Goal: Transaction & Acquisition: Obtain resource

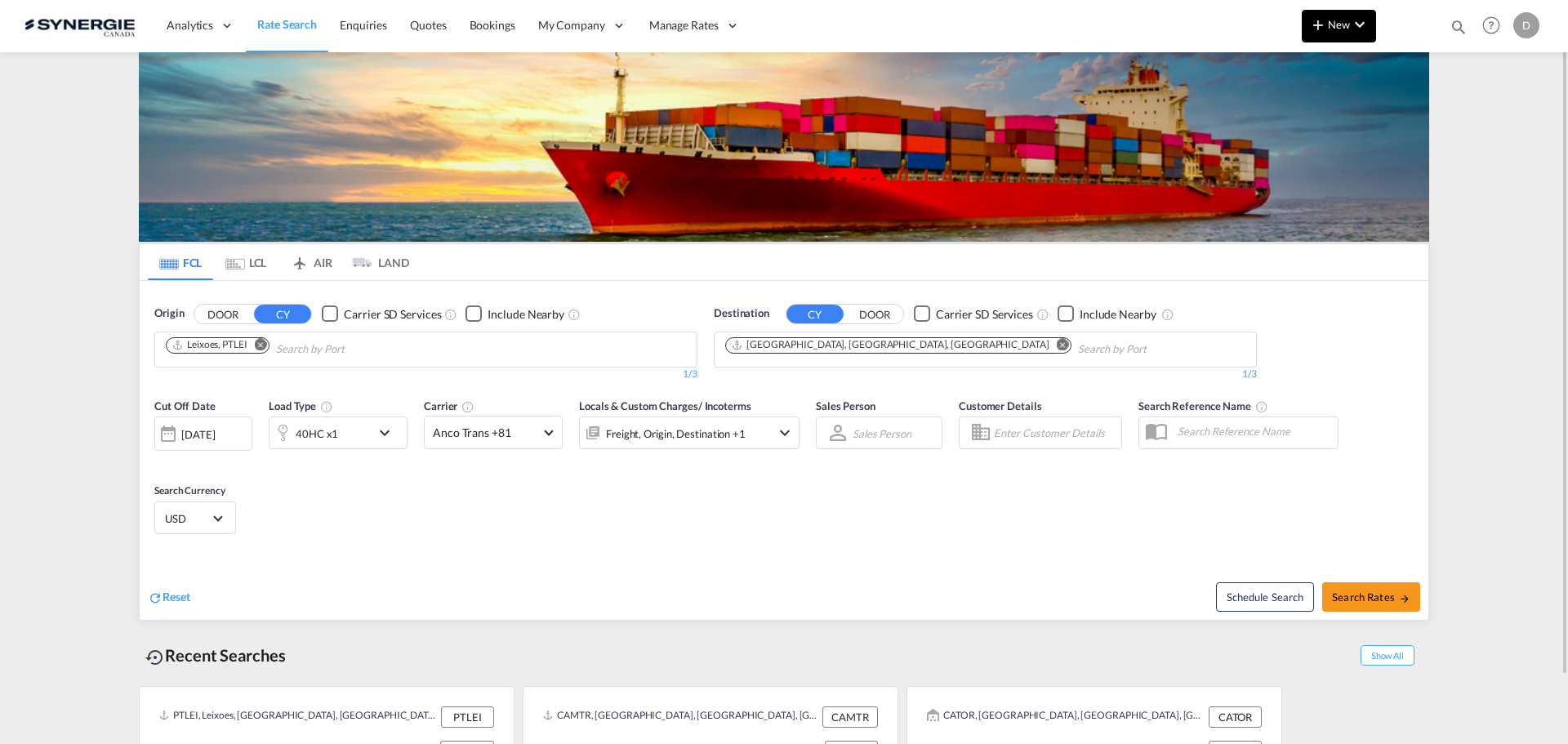
click at [1326, 32] on md-icon "icon-plus 400-fg" at bounding box center [1318, 24] width 20 height 20
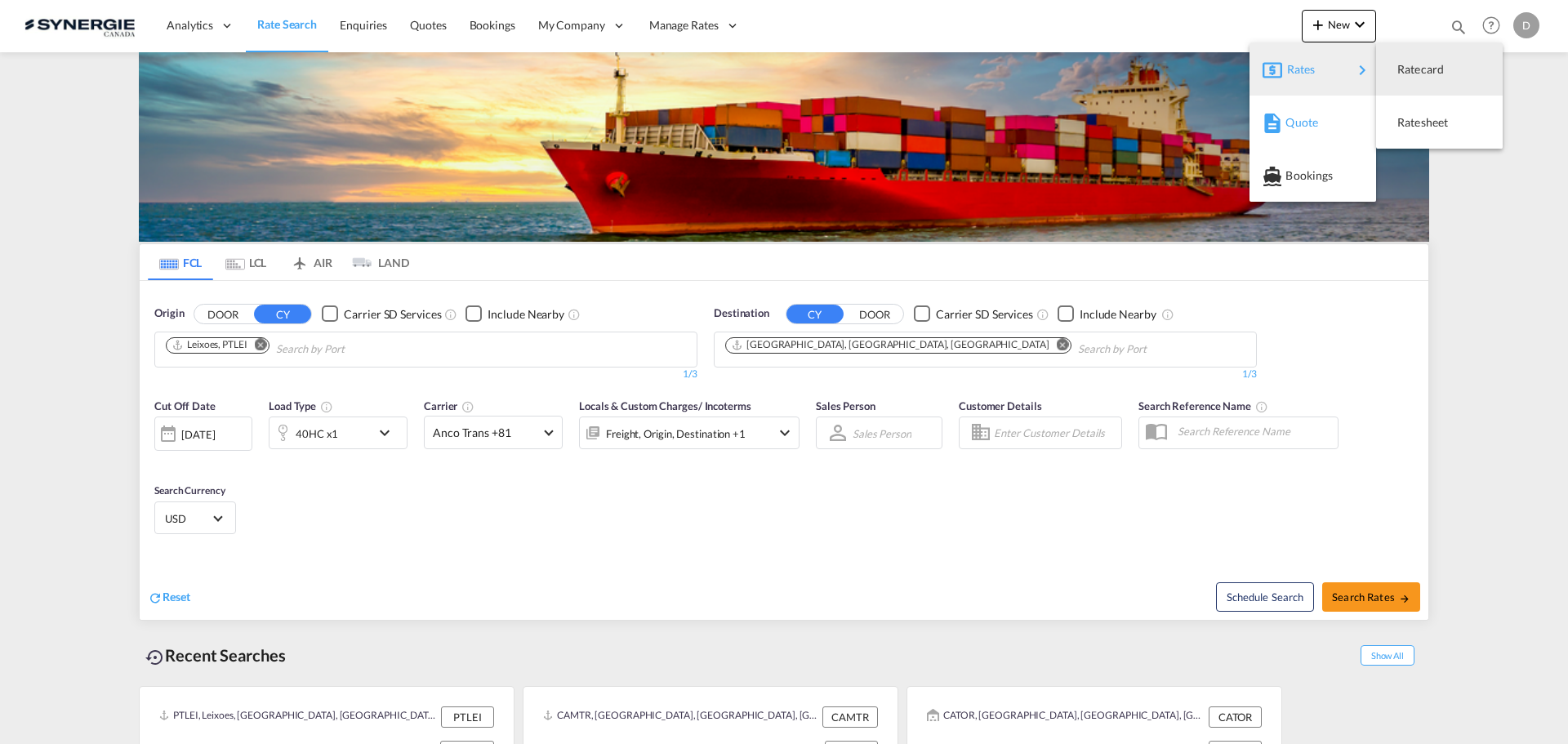
click at [1303, 115] on span "Quote" at bounding box center [1294, 122] width 18 height 33
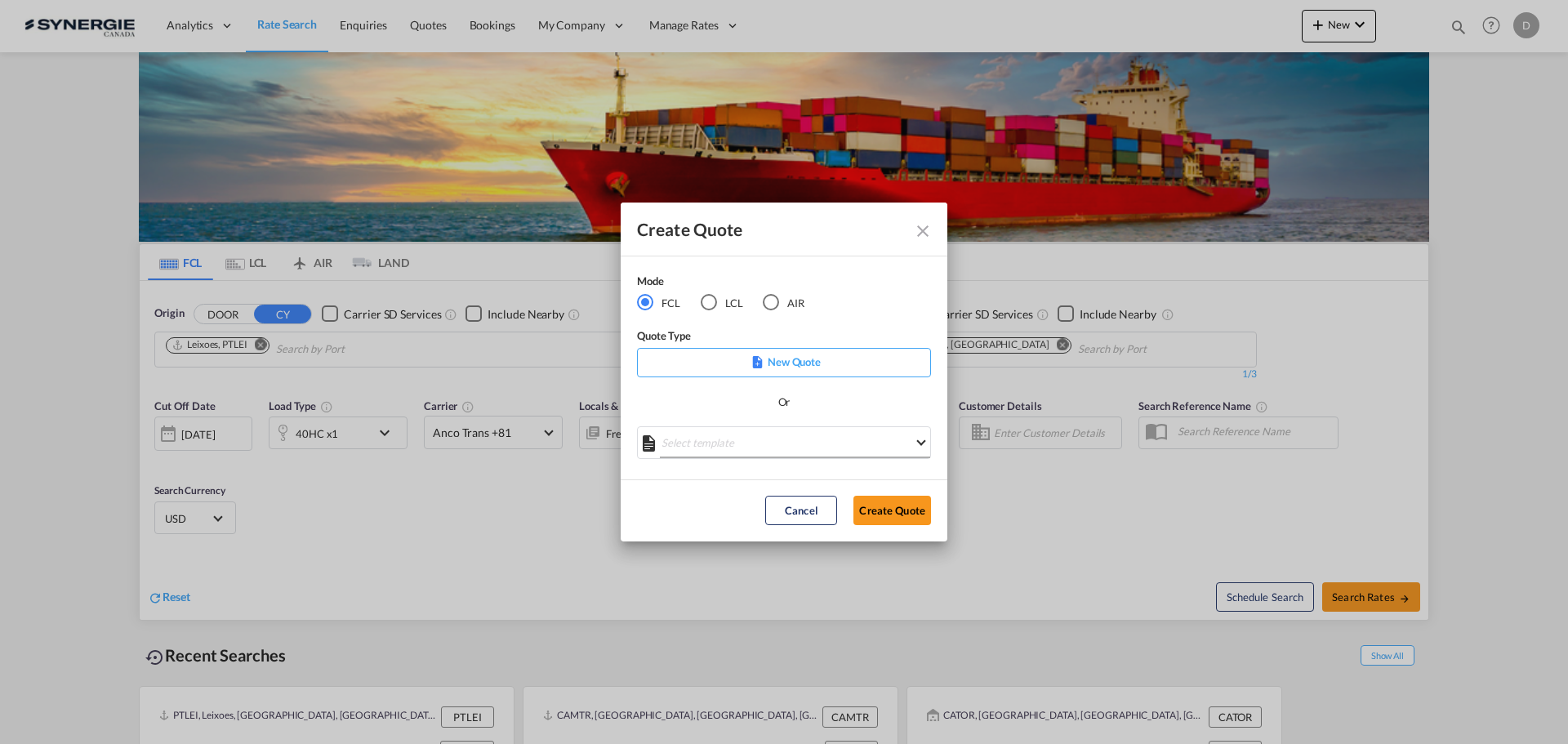
click at [734, 442] on md-select "Select template *NEW* FCL FREEHAND / DAP [PERSON_NAME] | [DATE] *NEW* Import FC…" at bounding box center [784, 442] width 294 height 33
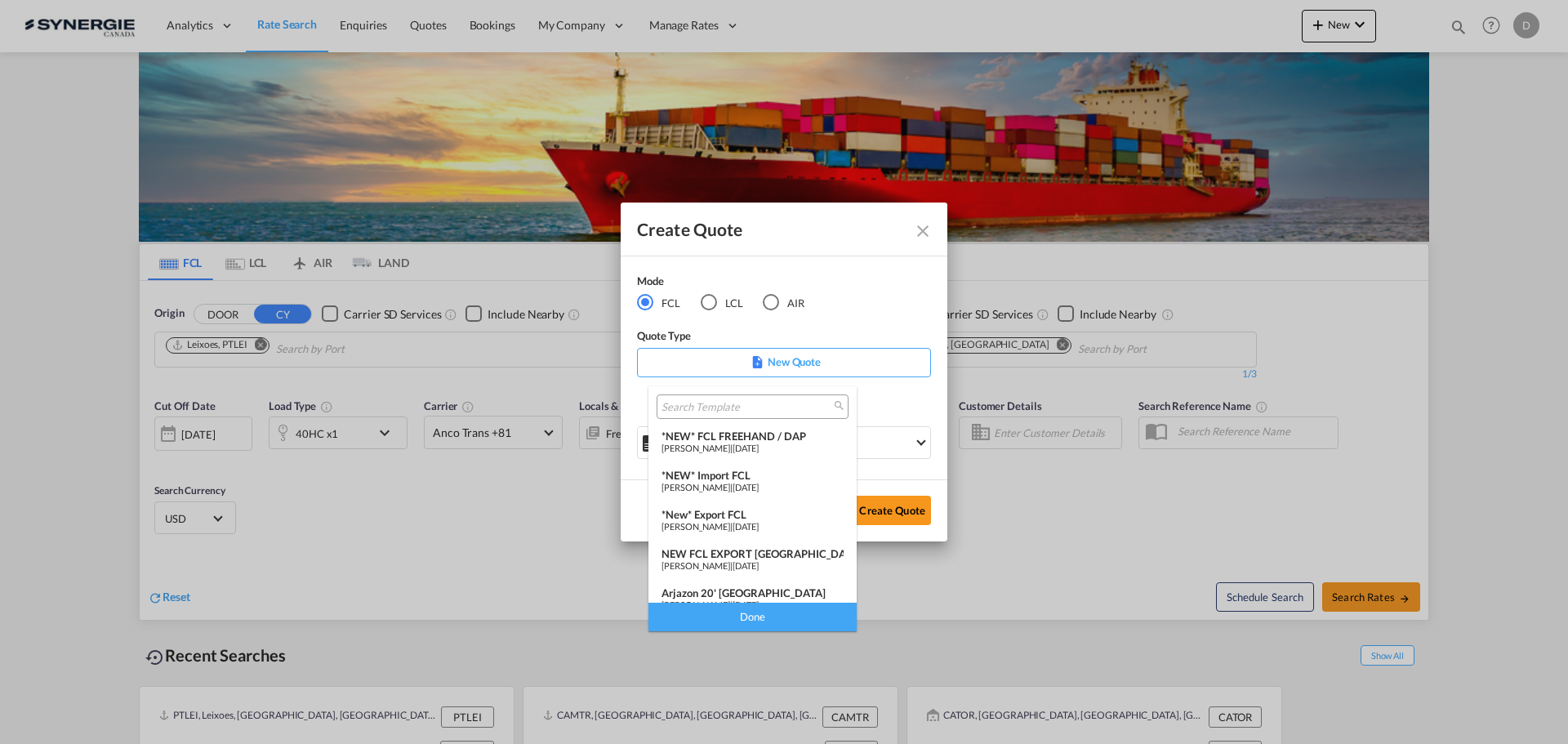
click at [727, 512] on div "*New* Export FCL" at bounding box center [752, 514] width 182 height 13
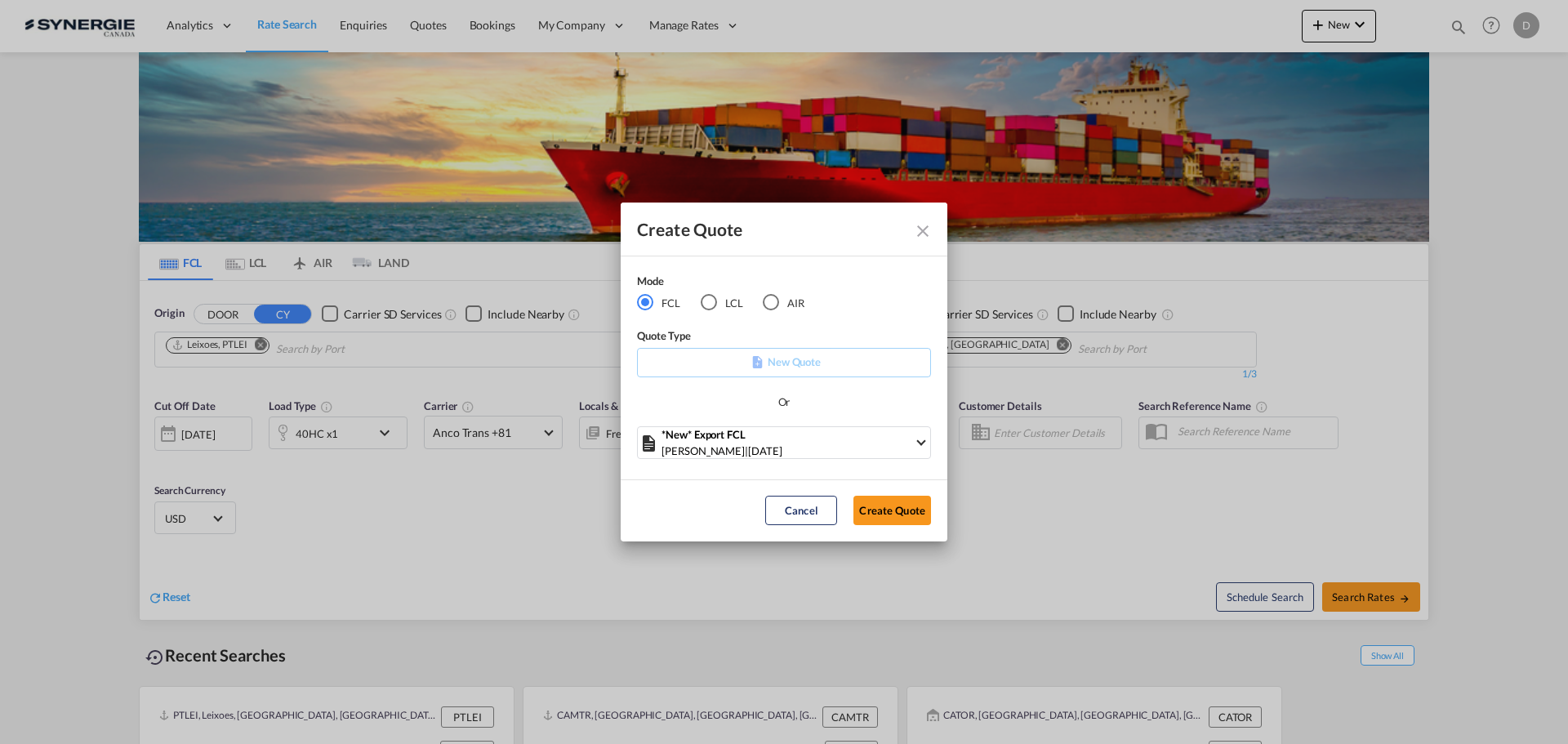
click at [881, 506] on button "Create Quote" at bounding box center [892, 510] width 78 height 29
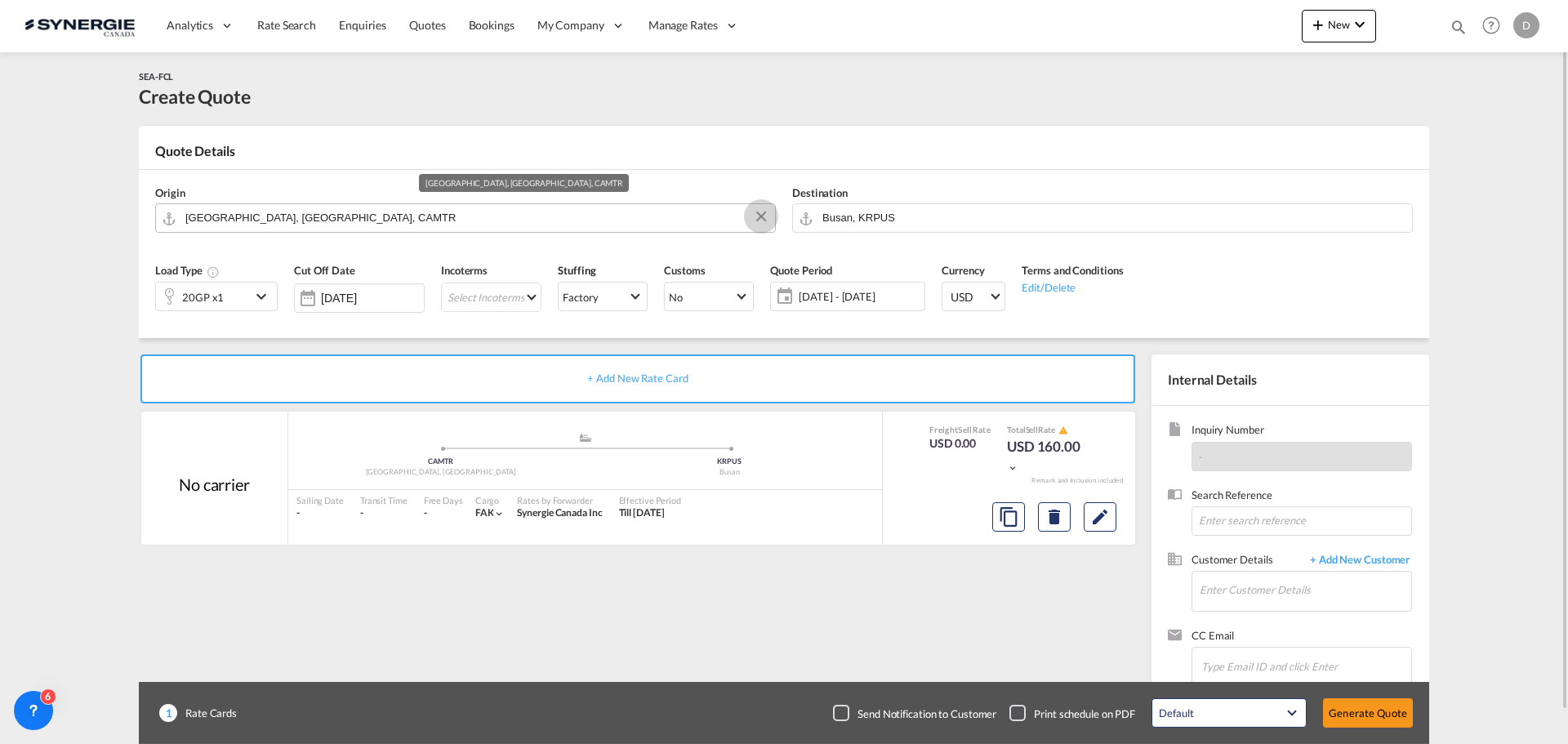
click at [759, 216] on button "Clear Input" at bounding box center [760, 216] width 24 height 24
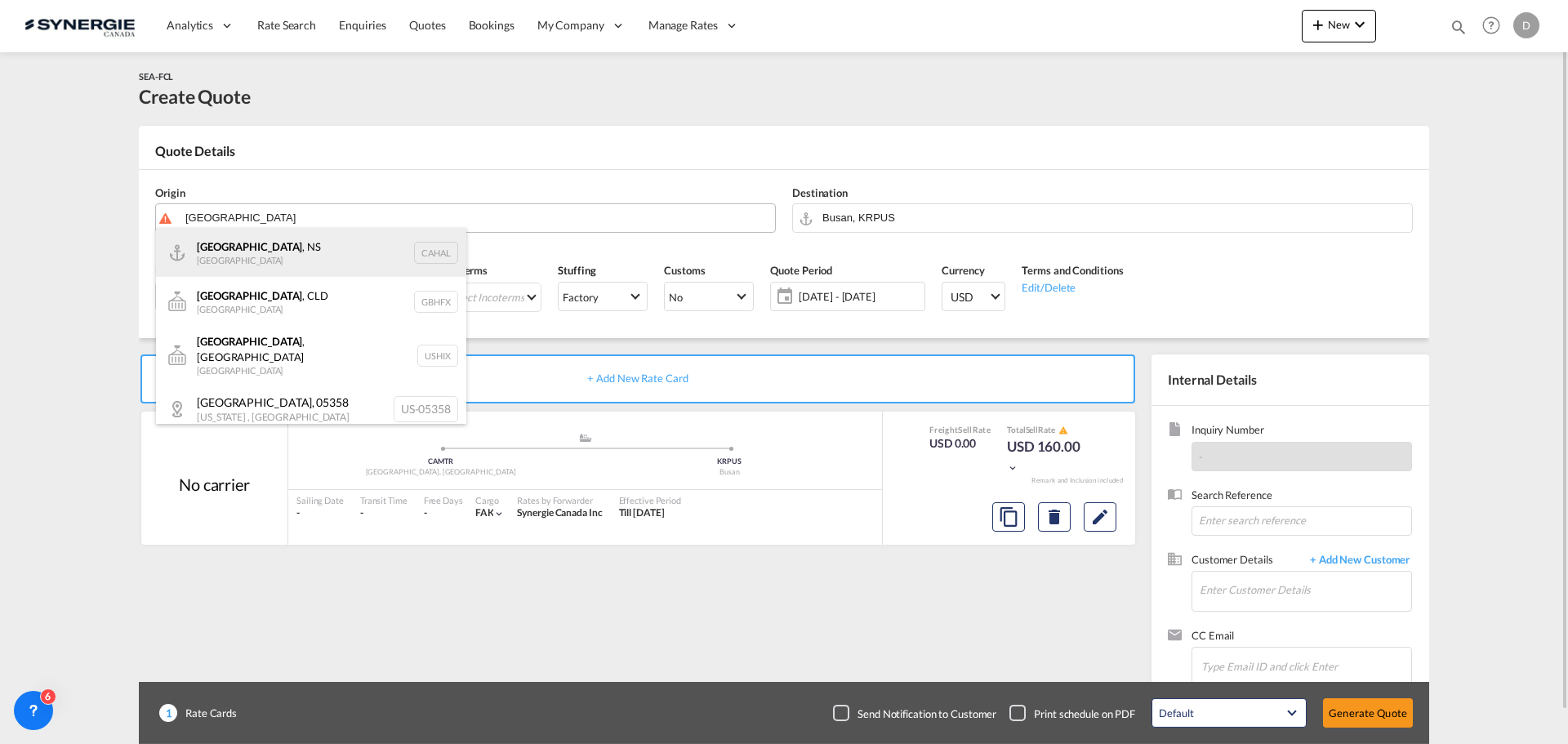
click at [314, 257] on div "[GEOGRAPHIC_DATA] , NS [GEOGRAPHIC_DATA] CAHAL" at bounding box center [311, 252] width 310 height 49
type input "[GEOGRAPHIC_DATA], [GEOGRAPHIC_DATA], [GEOGRAPHIC_DATA]"
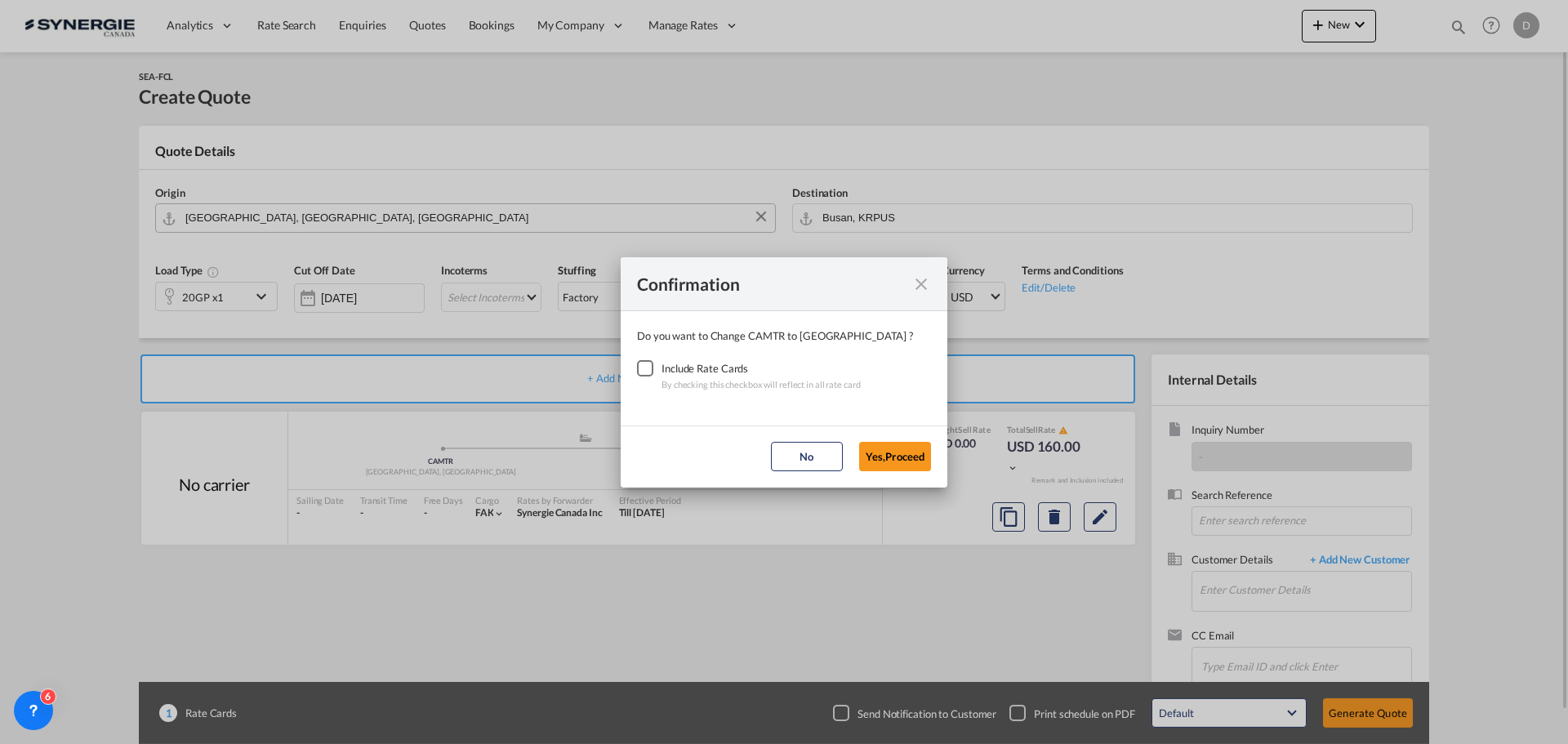
click at [644, 368] on div "Checkbox No Ink" at bounding box center [645, 368] width 16 height 16
click at [895, 451] on button "Yes,Proceed" at bounding box center [895, 456] width 72 height 29
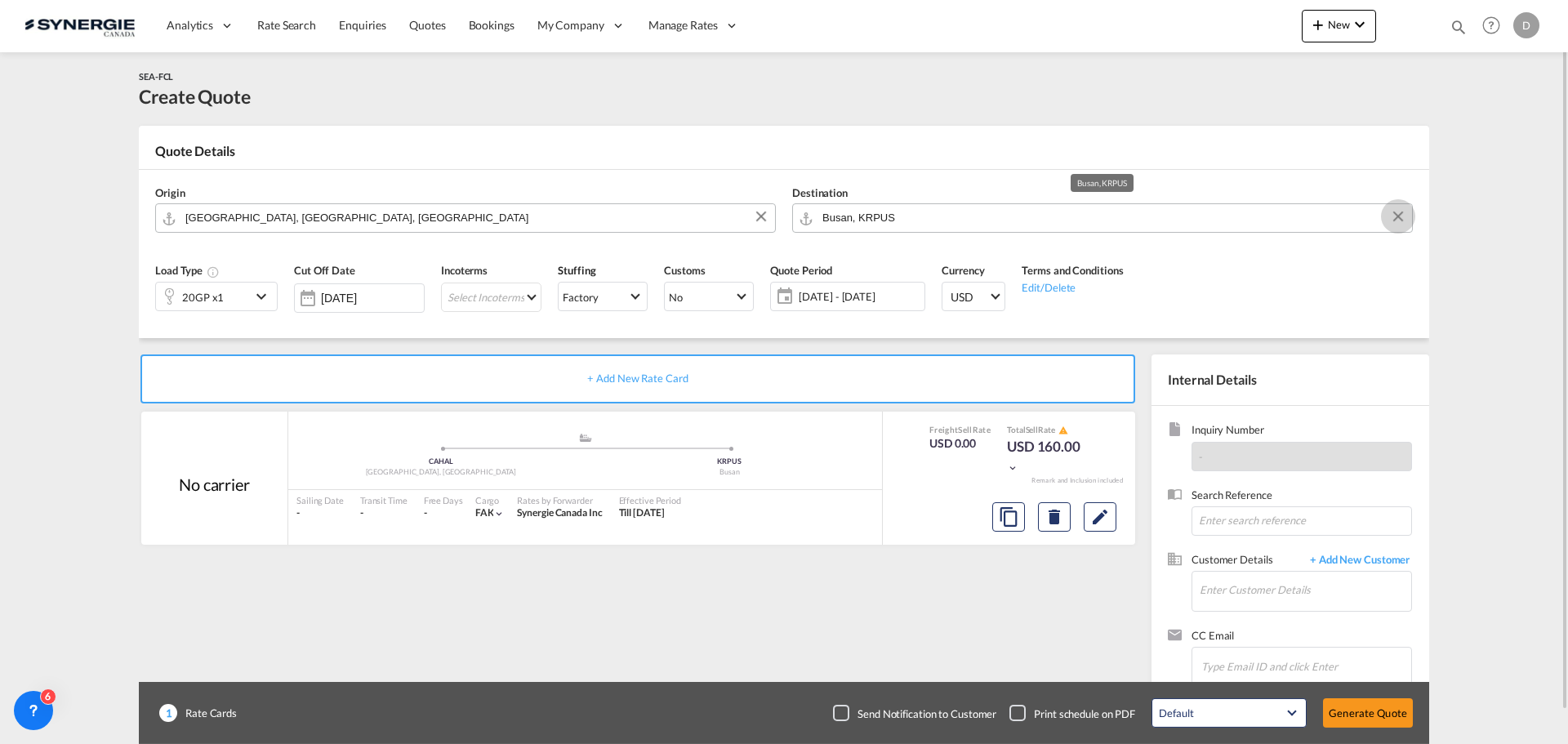
click at [1398, 217] on button "Clear Input" at bounding box center [1398, 216] width 24 height 24
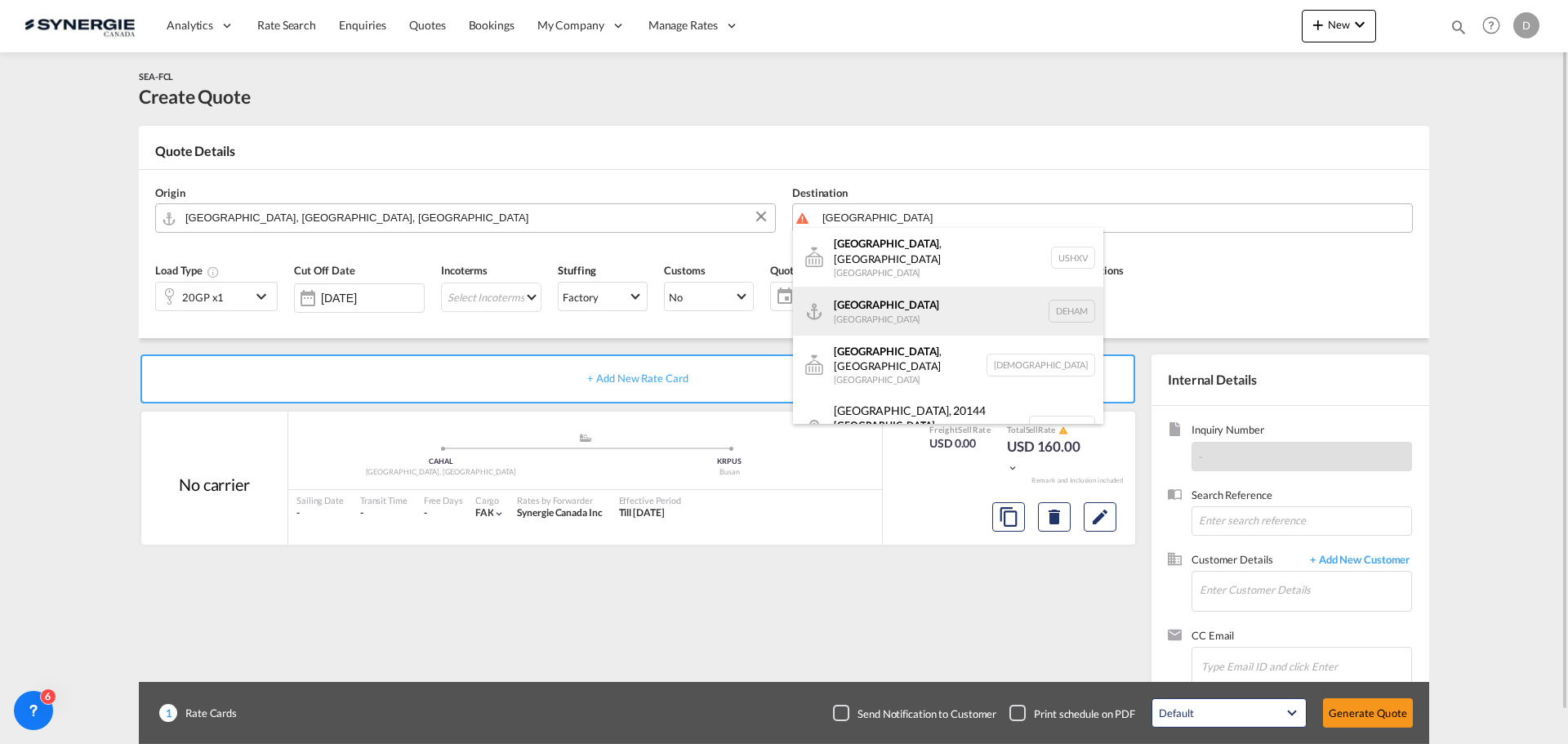
click at [889, 315] on div "Hamburg [GEOGRAPHIC_DATA] [GEOGRAPHIC_DATA]" at bounding box center [948, 311] width 310 height 49
type input "[GEOGRAPHIC_DATA], [GEOGRAPHIC_DATA]"
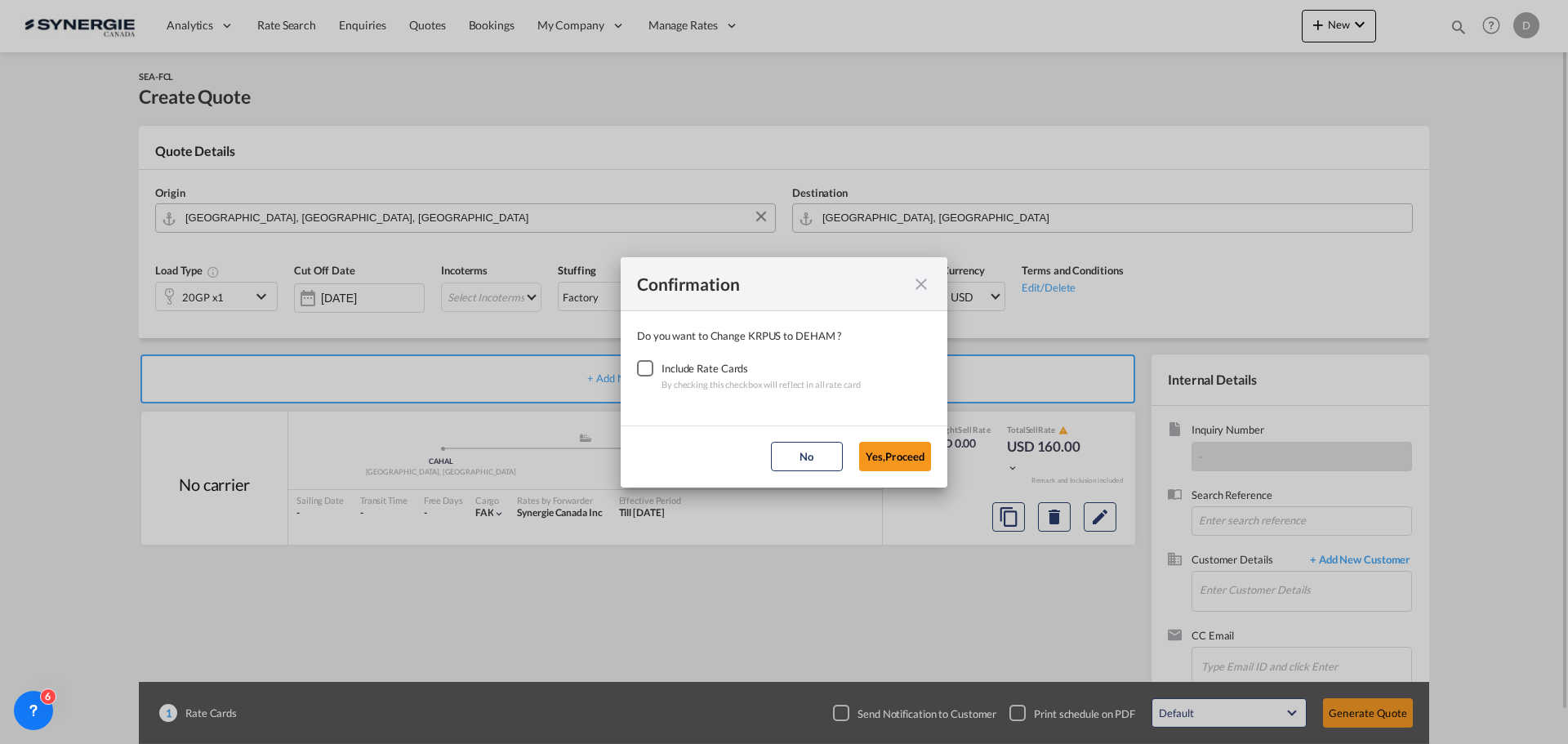
click at [649, 363] on div "Checkbox No Ink" at bounding box center [645, 368] width 16 height 16
click at [883, 452] on button "Yes,Proceed" at bounding box center [895, 456] width 72 height 29
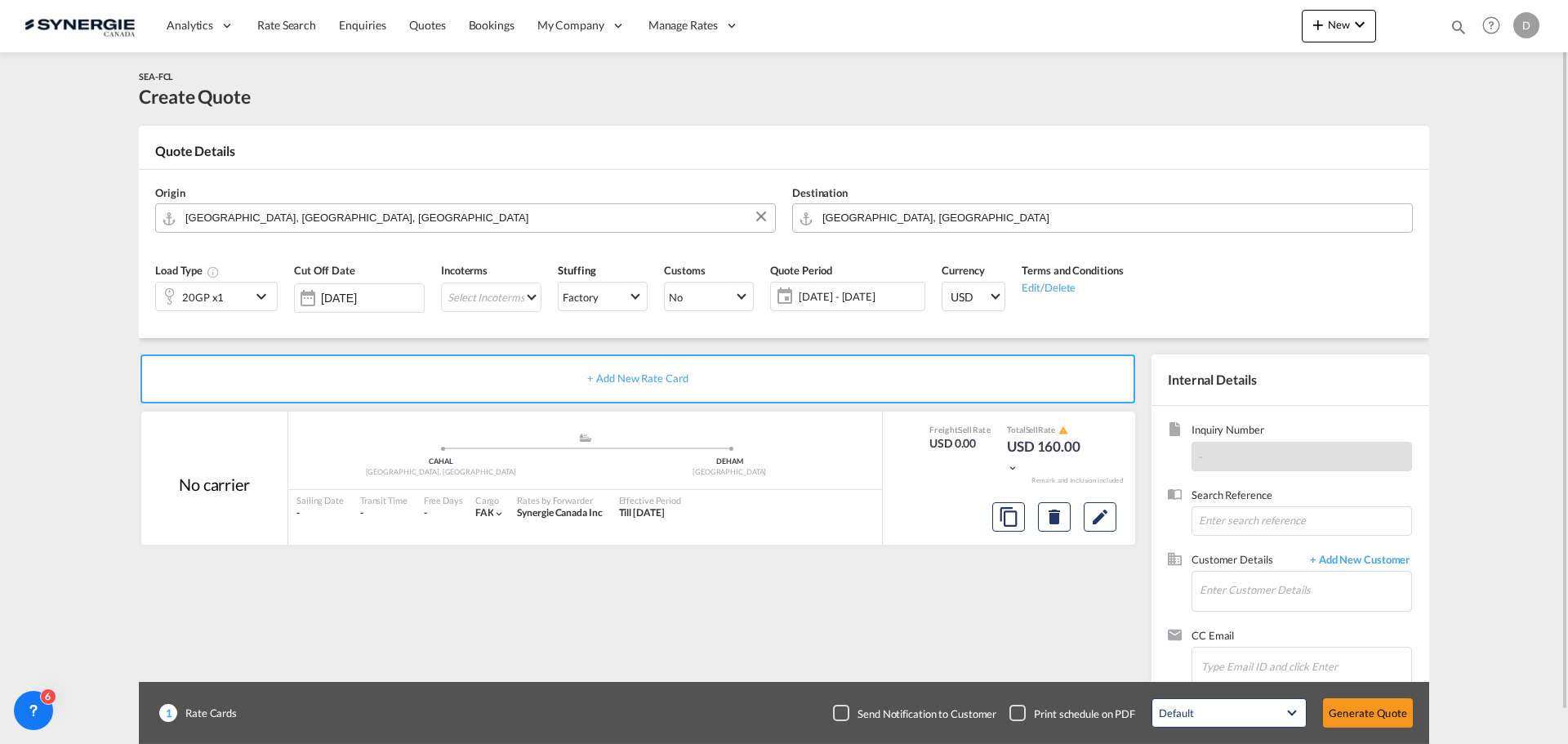
click at [257, 290] on md-icon "icon-chevron-down" at bounding box center [263, 297] width 24 height 20
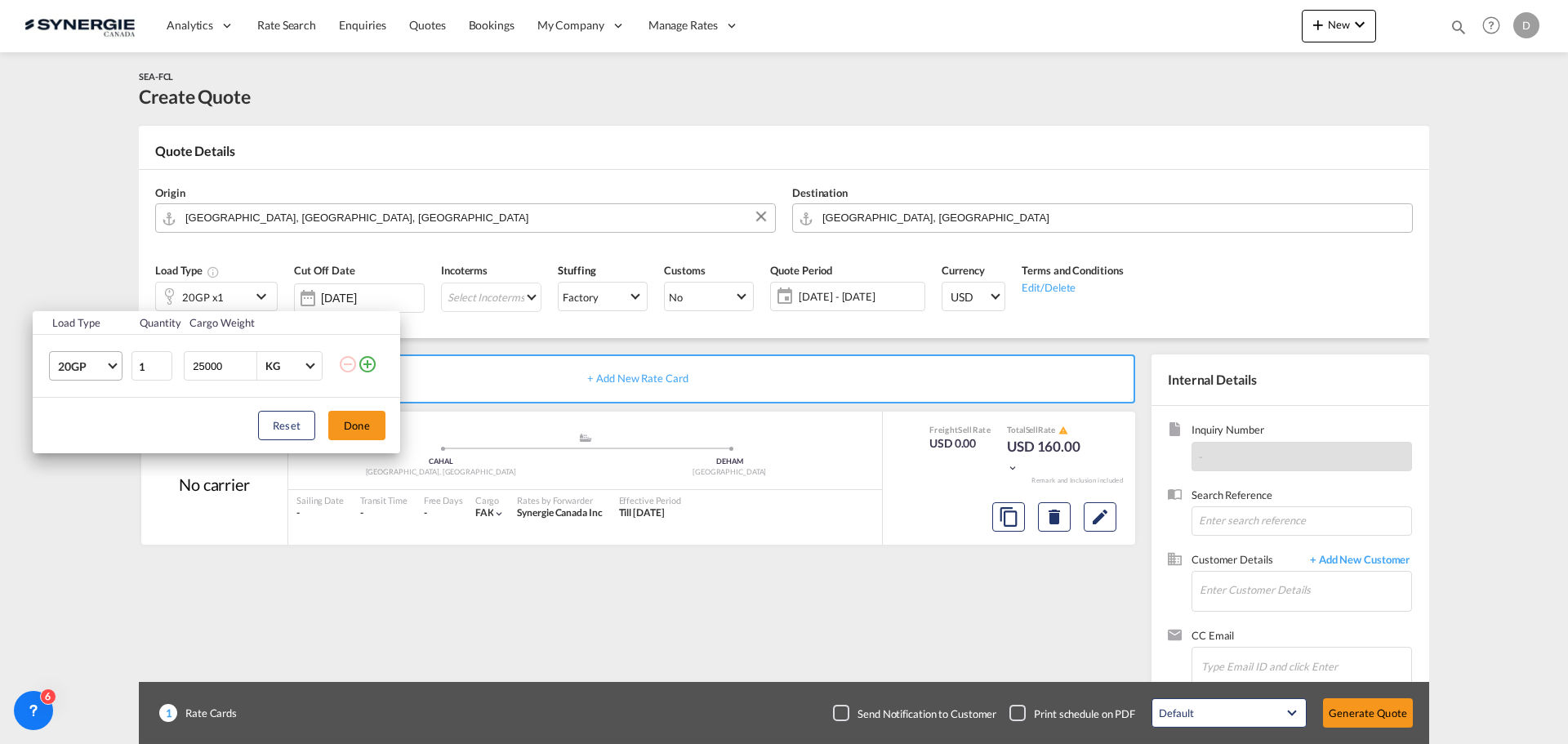
click at [114, 361] on span "Choose: \a20GP" at bounding box center [112, 364] width 9 height 9
click at [97, 442] on md-option "40HC" at bounding box center [100, 445] width 111 height 39
click at [206, 369] on input "25000" at bounding box center [223, 365] width 65 height 28
type input "22000"
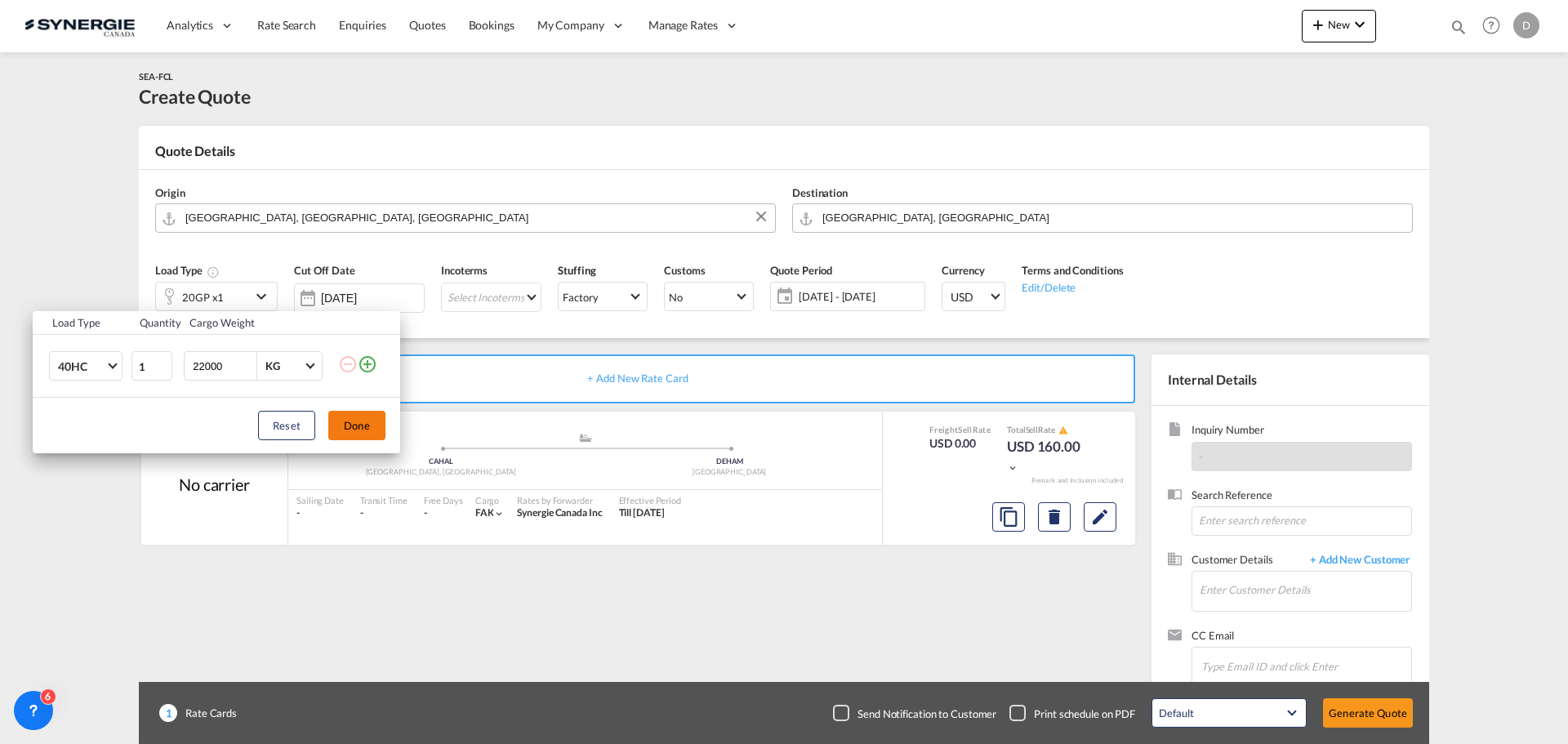
click at [370, 430] on button "Done" at bounding box center [357, 425] width 57 height 29
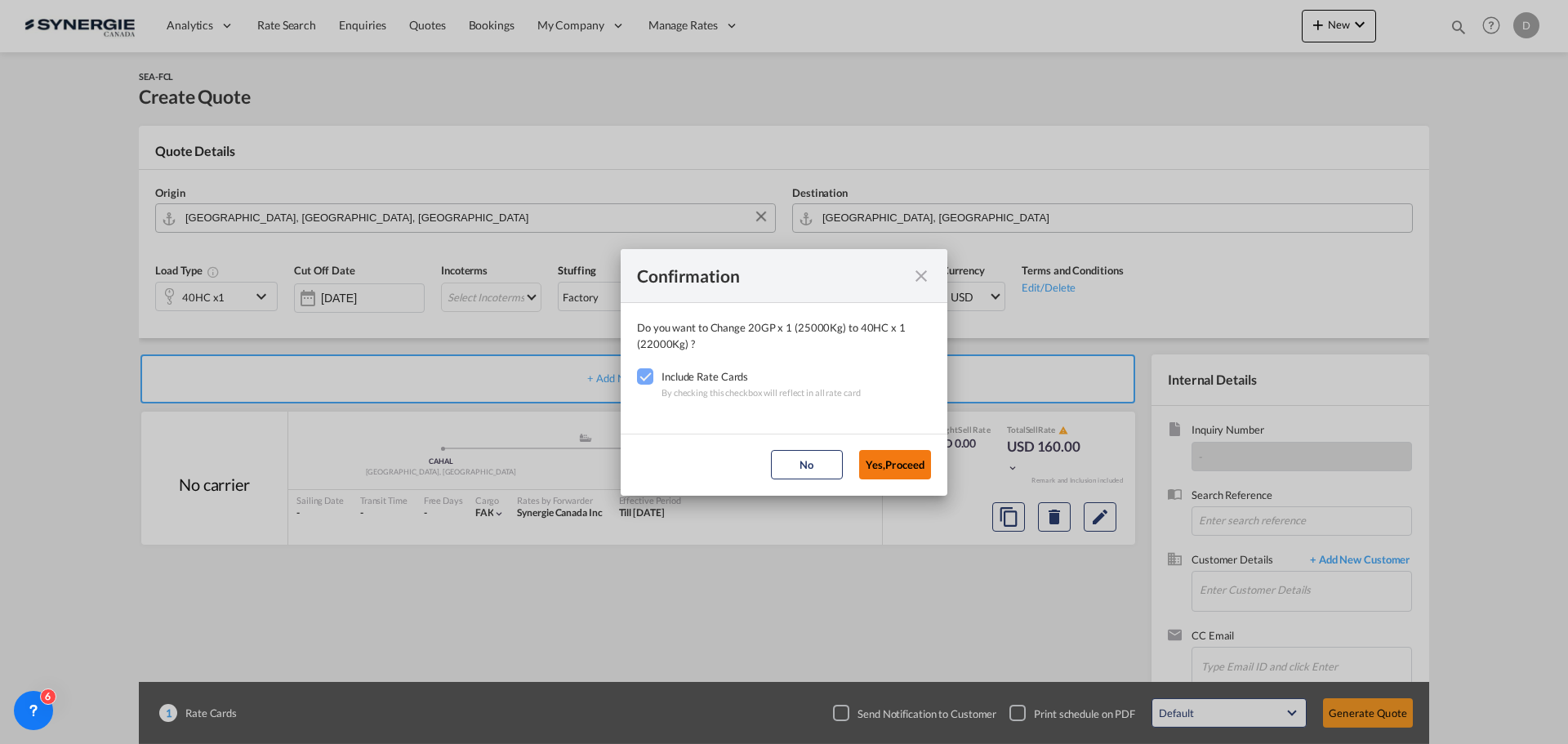
click at [880, 462] on button "Yes,Proceed" at bounding box center [895, 464] width 72 height 29
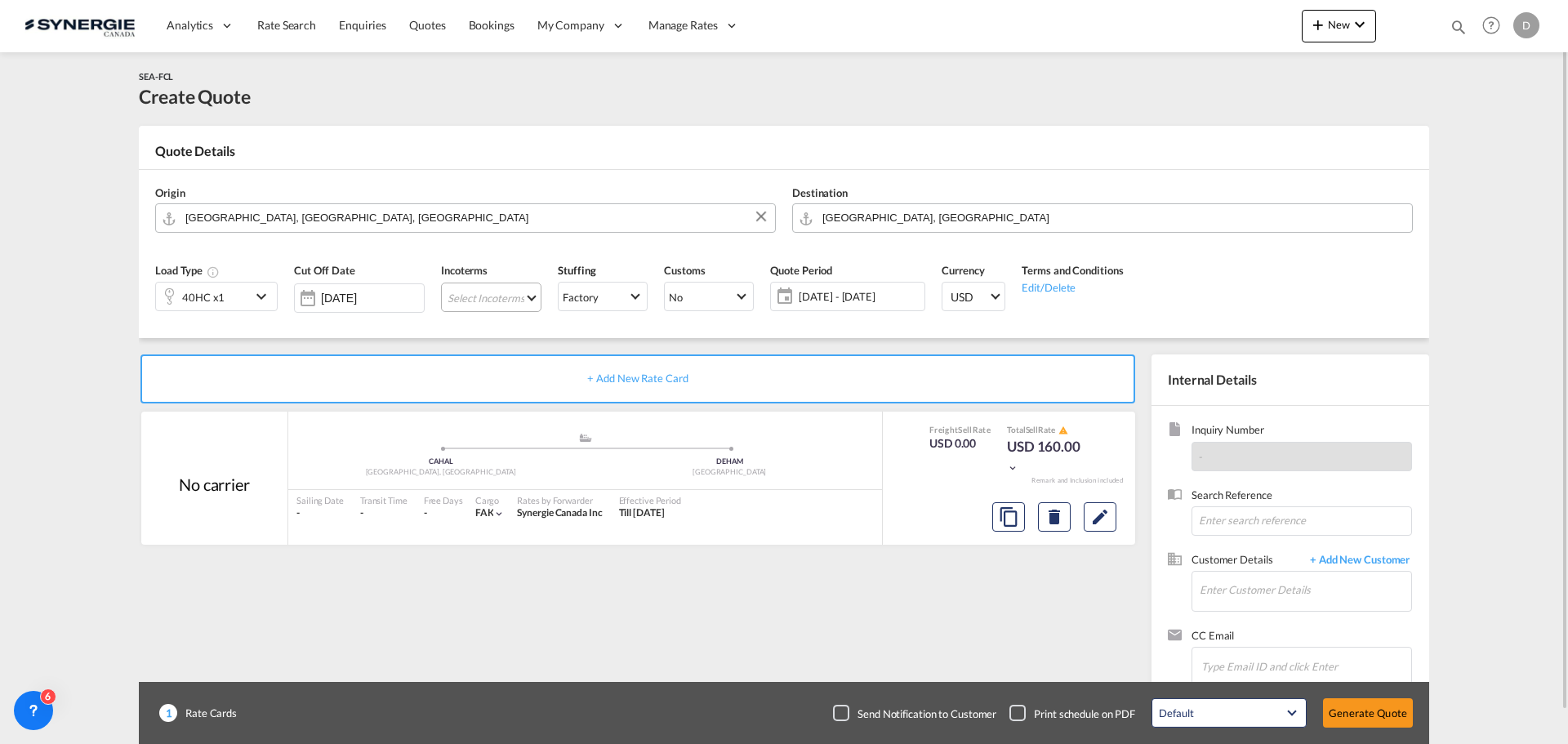
click at [533, 295] on md-select "Select Incoterms EXW - export Ex Works EXW - import Ex Works CIP - import Carri…" at bounding box center [491, 297] width 101 height 29
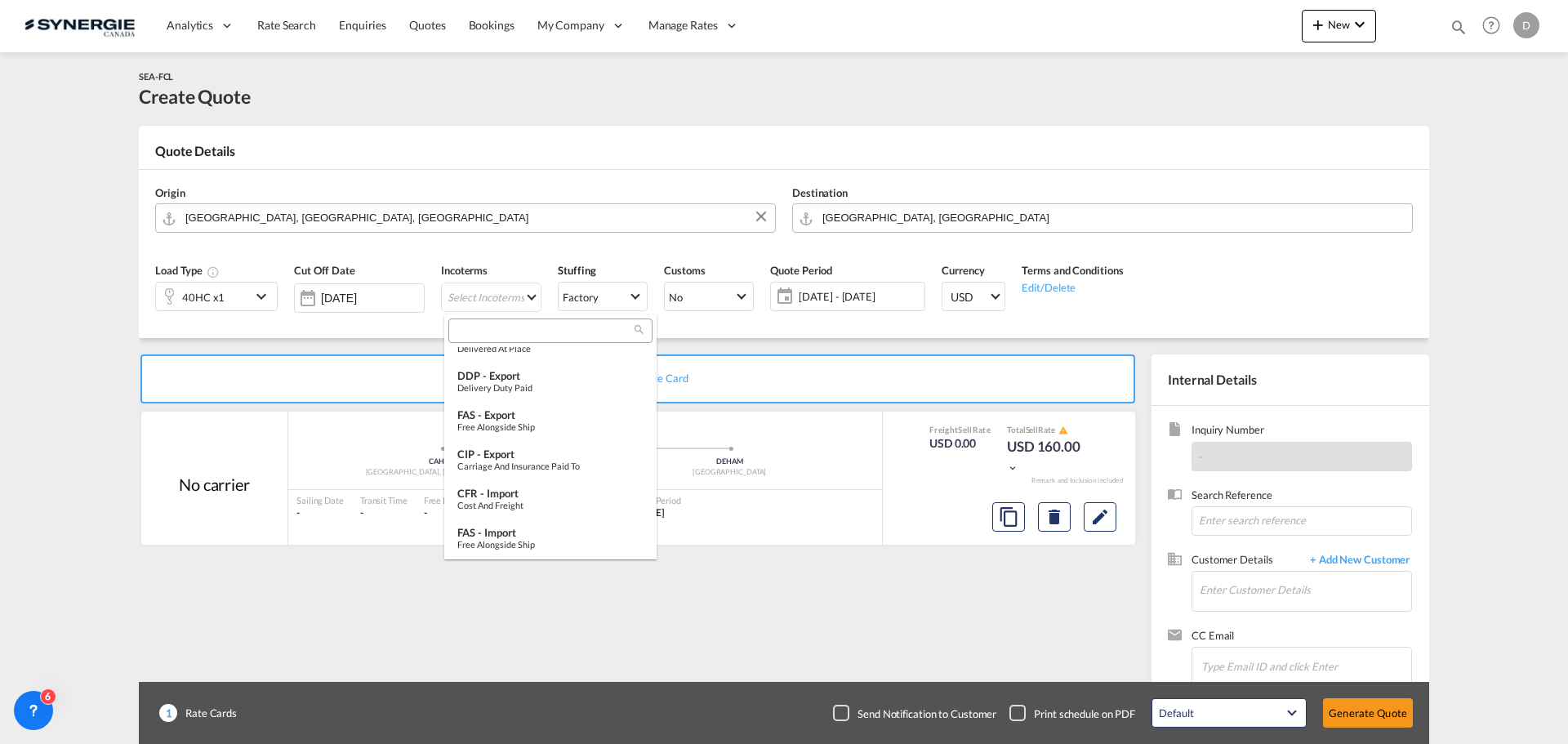
scroll to position [610, 0]
click at [505, 550] on div "Free on Board" at bounding box center [550, 544] width 186 height 11
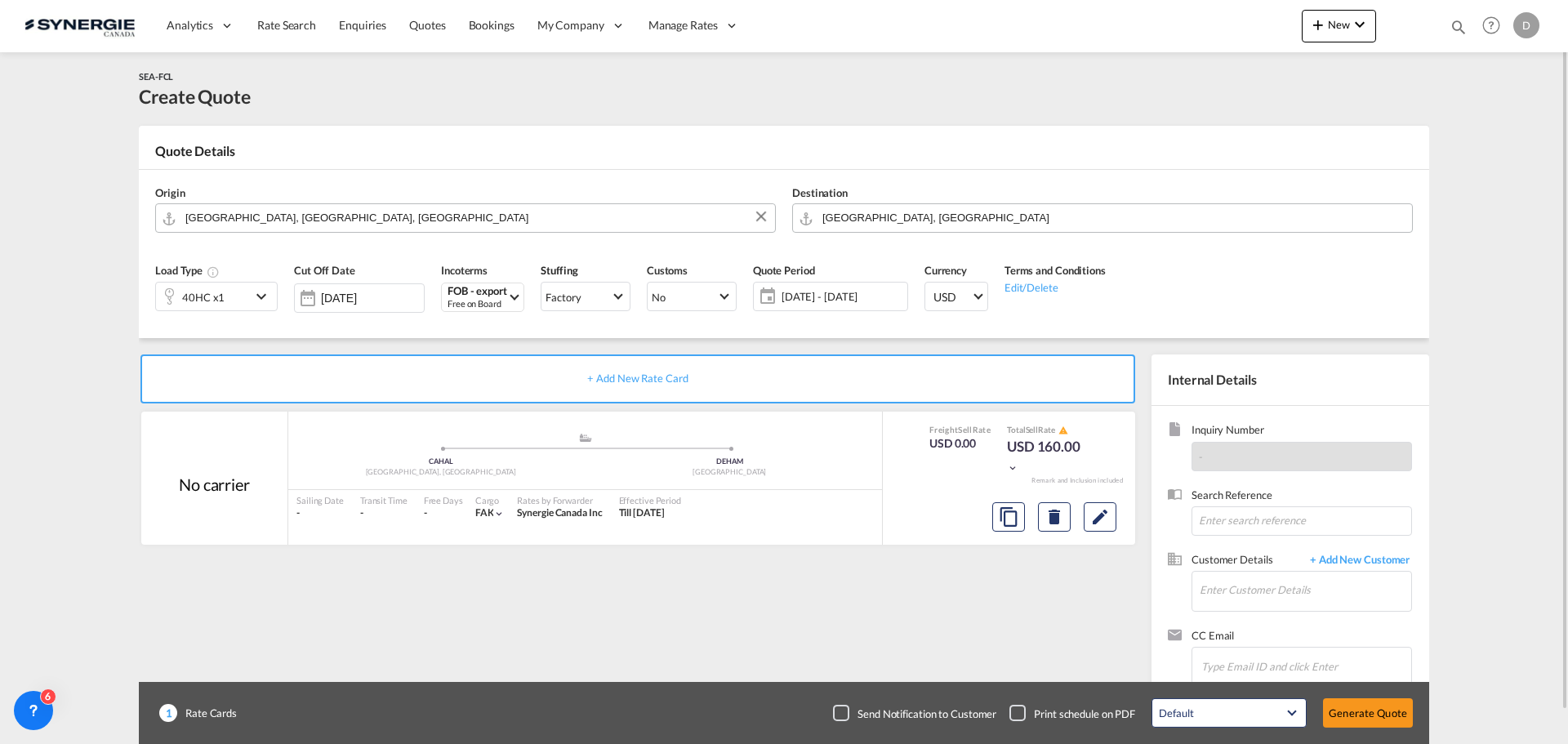
click at [835, 294] on span "[DATE] - [DATE]" at bounding box center [842, 296] width 122 height 14
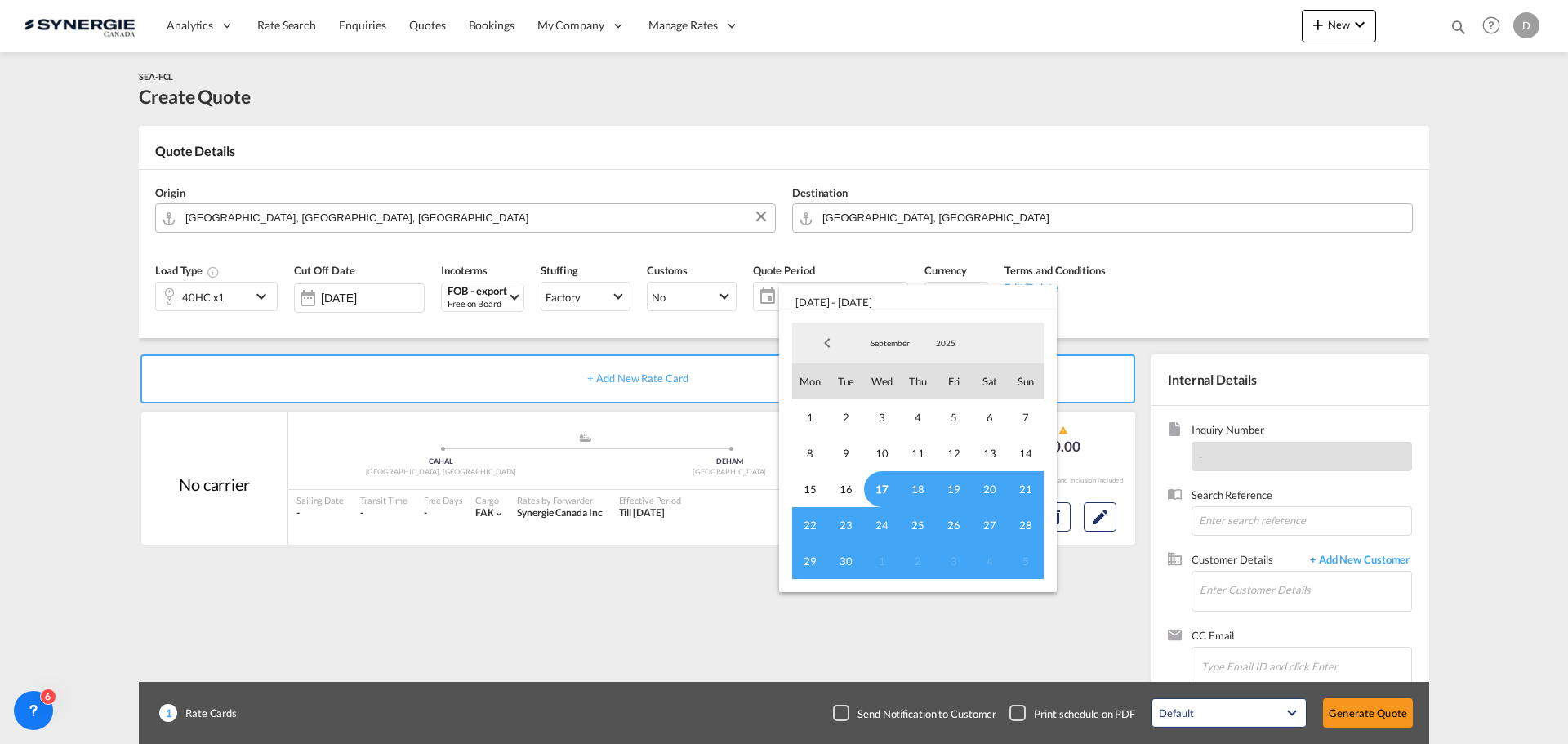
drag, startPoint x: 882, startPoint y: 487, endPoint x: 858, endPoint y: 521, distance: 41.6
click at [881, 487] on span "17" at bounding box center [882, 489] width 36 height 36
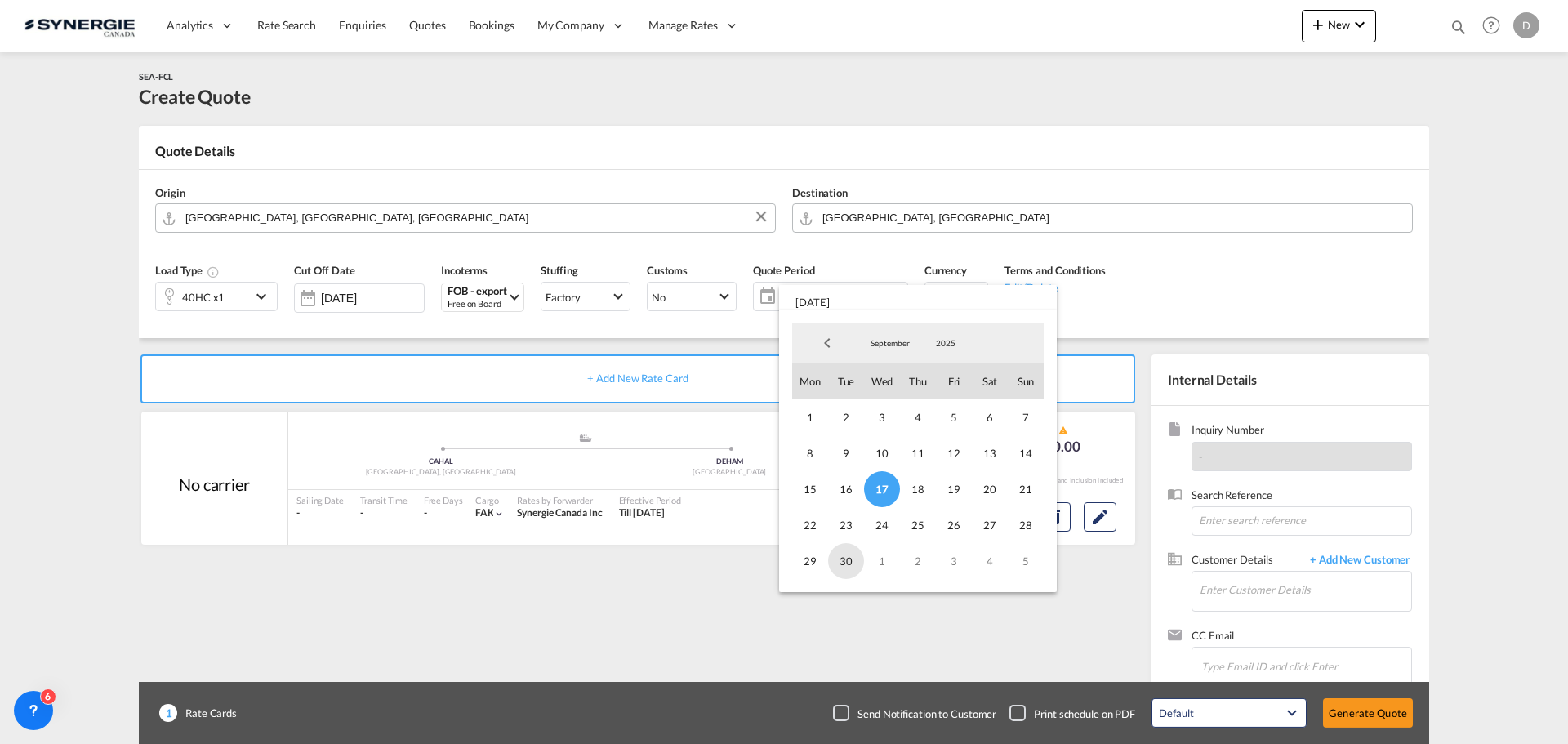
click at [847, 559] on span "30" at bounding box center [846, 560] width 36 height 36
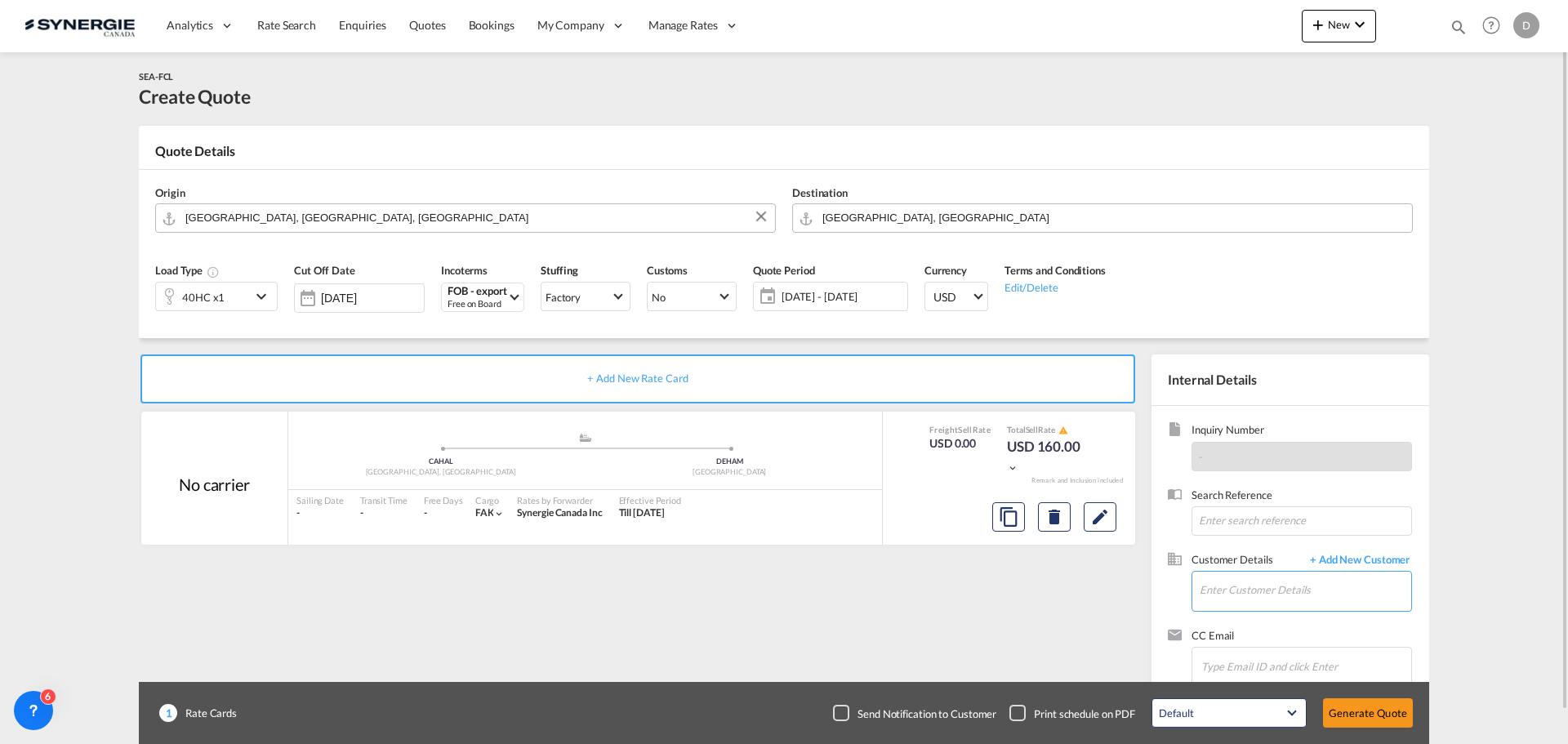
click at [1253, 596] on input "Enter Customer Details" at bounding box center [1305, 589] width 211 height 37
paste input "[PERSON_NAME][EMAIL_ADDRESS][DOMAIN_NAME]"
type input "[PERSON_NAME][EMAIL_ADDRESS][DOMAIN_NAME]"
drag, startPoint x: 1174, startPoint y: 603, endPoint x: 1243, endPoint y: 569, distance: 76.9
click at [1392, 557] on span "+ Add New Customer" at bounding box center [1358, 560] width 111 height 19
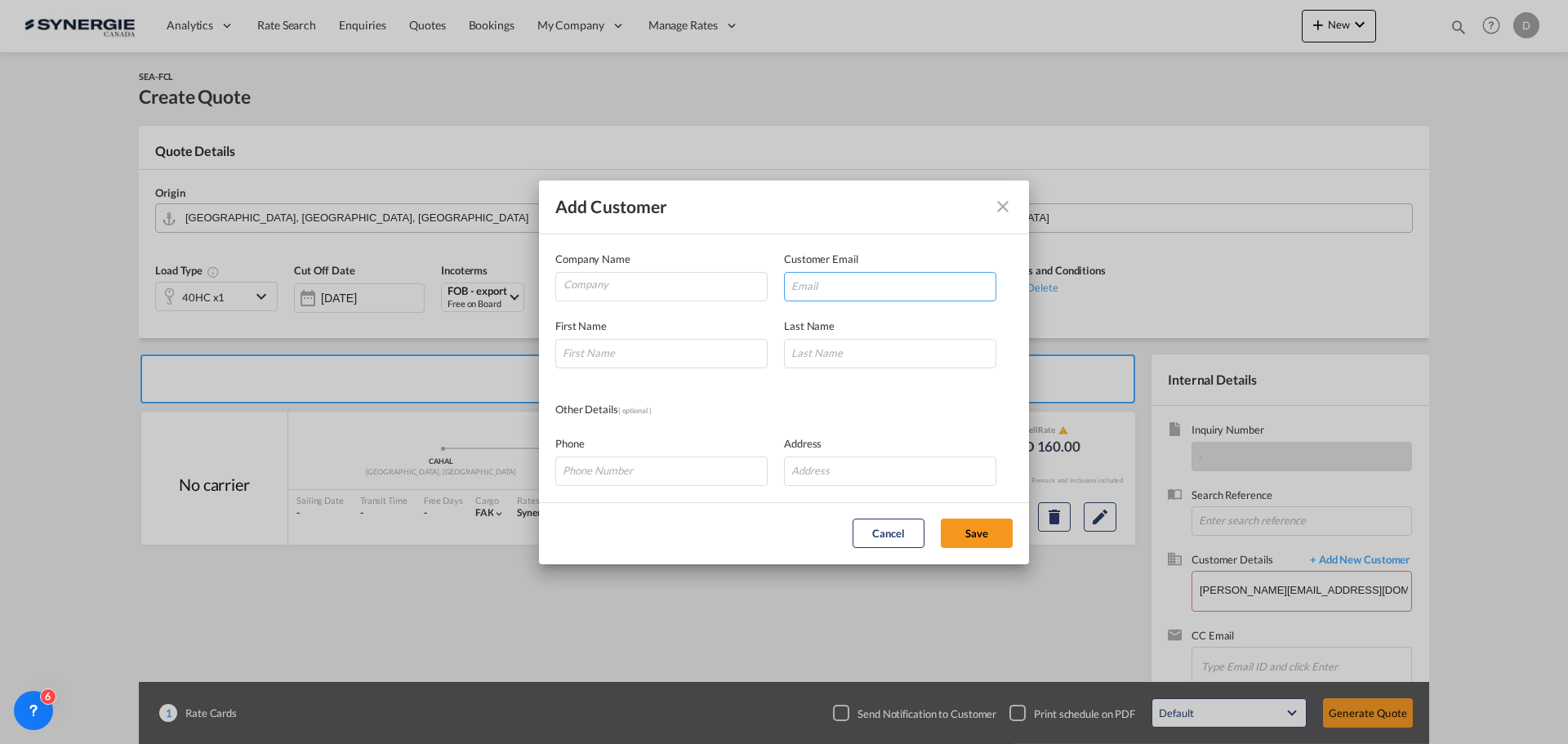
click at [879, 280] on input "Add Customer Company ..." at bounding box center [891, 286] width 212 height 29
paste input "[PERSON_NAME][EMAIL_ADDRESS][DOMAIN_NAME]"
type input "[PERSON_NAME][EMAIL_ADDRESS][DOMAIN_NAME]"
click at [659, 293] on input "Company" at bounding box center [665, 284] width 203 height 24
click at [665, 291] on input "Company" at bounding box center [665, 284] width 203 height 24
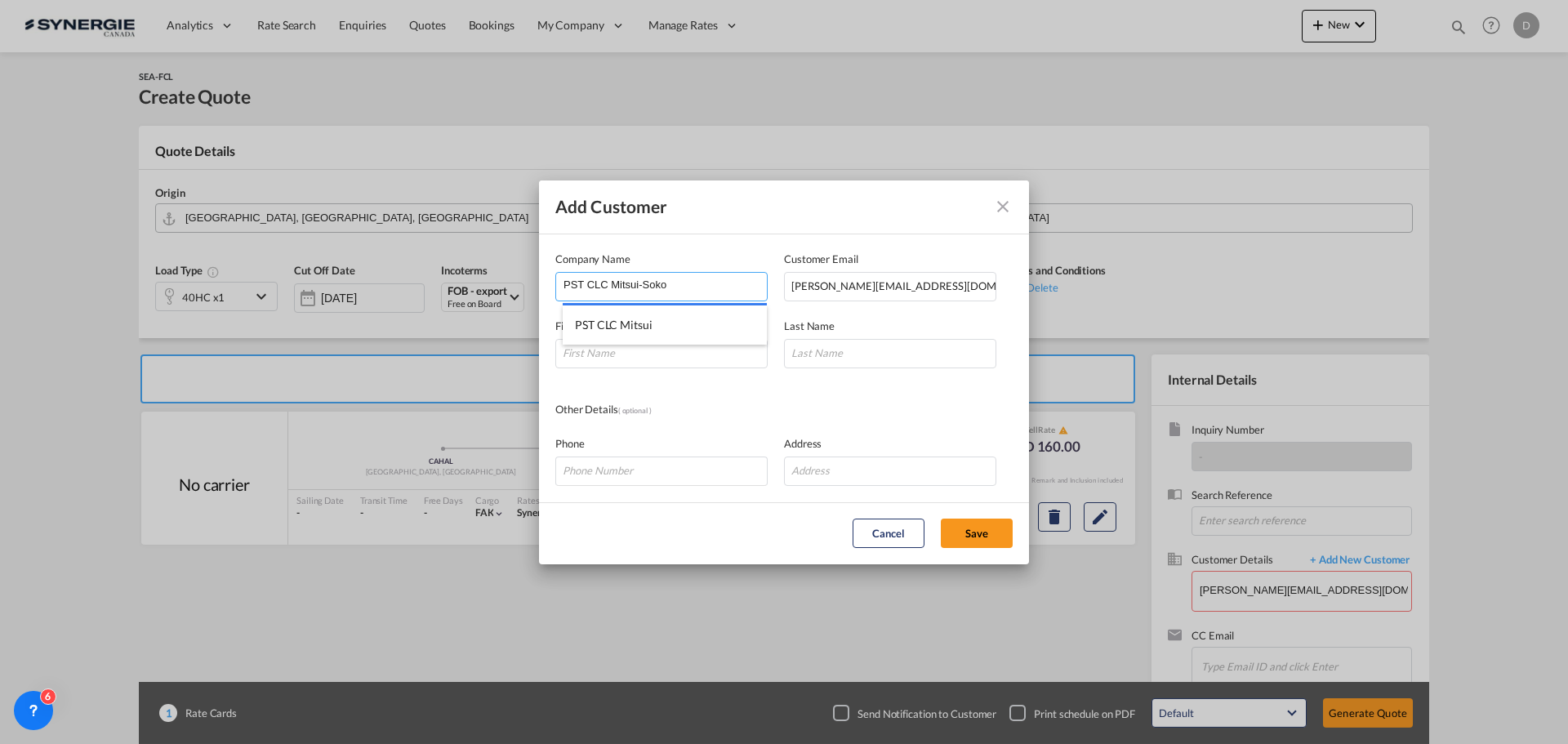
type input "PST CLC Mitsui-Soko"
click at [676, 377] on md-dialog-content "Company Name PST CLC Mitsui-Soko Customer Email [PERSON_NAME][EMAIL_ADDRESS][DO…" at bounding box center [784, 368] width 490 height 268
click at [661, 347] on input "Add Customer Company ..." at bounding box center [661, 353] width 212 height 29
click at [681, 356] on input "Add Customer Company ..." at bounding box center [661, 353] width 212 height 29
paste input "Natálie"
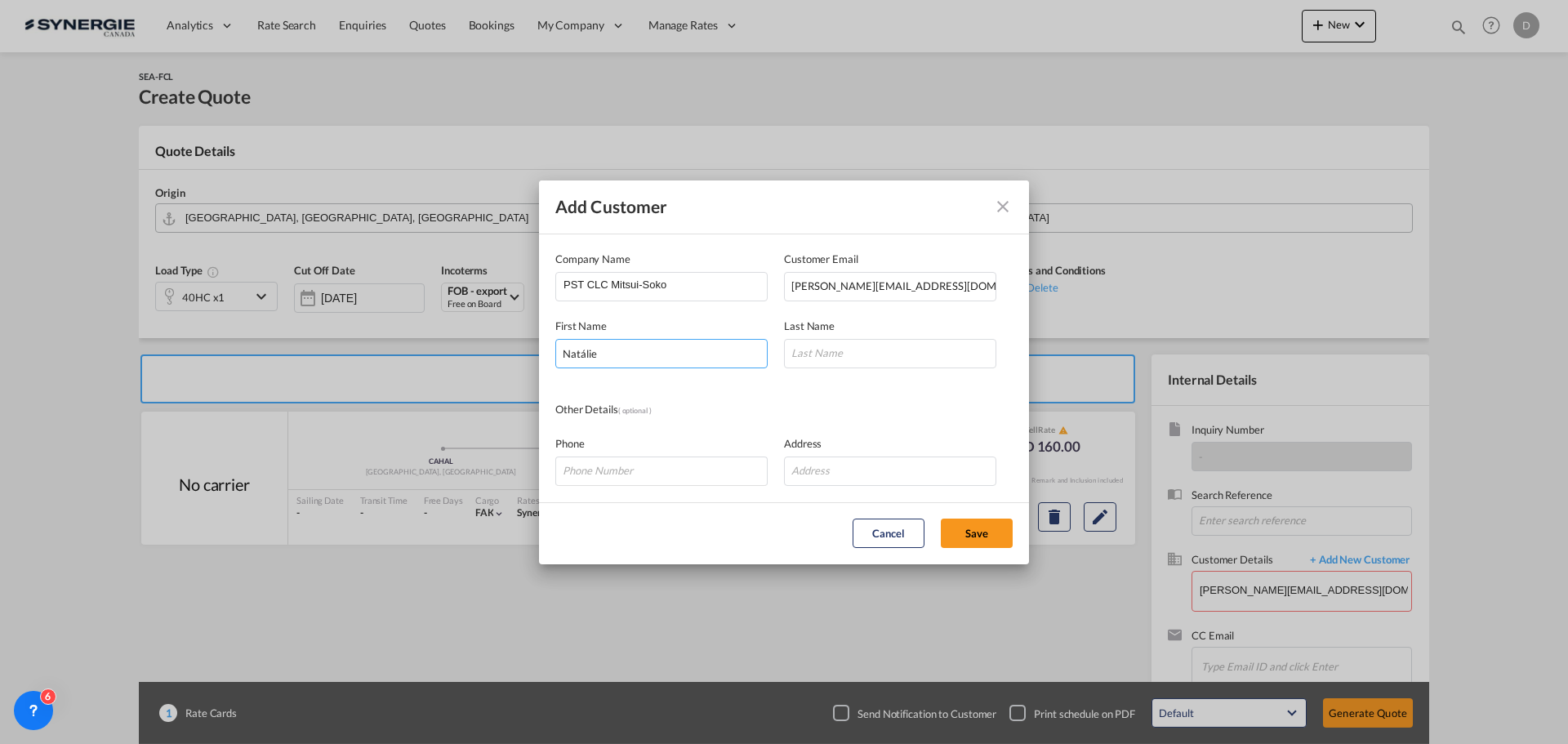
type input "Natálie"
click at [919, 347] on input "Add Customer Company ..." at bounding box center [891, 353] width 212 height 29
paste input "[PERSON_NAME]"
type input "[PERSON_NAME]"
click at [721, 460] on input "Add Customer Company ..." at bounding box center [661, 470] width 212 height 29
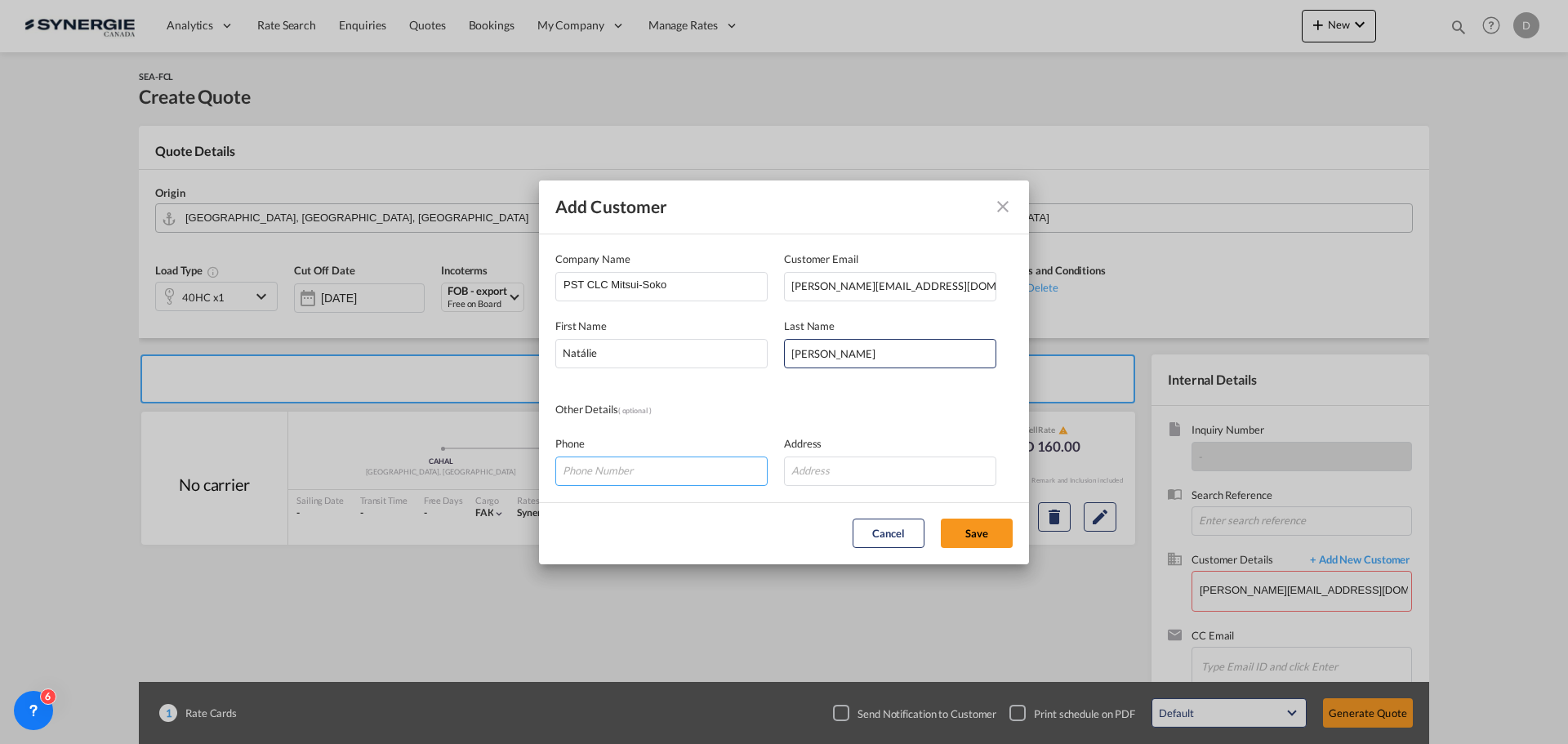
paste input "[PHONE_NUMBER]"
type input "[PHONE_NUMBER]"
click at [991, 530] on button "Save" at bounding box center [977, 533] width 72 height 29
type input "PST CLC Mitsui-[PERSON_NAME], [PERSON_NAME][EMAIL_ADDRESS][DOMAIN_NAME]"
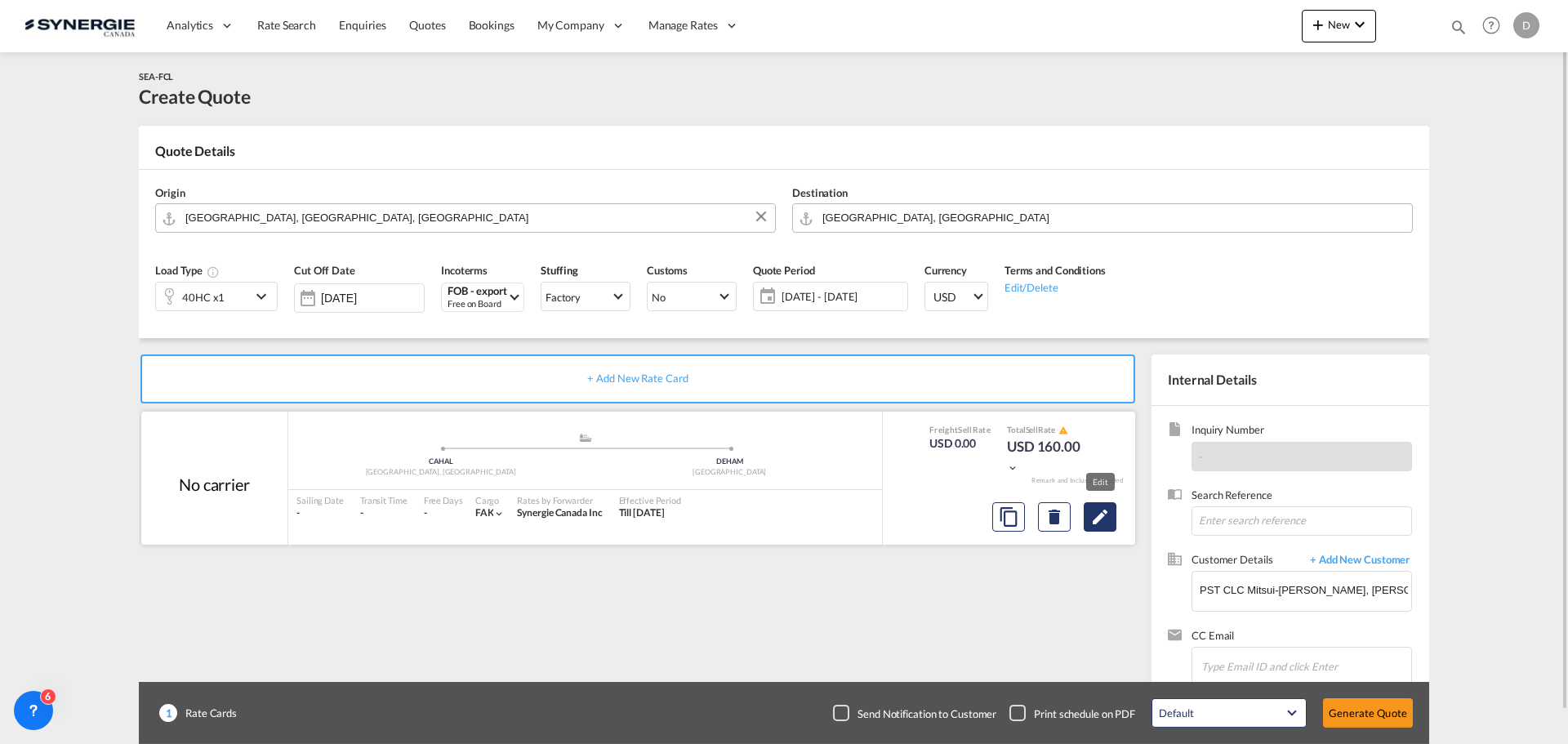
click at [1094, 517] on md-icon "Edit" at bounding box center [1100, 517] width 20 height 20
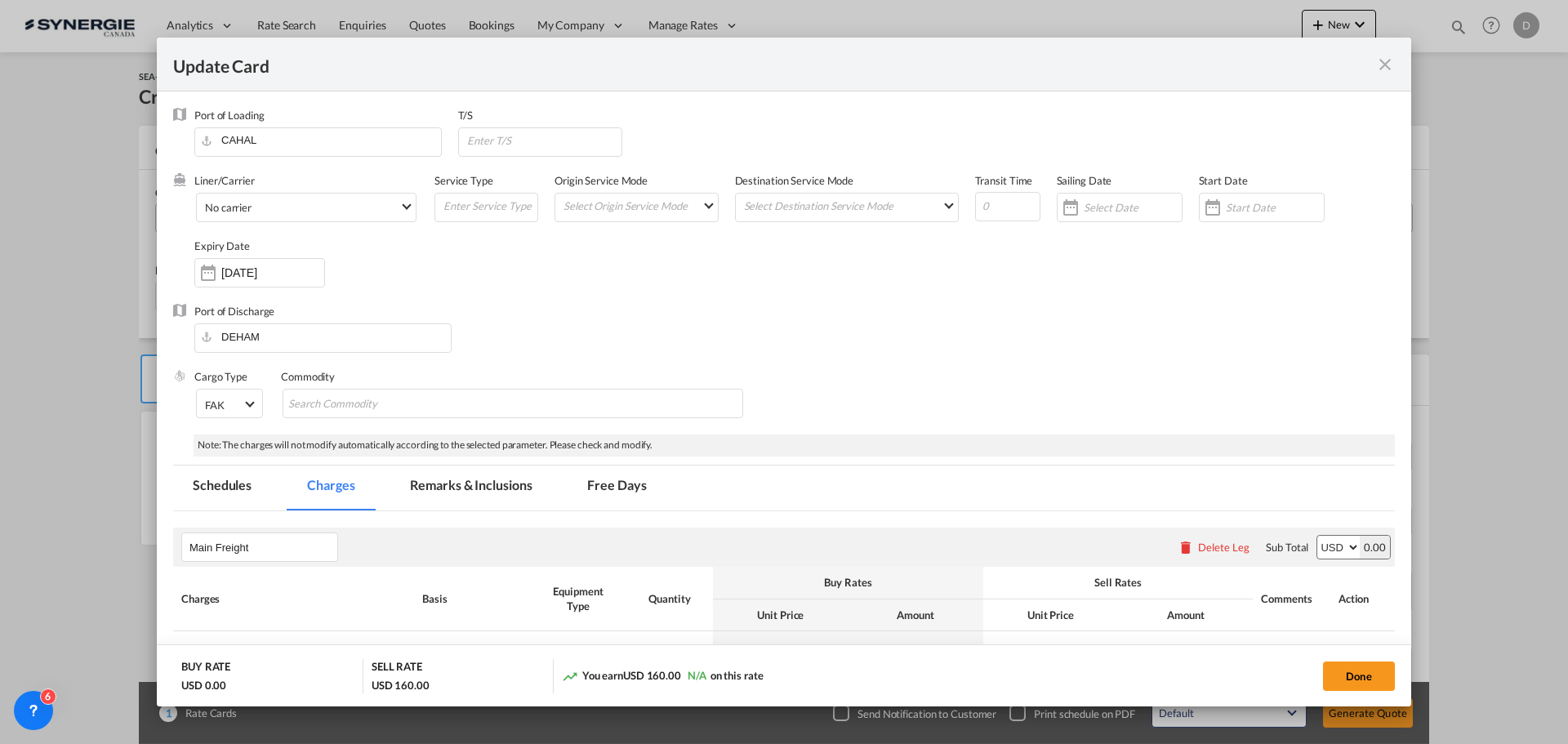
select select "per container"
select select "per B/L"
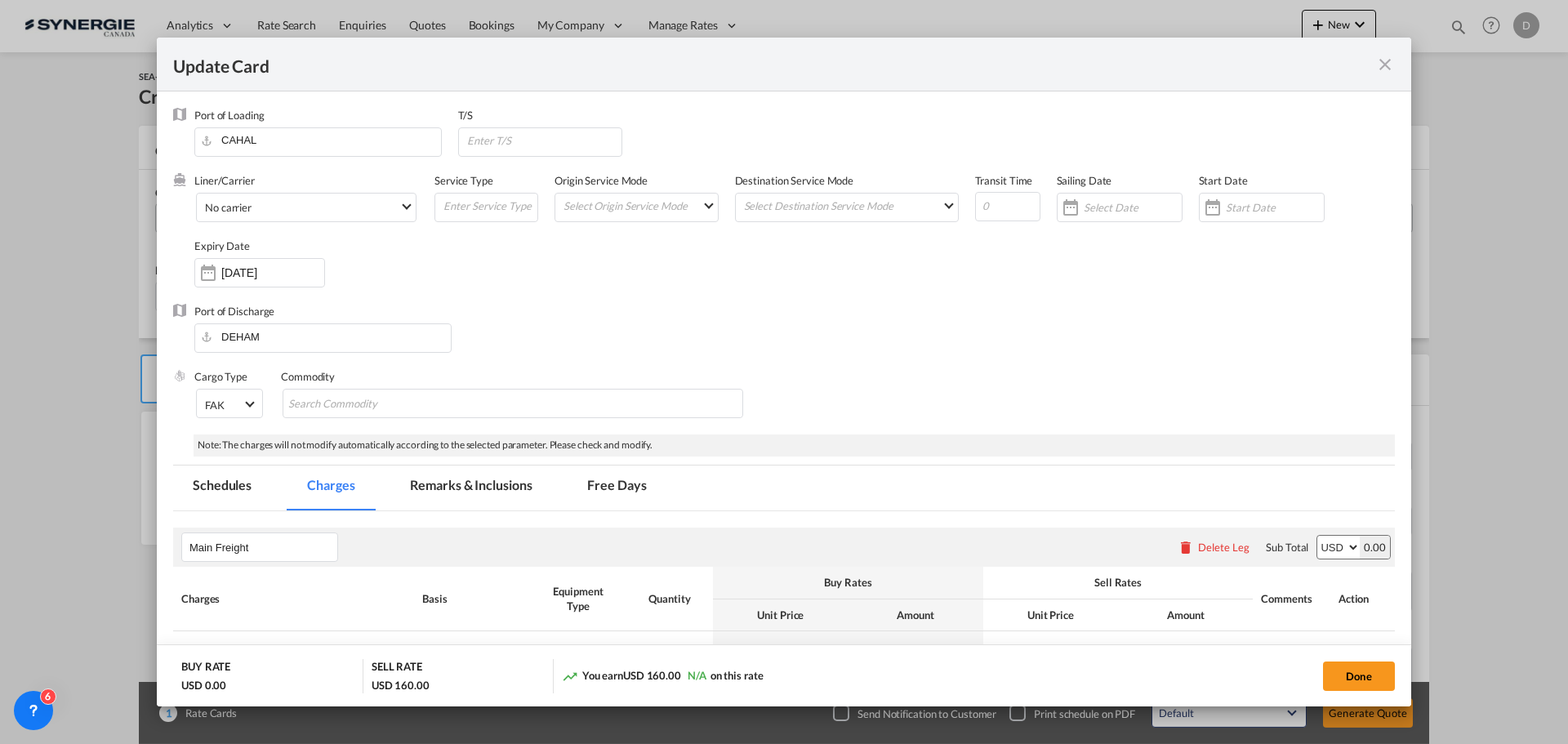
select select "per B/L"
select select "per shipment"
click at [398, 207] on md-select-value "No carrier" at bounding box center [309, 206] width 212 height 26
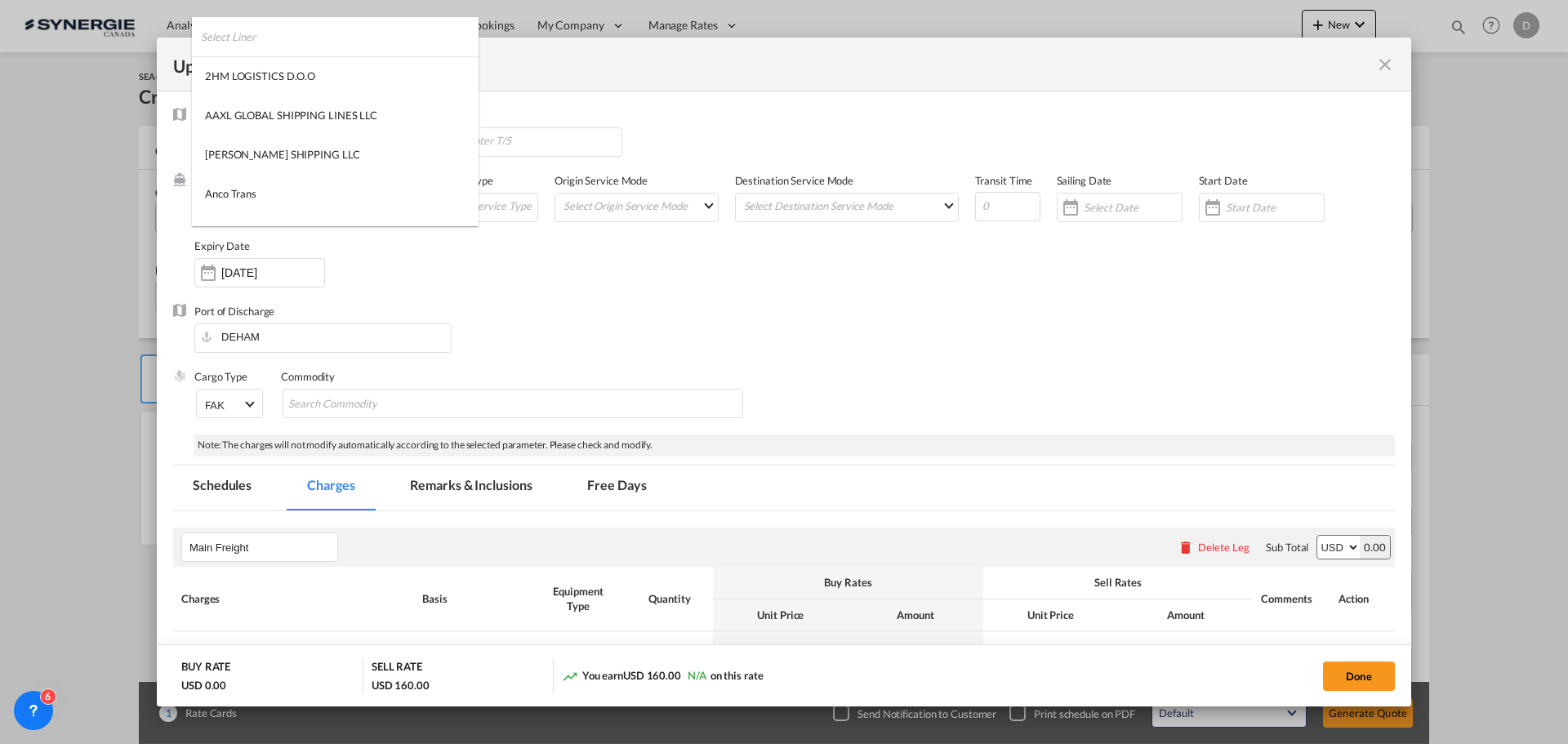
scroll to position [2220, 0]
click at [360, 125] on md-option "MSC" at bounding box center [335, 128] width 287 height 39
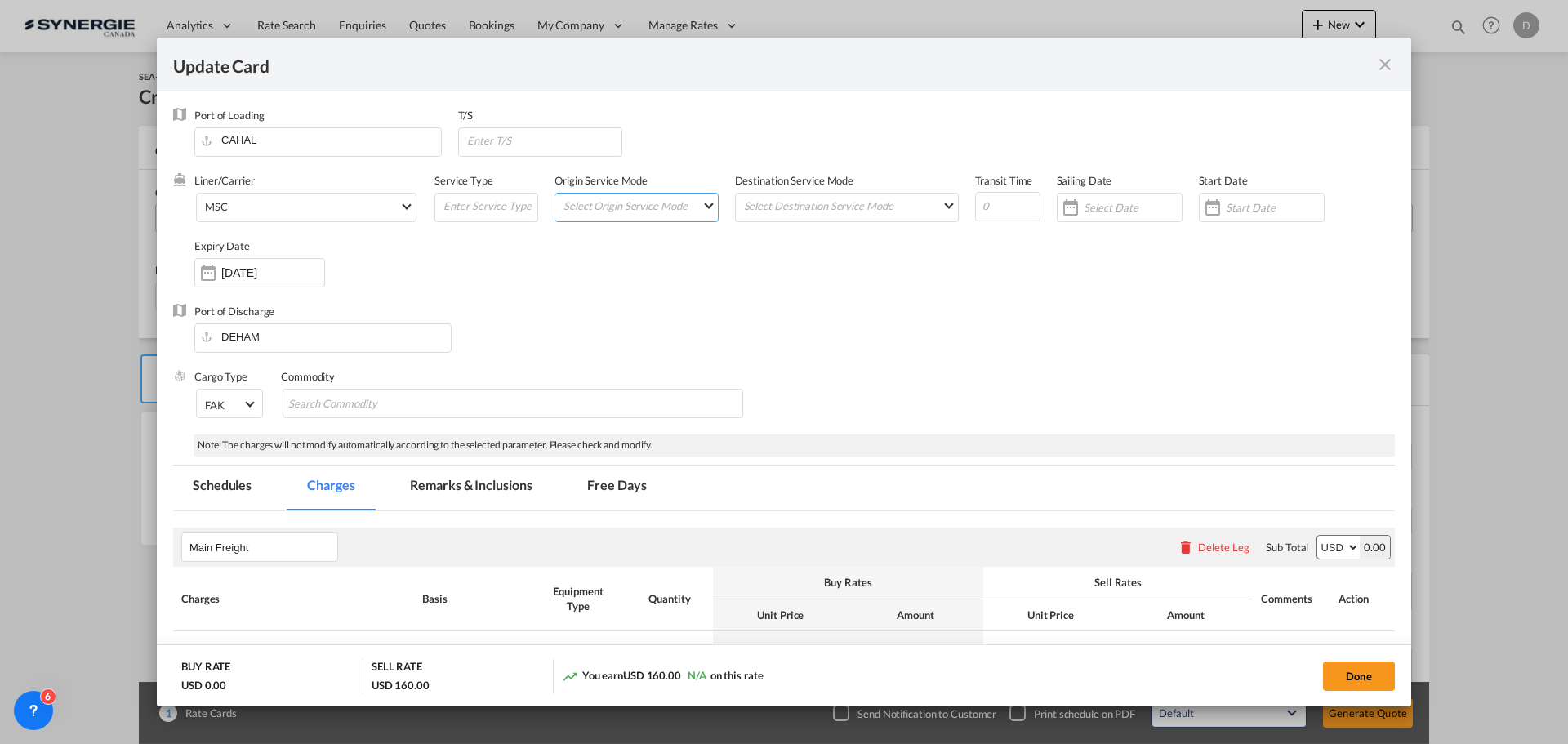
click at [696, 208] on md-select "Select Origin Service Mode SD [GEOGRAPHIC_DATA]" at bounding box center [639, 205] width 156 height 23
click at [622, 250] on md-option "CY" at bounding box center [636, 244] width 180 height 39
click at [815, 201] on md-select "Select Destination Service Mode SD [GEOGRAPHIC_DATA]" at bounding box center [850, 205] width 216 height 23
click at [786, 241] on md-option "CY" at bounding box center [844, 244] width 239 height 39
click at [926, 255] on div "Liner/Carrier MSC Service Type Origin Service Mode [GEOGRAPHIC_DATA] [GEOGRAPHI…" at bounding box center [794, 238] width 1201 height 131
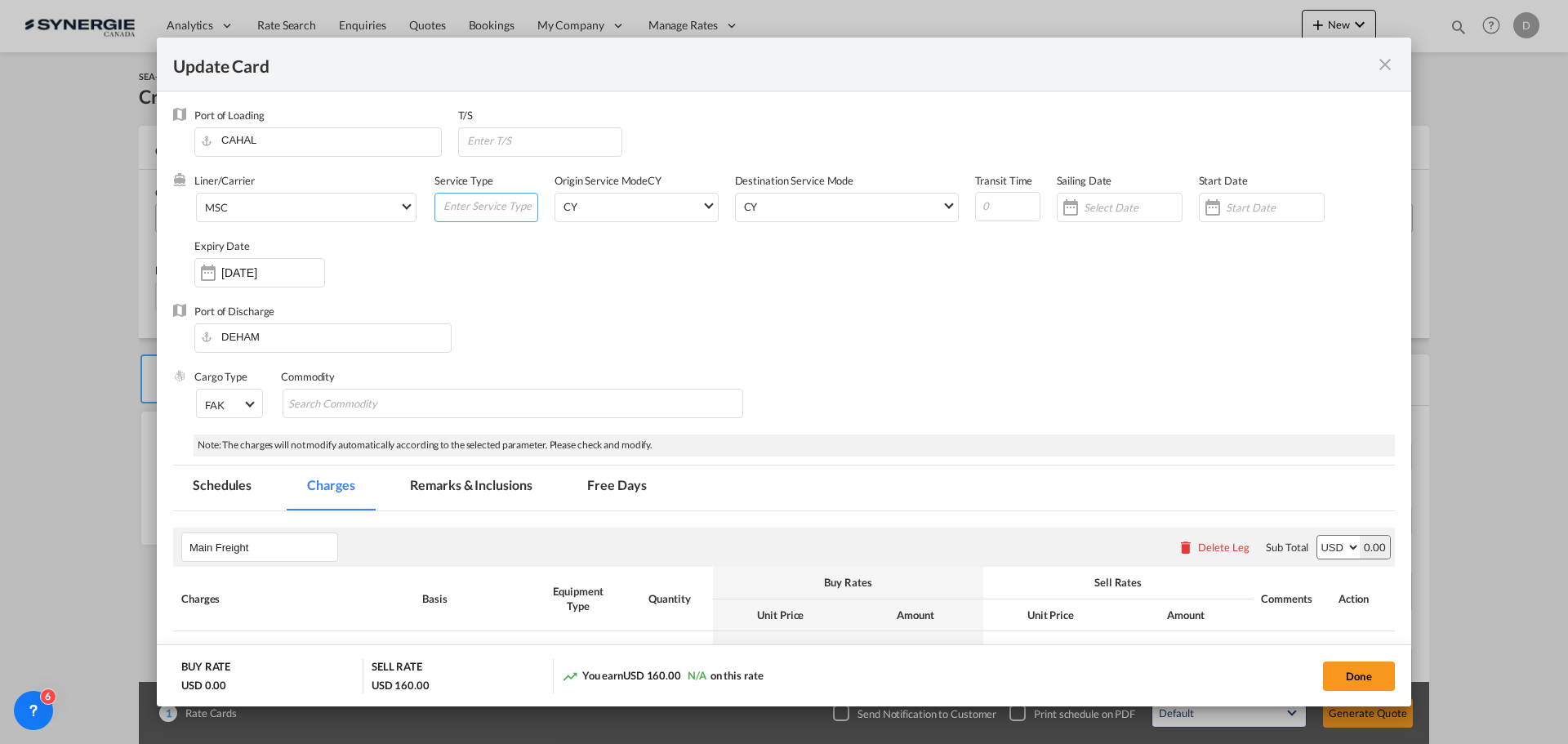
click at [483, 210] on input "Update CardPort of ..." at bounding box center [489, 205] width 95 height 24
click at [516, 138] on input "Update CardPort of ..." at bounding box center [544, 140] width 157 height 24
paste input "[GEOGRAPHIC_DATA] [BEANR]"
type input "[GEOGRAPHIC_DATA] [BEANR]"
click at [497, 212] on input "Update CardPort of ..." at bounding box center [489, 205] width 95 height 24
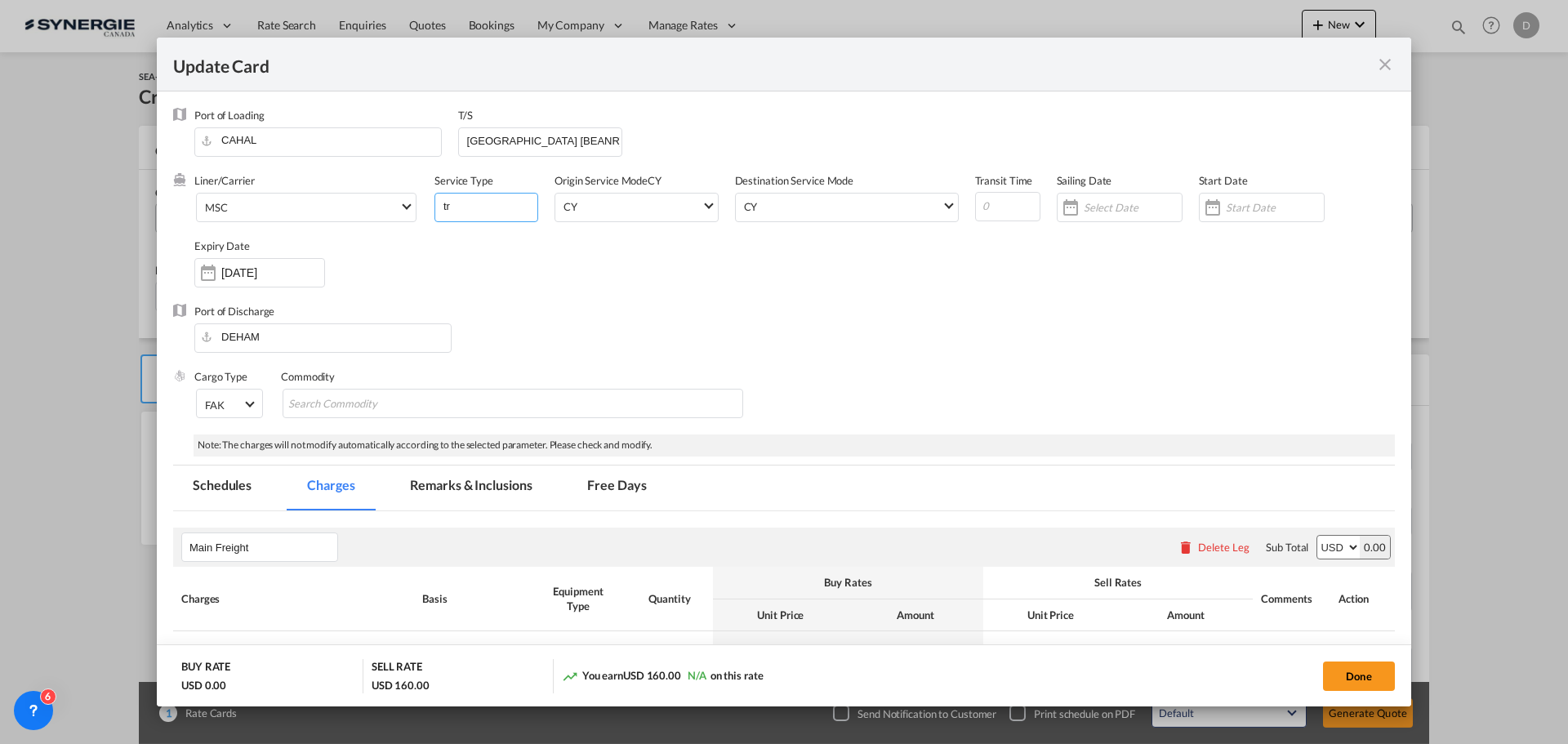
type input "t"
type input "Transhipment"
click at [578, 263] on div "Liner/Carrier MSC Service Type Transhipment Origin Service Mode [GEOGRAPHIC_DAT…" at bounding box center [794, 238] width 1201 height 131
click at [989, 212] on input "Update CardPort of ..." at bounding box center [1007, 206] width 65 height 29
type input "26"
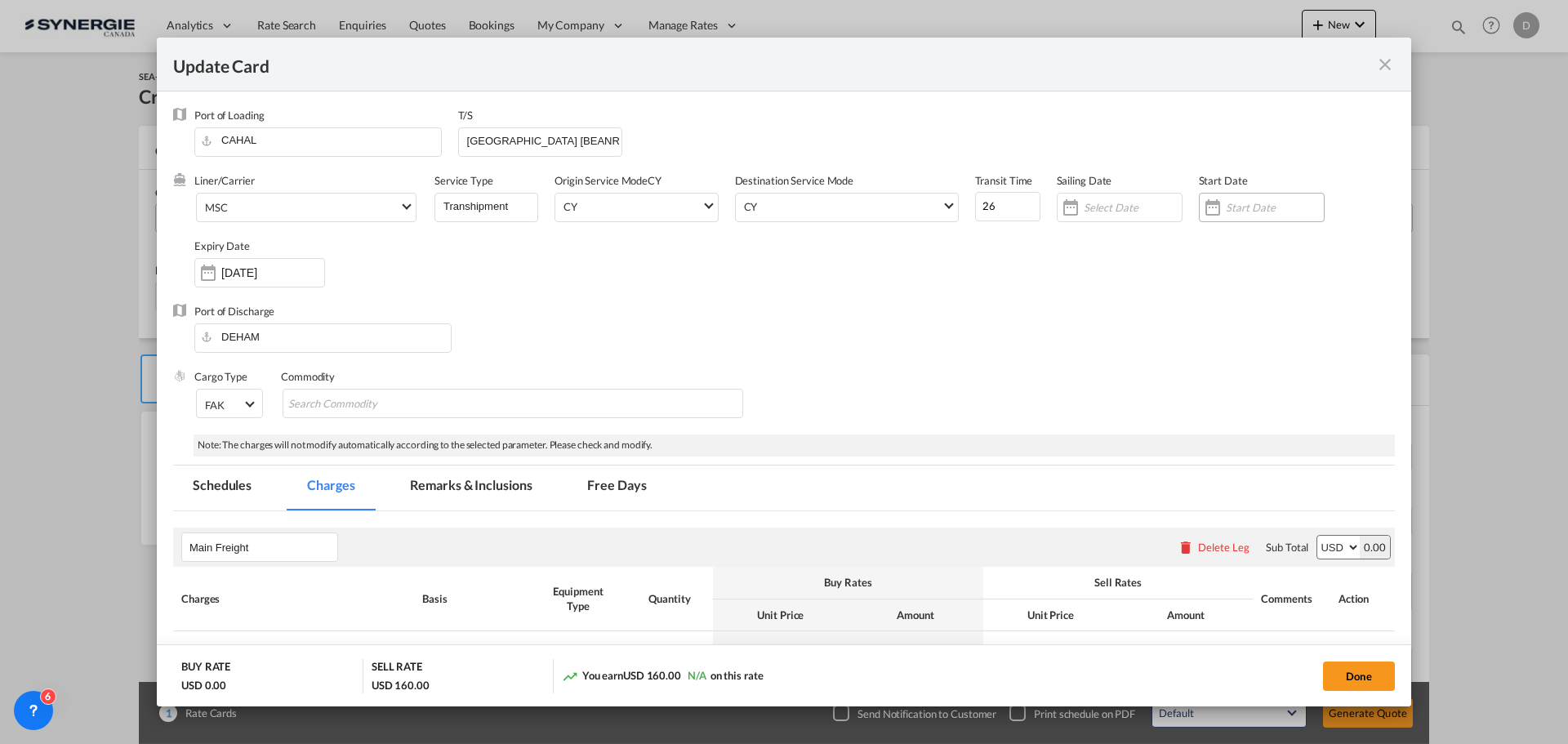
click at [1203, 206] on div "Update CardPort of ..." at bounding box center [1212, 207] width 26 height 33
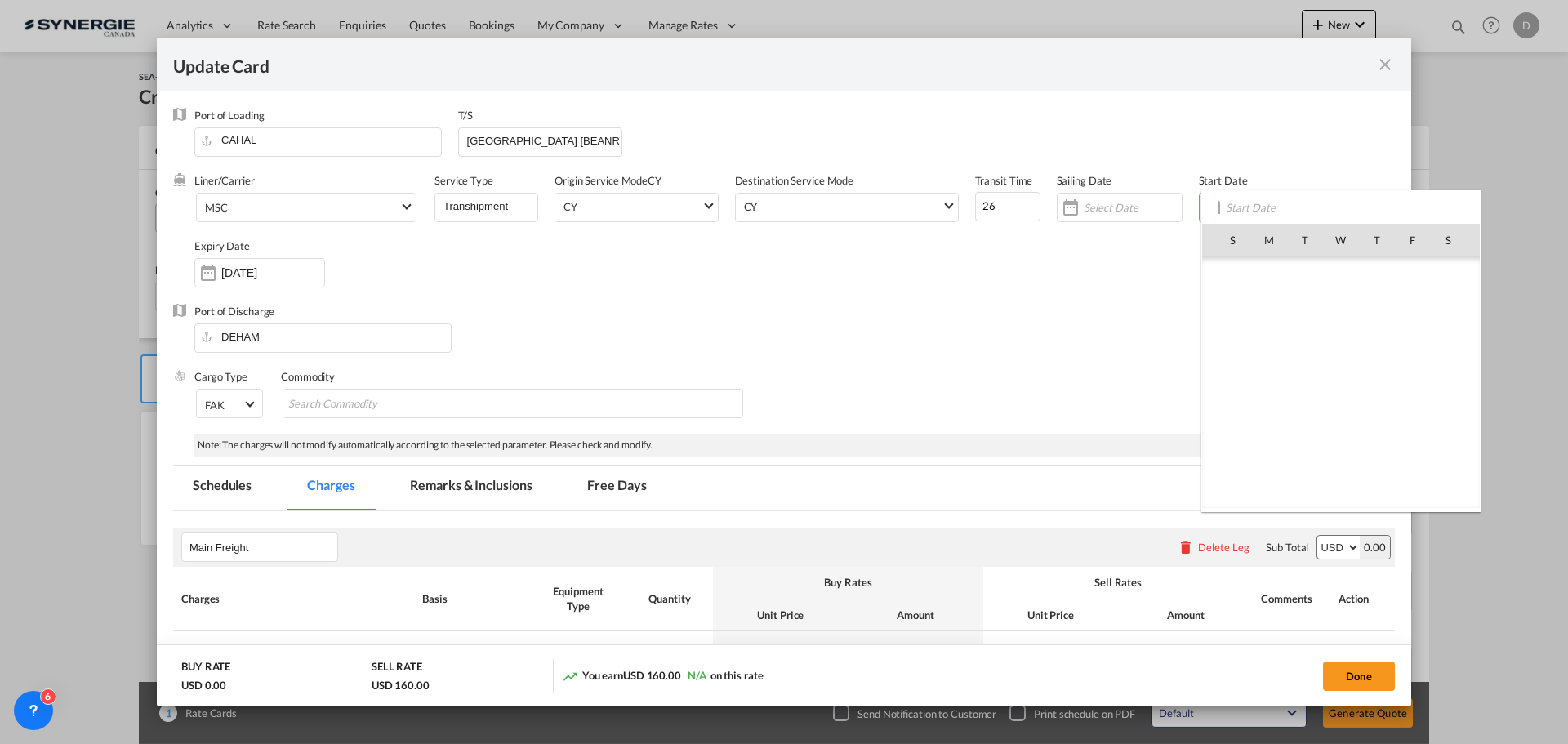
scroll to position [378182, 0]
click at [1345, 380] on span "17" at bounding box center [1341, 382] width 34 height 34
type input "[DATE]"
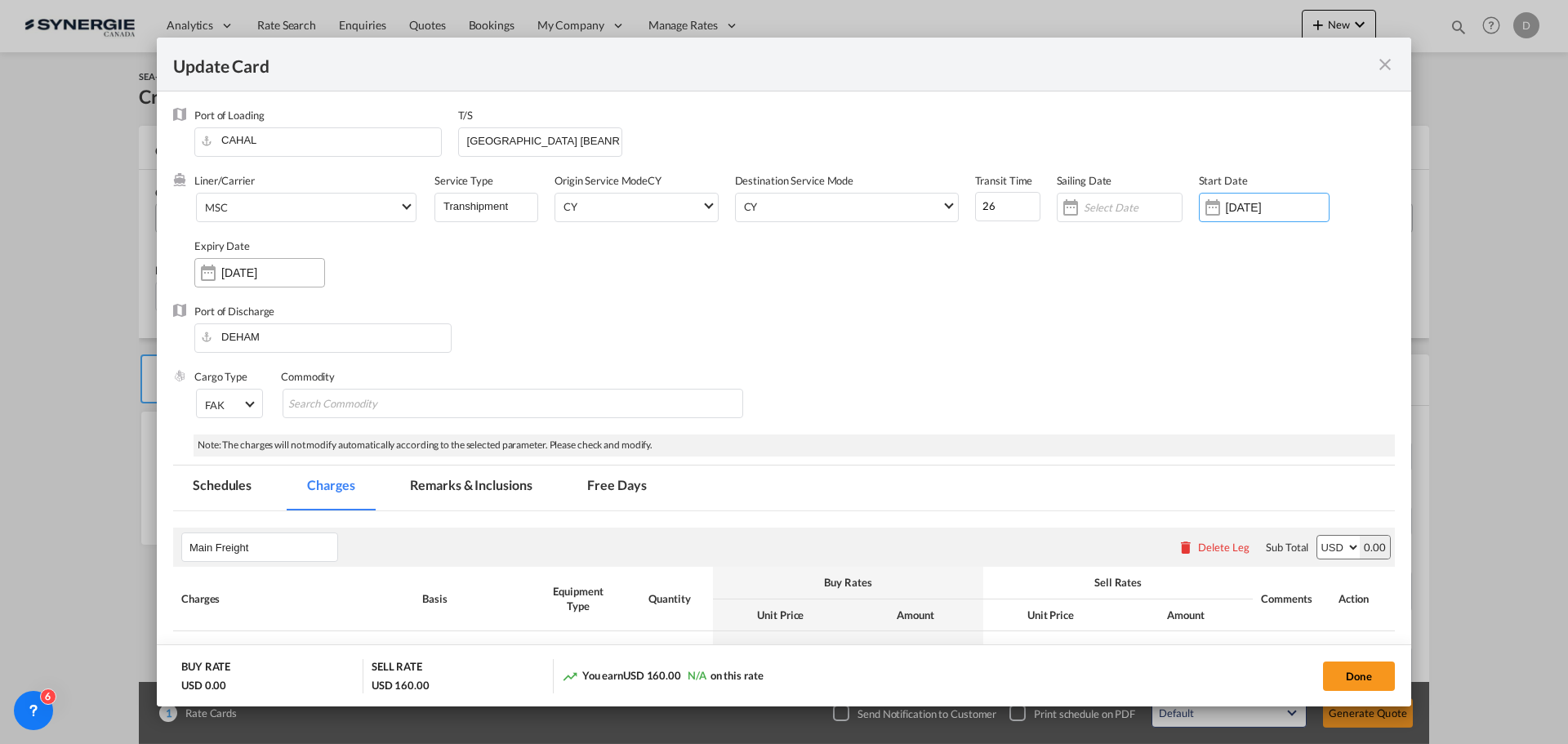
click at [203, 274] on div "Update CardPort of ..." at bounding box center [208, 273] width 26 height 33
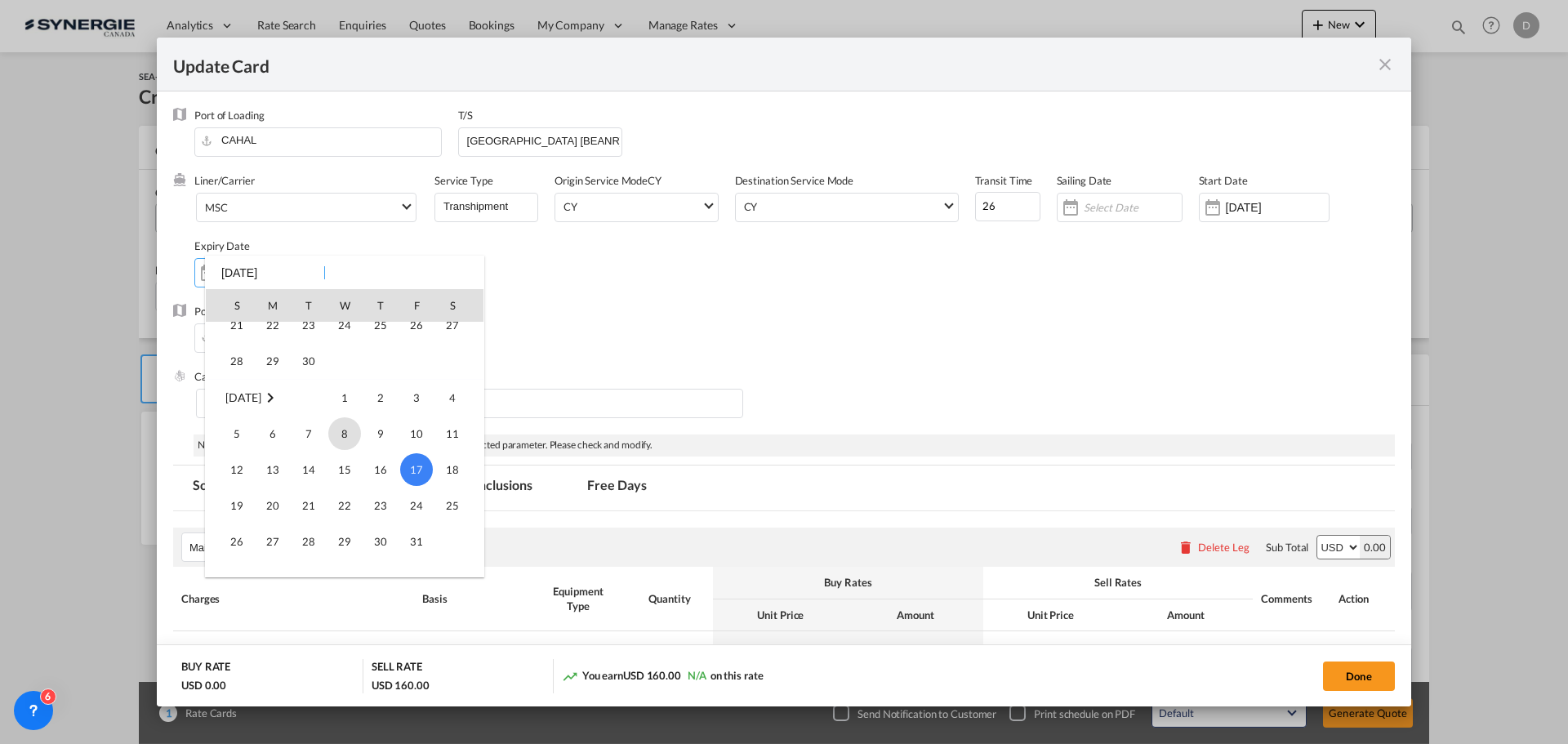
scroll to position [135, 0]
click at [314, 386] on span "30" at bounding box center [308, 385] width 33 height 33
type input "[DATE]"
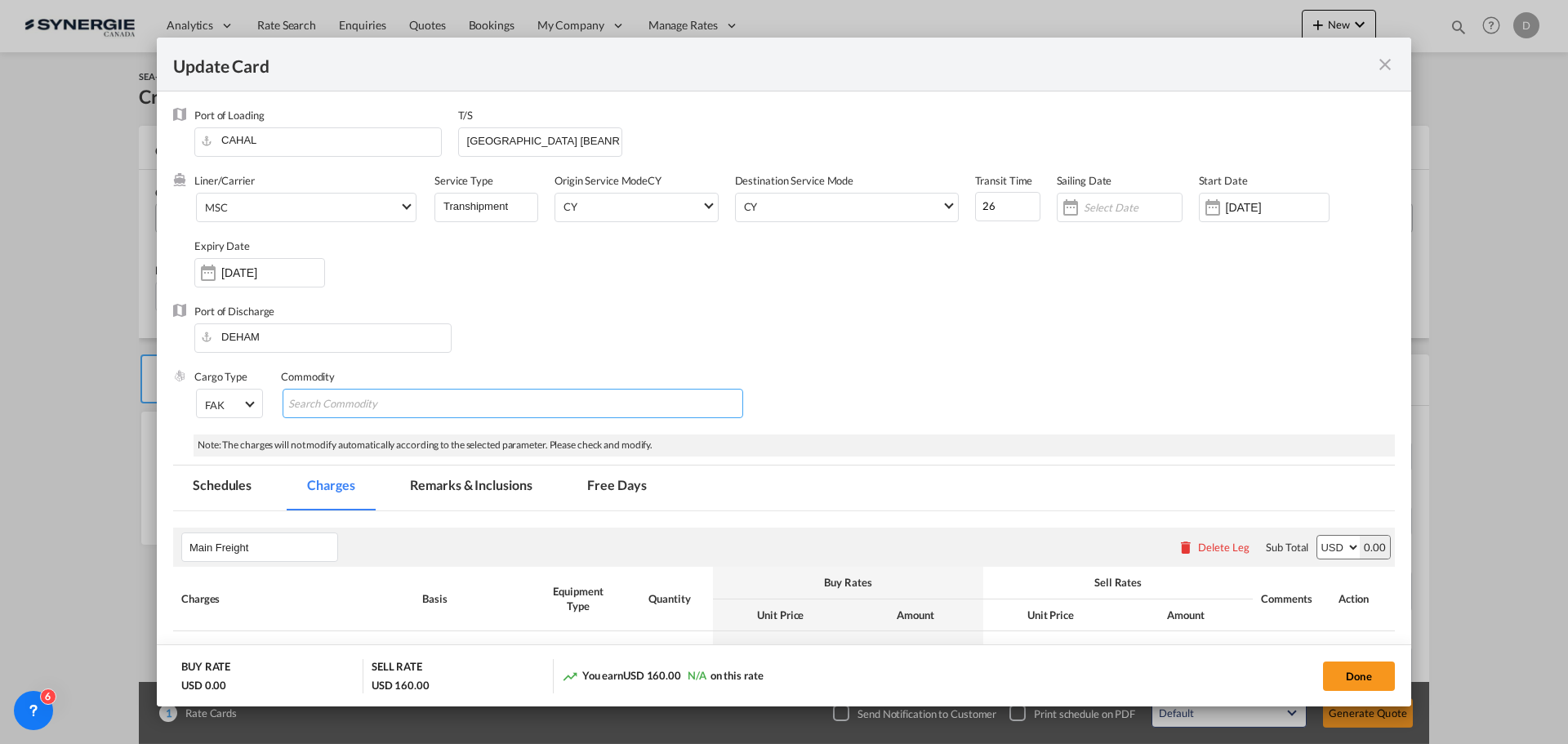
click at [527, 412] on md-chips-wrap "Chips container with autocompletion. Enter the text area, type text to search, …" at bounding box center [513, 403] width 461 height 29
paste input "peat (in bigbags on pallet)"
type input "peat (in bigbags on pallet)"
click at [860, 333] on div "Port of Discharge [GEOGRAPHIC_DATA]" at bounding box center [784, 336] width 1222 height 65
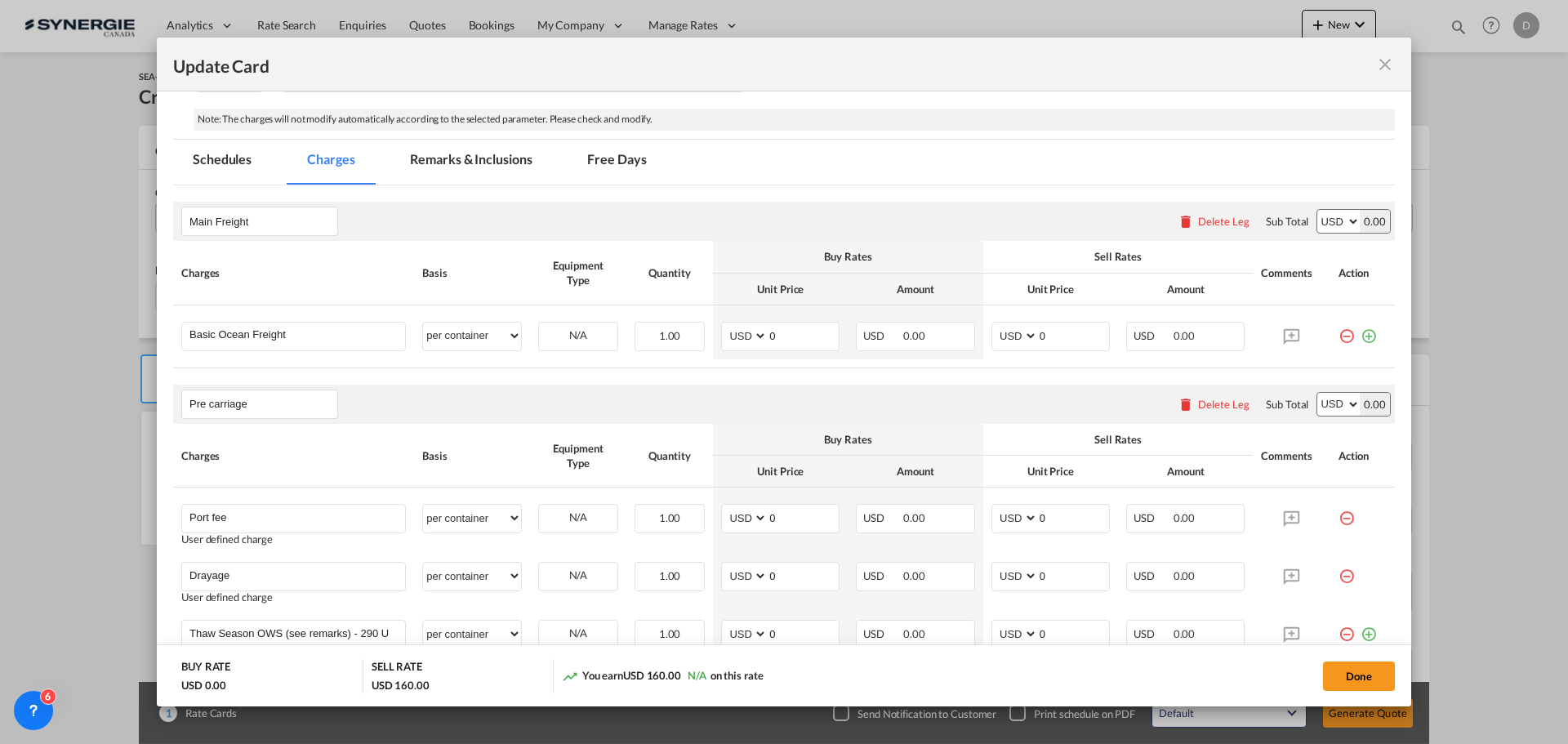
scroll to position [327, 0]
drag, startPoint x: 762, startPoint y: 336, endPoint x: 782, endPoint y: 335, distance: 20.0
click at [782, 335] on input "0" at bounding box center [803, 333] width 71 height 24
type input "1505"
type input "1805"
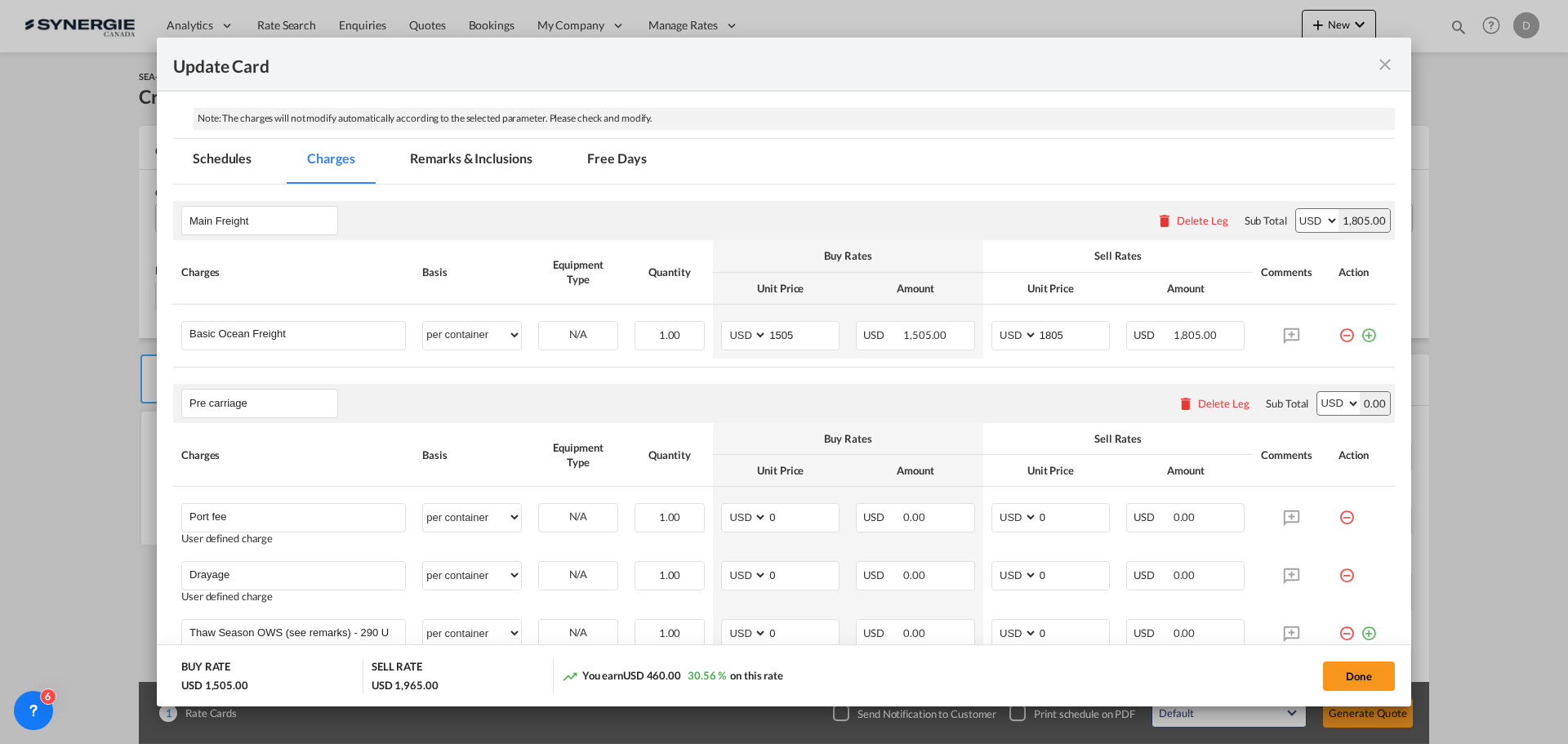
click at [808, 372] on rate-modification "Main Freight Please enter leg name Leg Name Already Exists Delete Leg Sub Total…" at bounding box center [784, 735] width 1222 height 1102
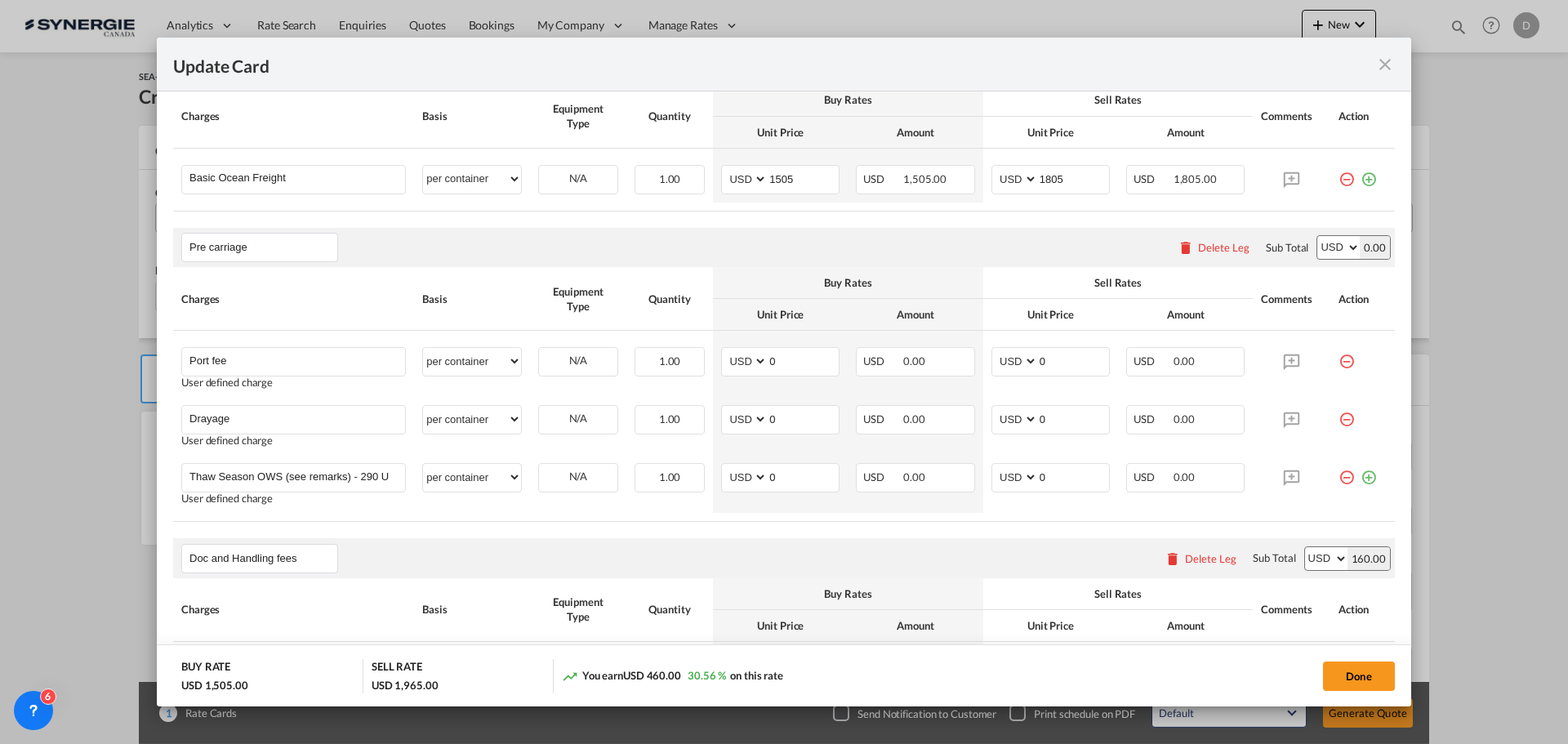
scroll to position [490, 0]
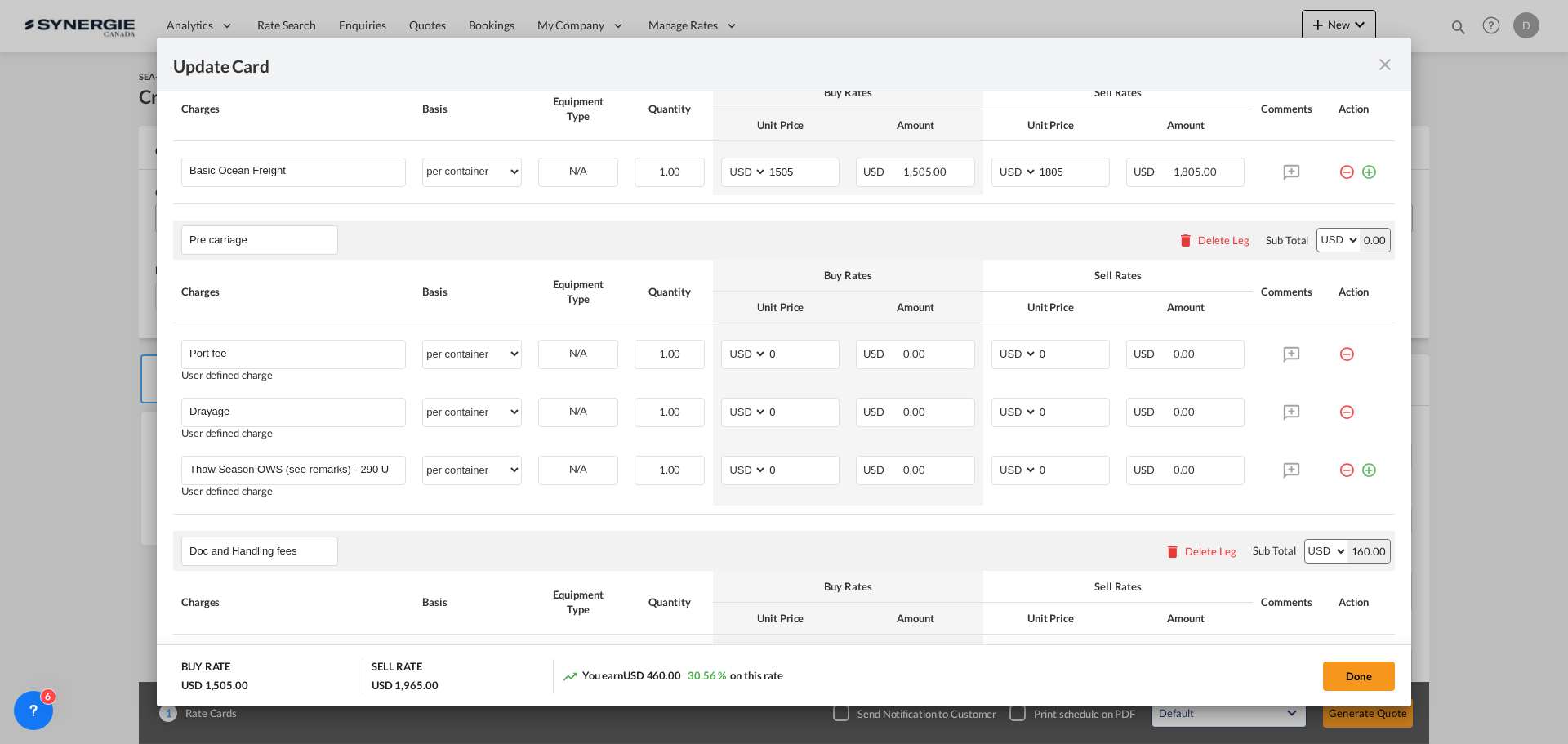
click at [1205, 241] on div "Delete Leg" at bounding box center [1224, 240] width 52 height 13
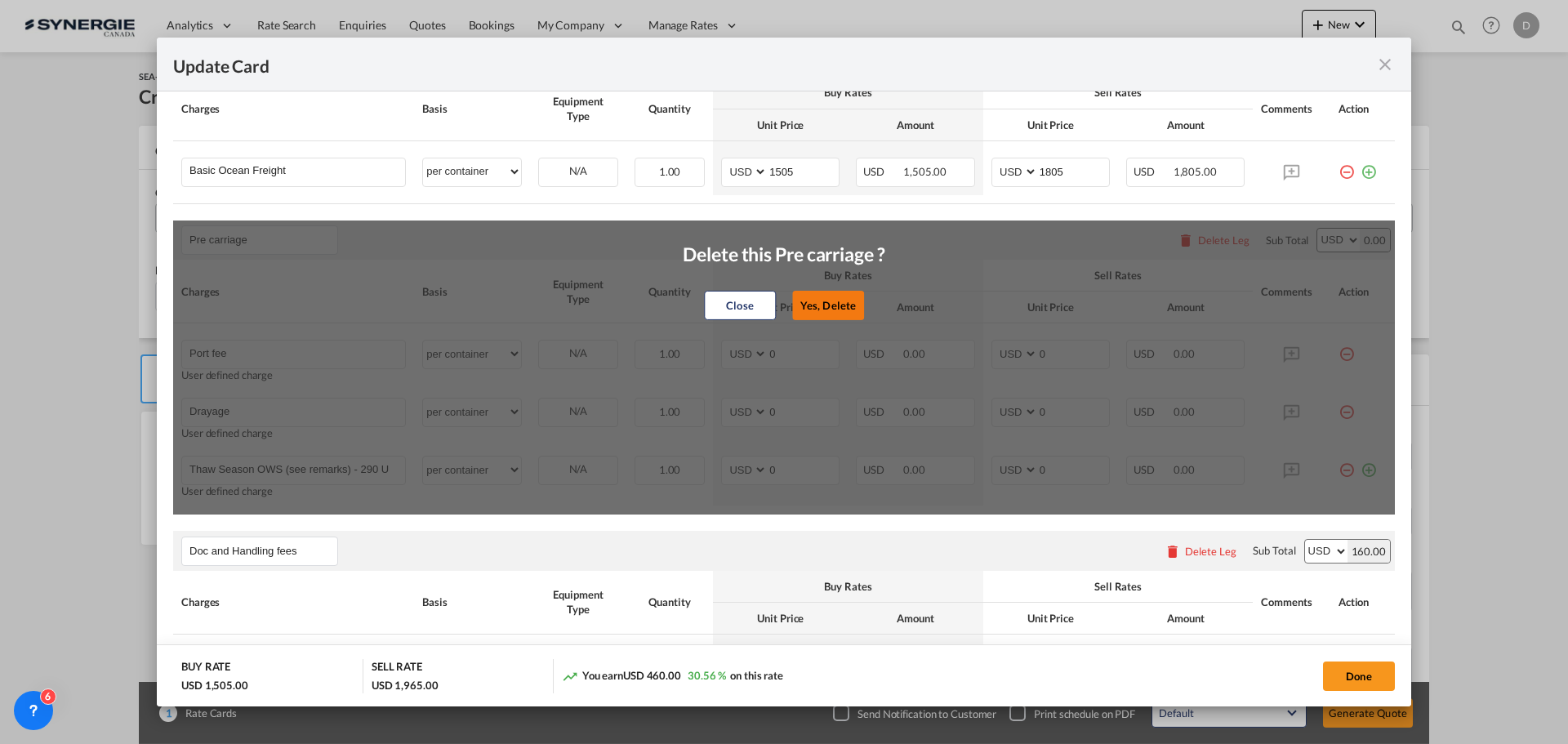
click at [847, 301] on button "Yes, Delete" at bounding box center [828, 305] width 72 height 29
type input "Doc and Handling fees"
type input "SOLAS/VGM Fee"
select select "per B/L"
type input "30"
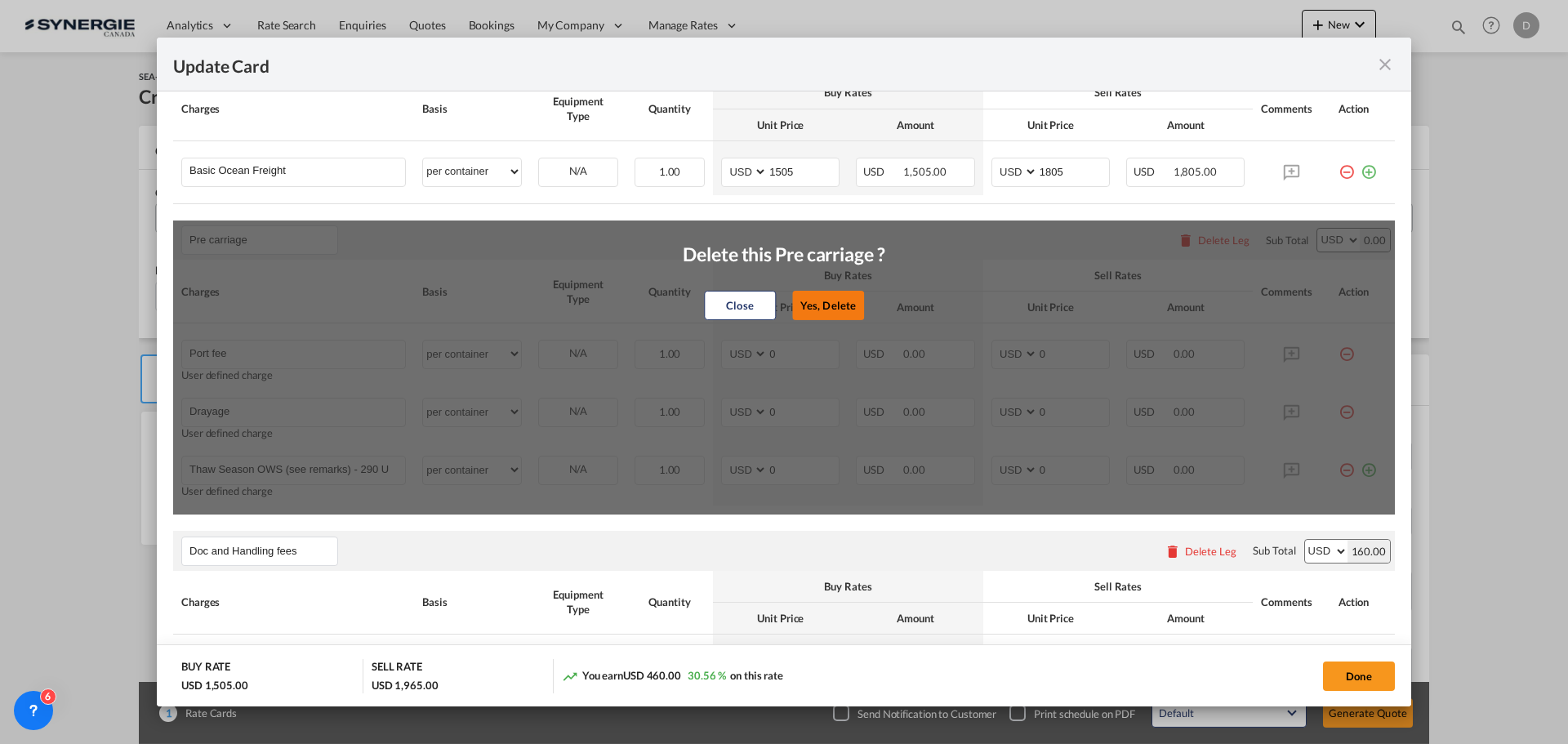
type input "B13 Export declaration"
select select "per B/L"
type input "35"
type input "Doc fee"
select select "per B/L"
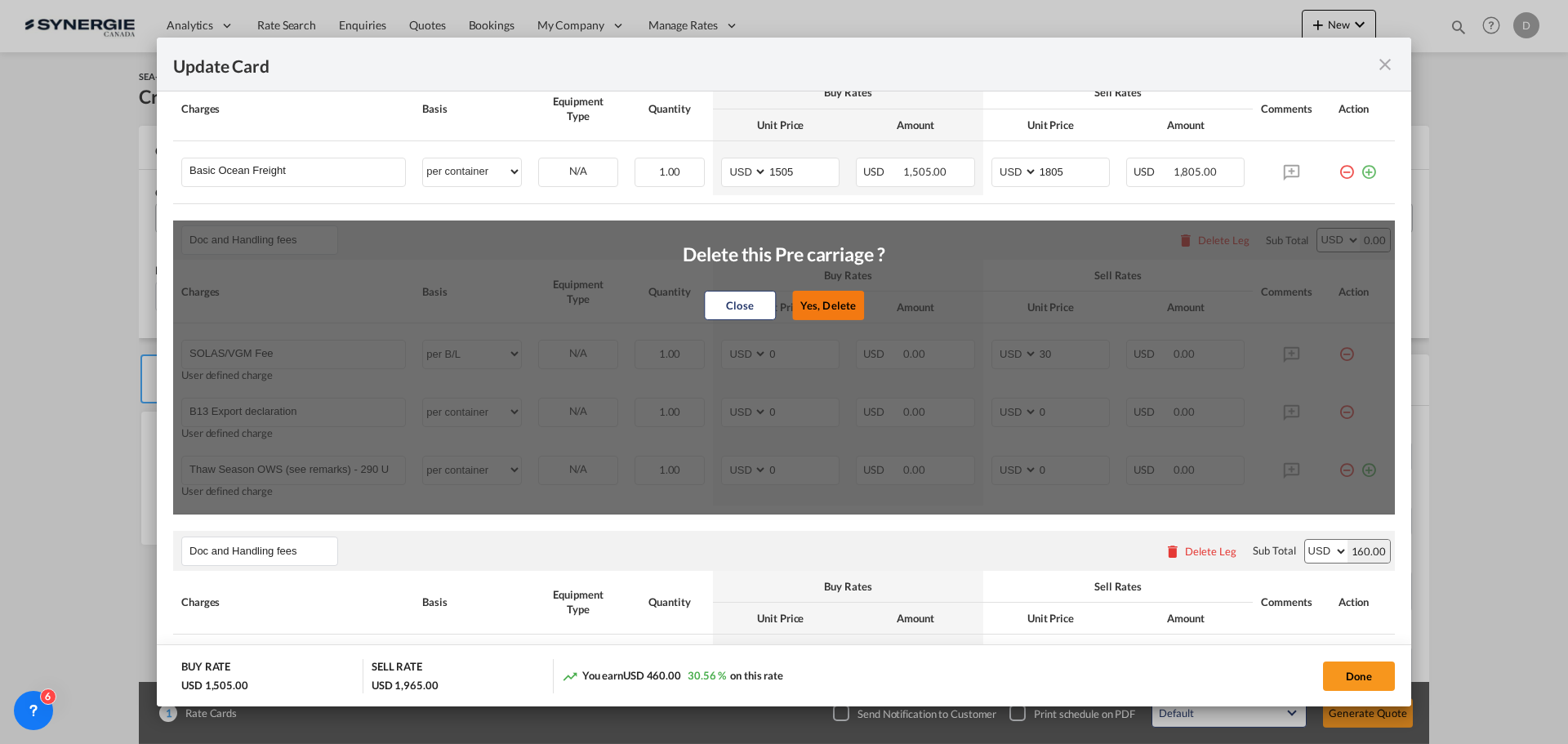
type input "30"
type input "Cargo Coverage"
type input "Cargo Coverage - Rate to be confirmed depending on commodity and value Min 50 U…"
select select "per shipment"
type input "0"
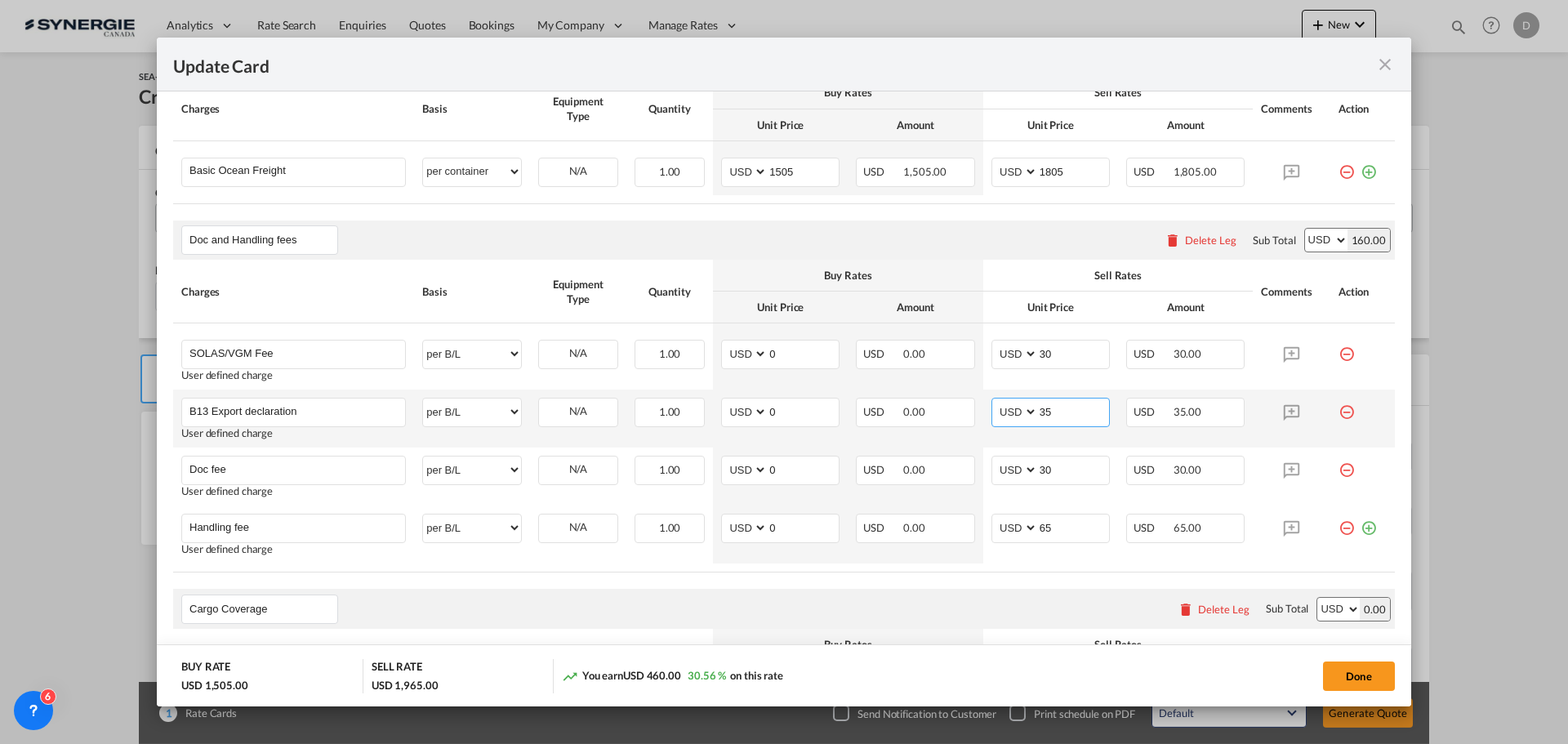
click at [1039, 413] on input "35" at bounding box center [1074, 410] width 71 height 24
type input "55"
click at [866, 224] on div "Doc and Handling fees Please enter leg name Leg Name Already Exists Delete Leg …" at bounding box center [784, 240] width 1222 height 39
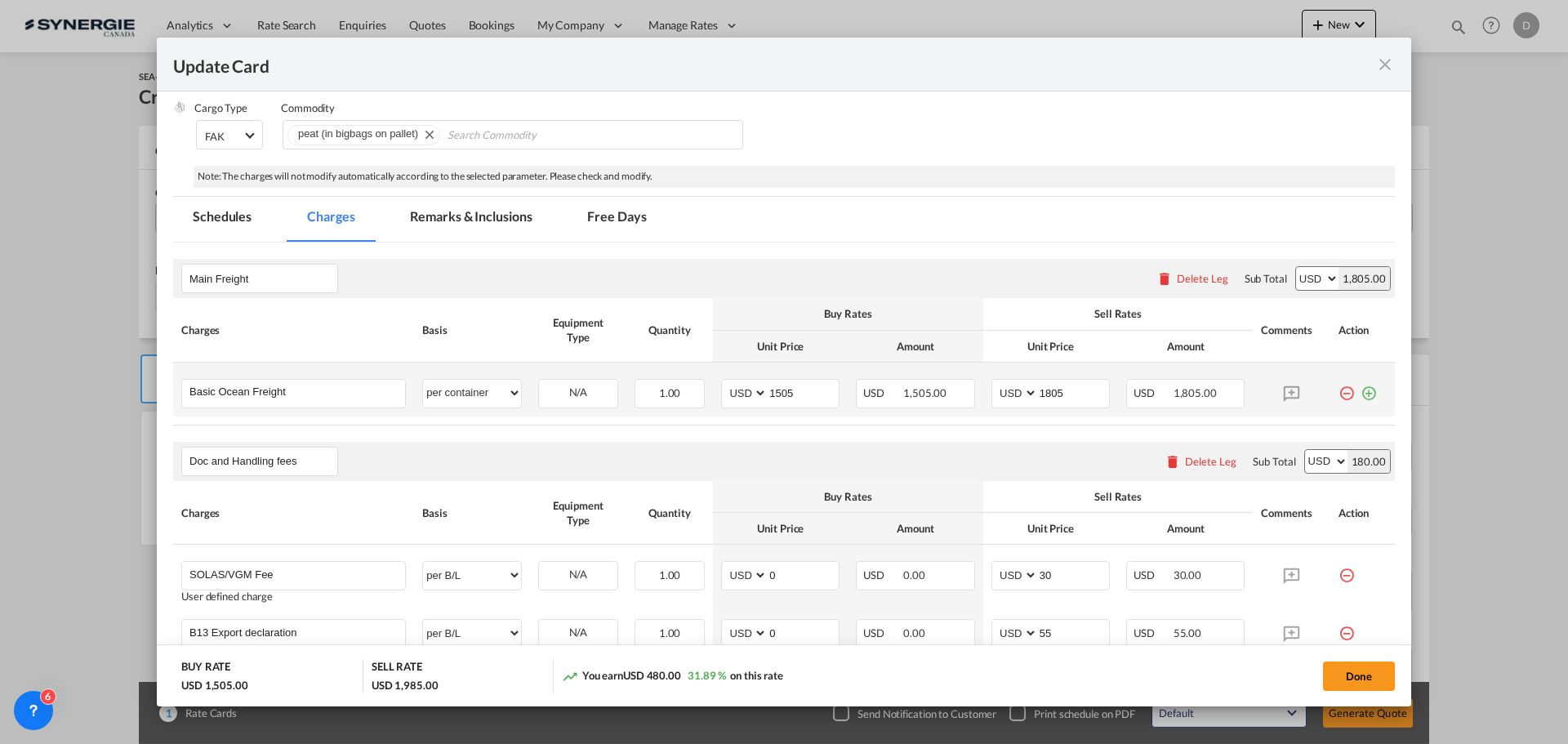
scroll to position [232, 0]
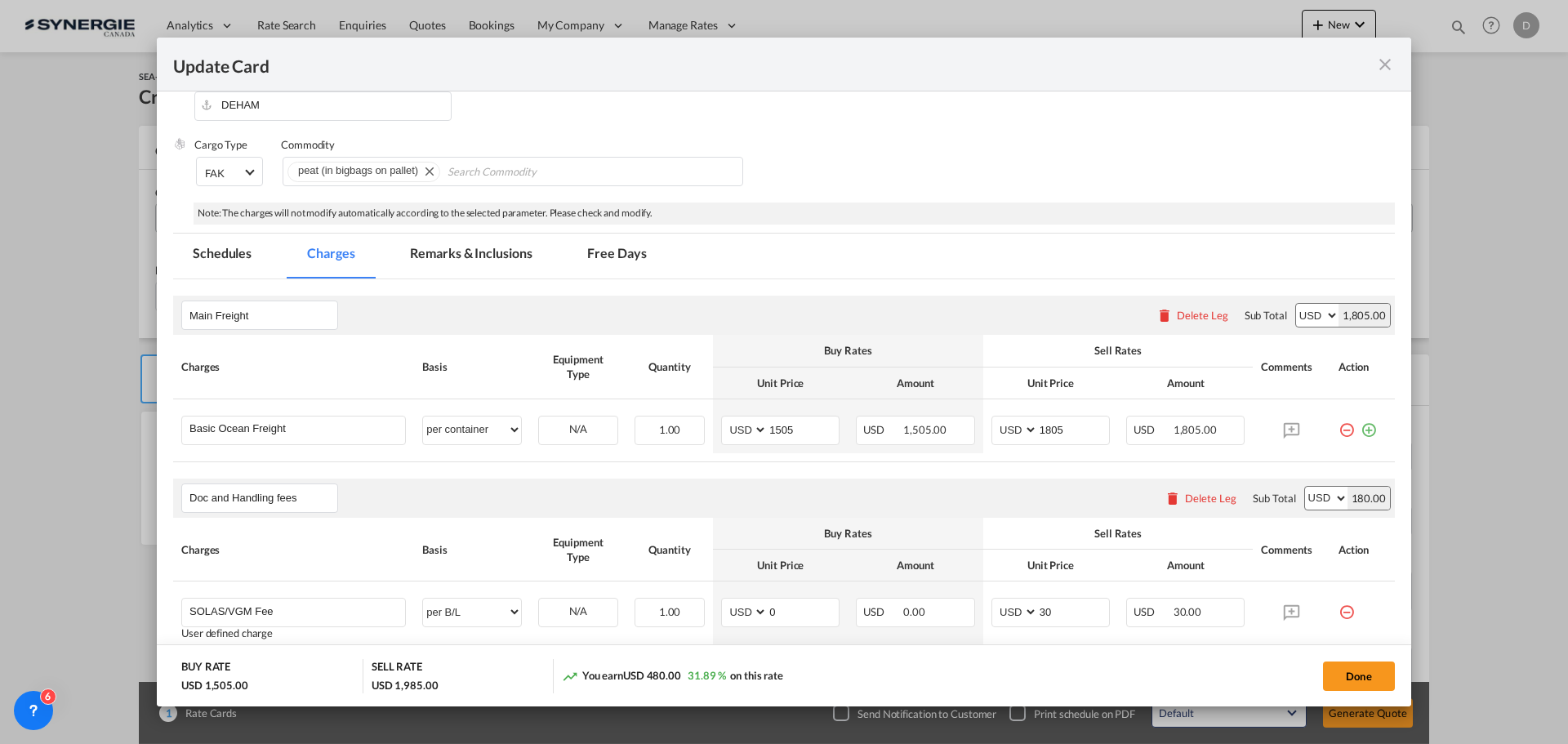
click at [522, 249] on md-tab-item "Remarks & Inclusions" at bounding box center [471, 256] width 161 height 45
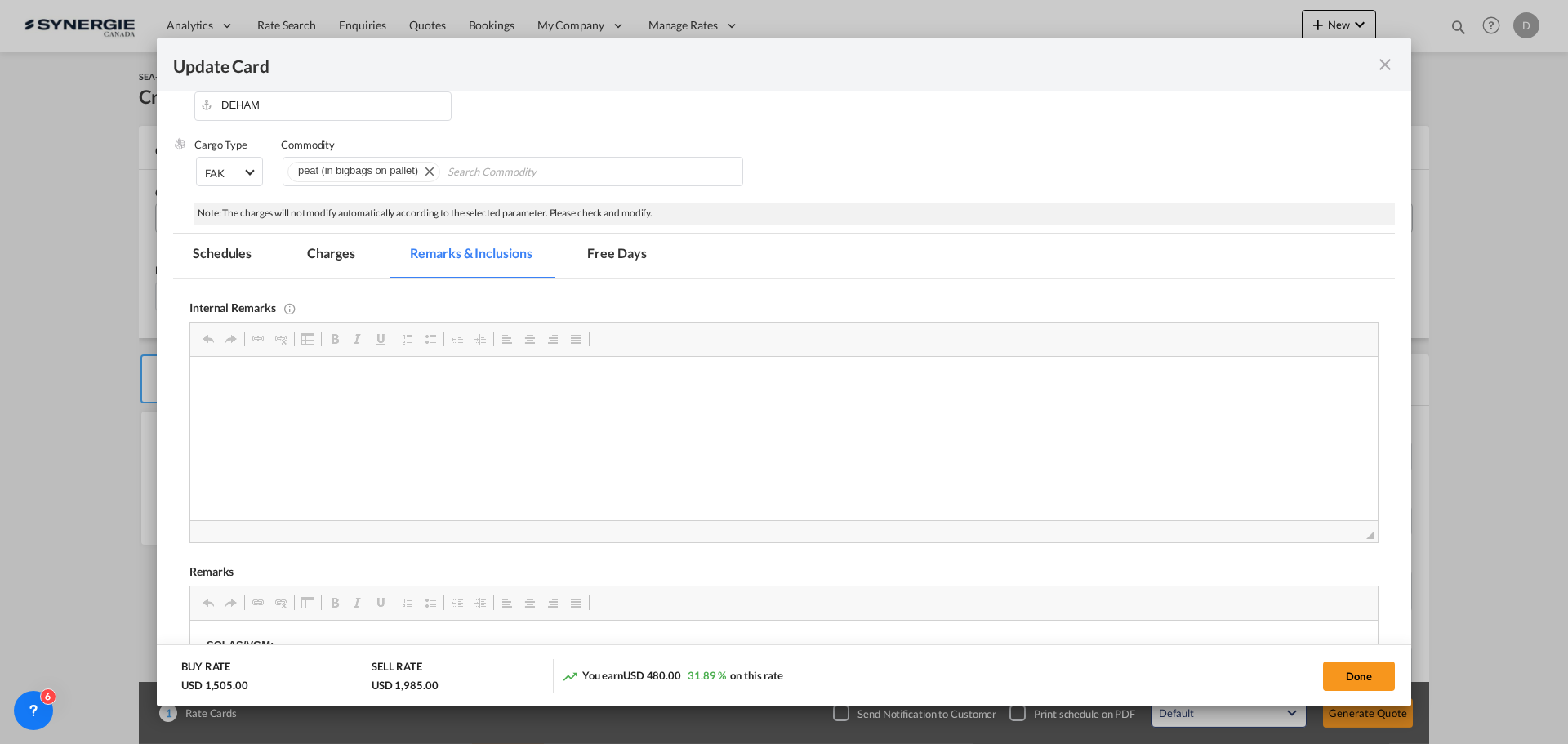
scroll to position [0, 0]
click at [327, 406] on html "MSC FAK Export contract" at bounding box center [784, 381] width 1187 height 50
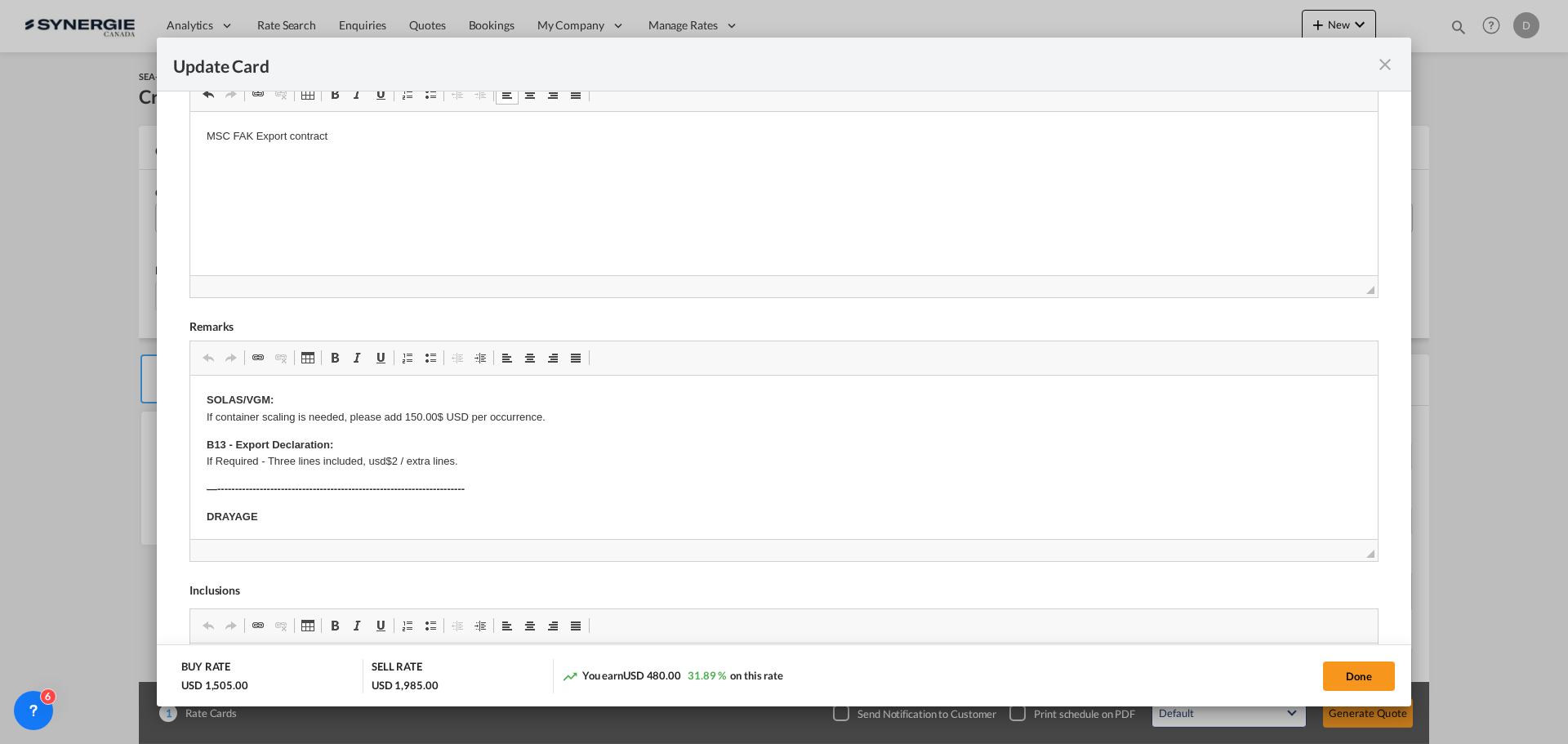
scroll to position [151, 0]
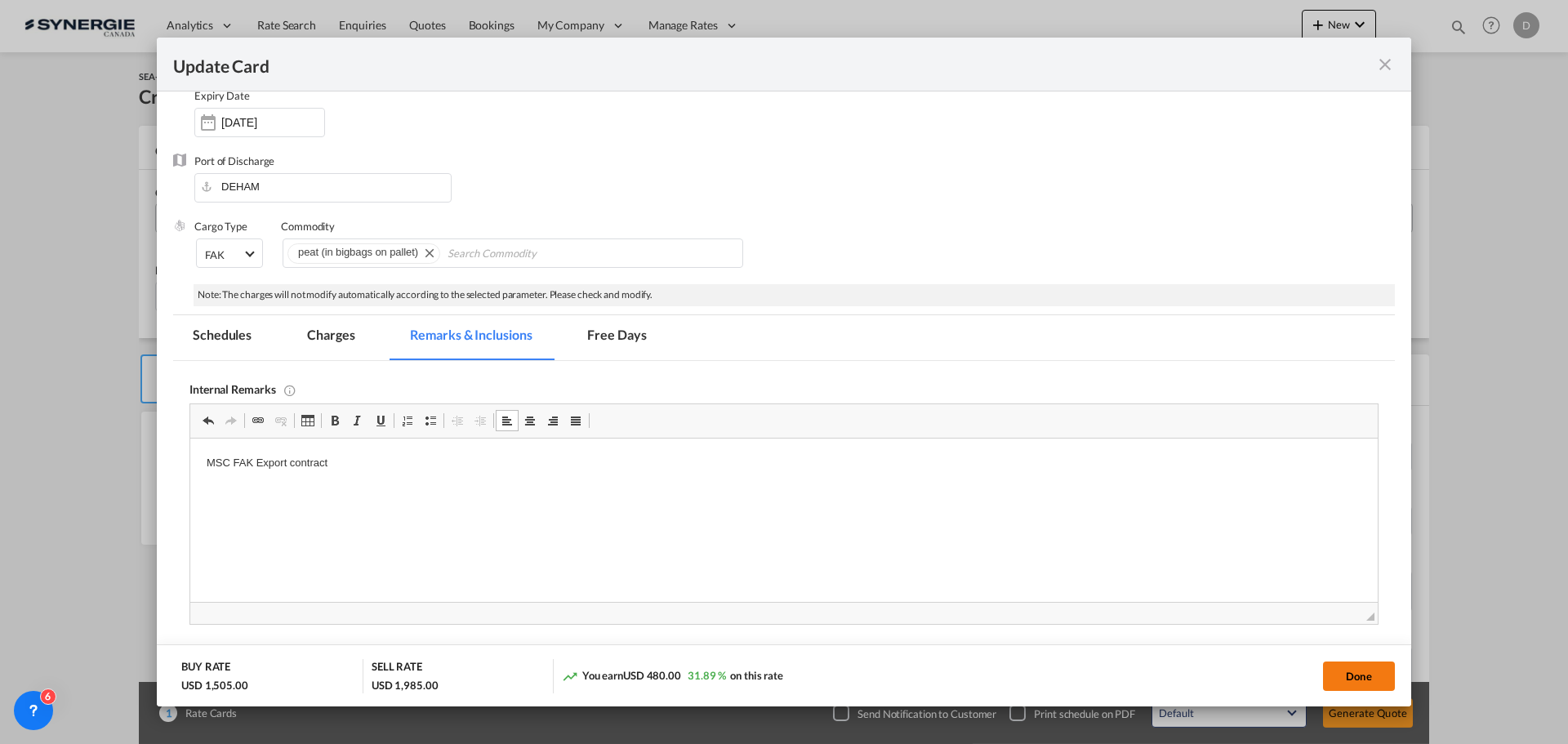
click at [1339, 674] on button "Done" at bounding box center [1359, 675] width 72 height 29
type input "[DATE]"
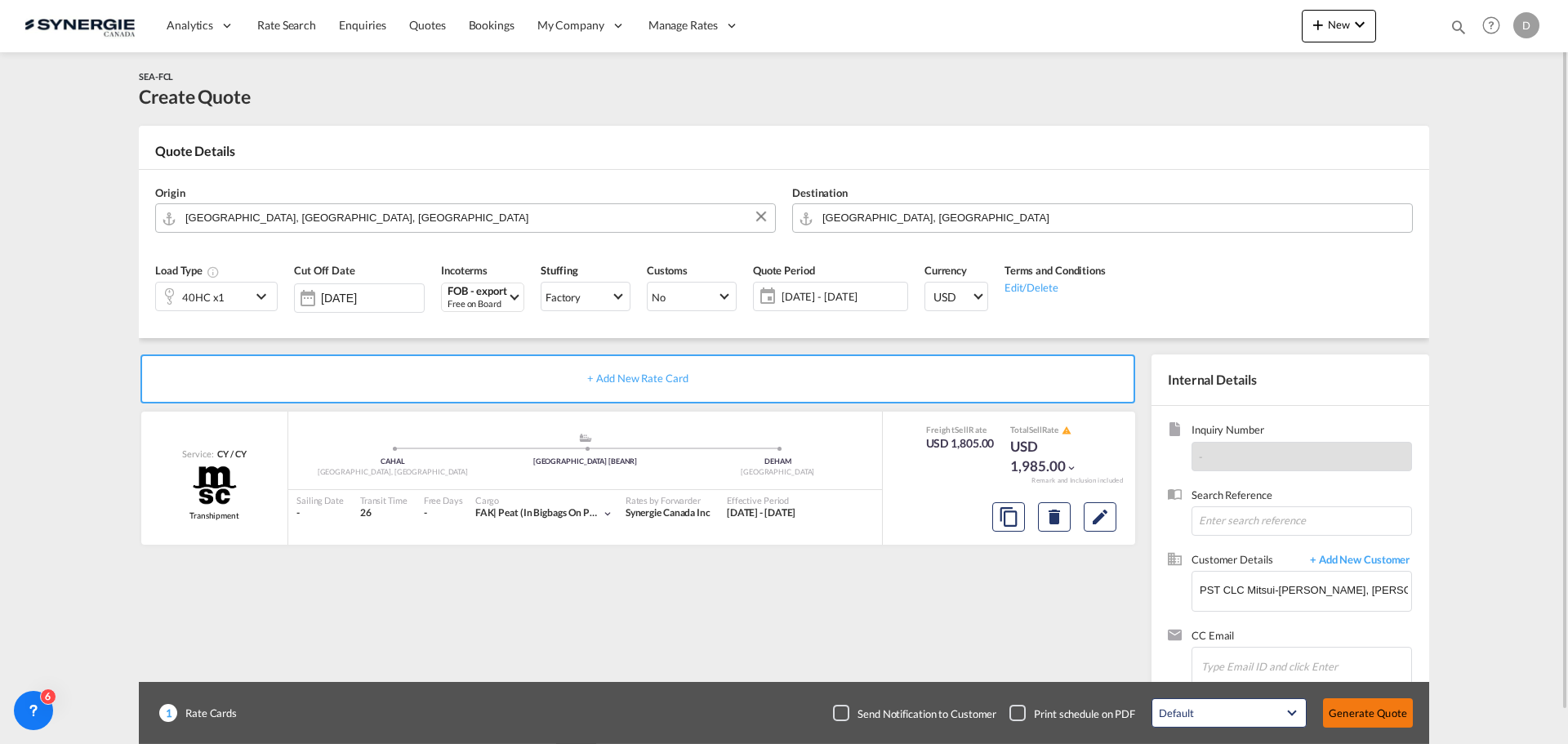
click at [1359, 715] on button "Generate Quote" at bounding box center [1367, 712] width 90 height 29
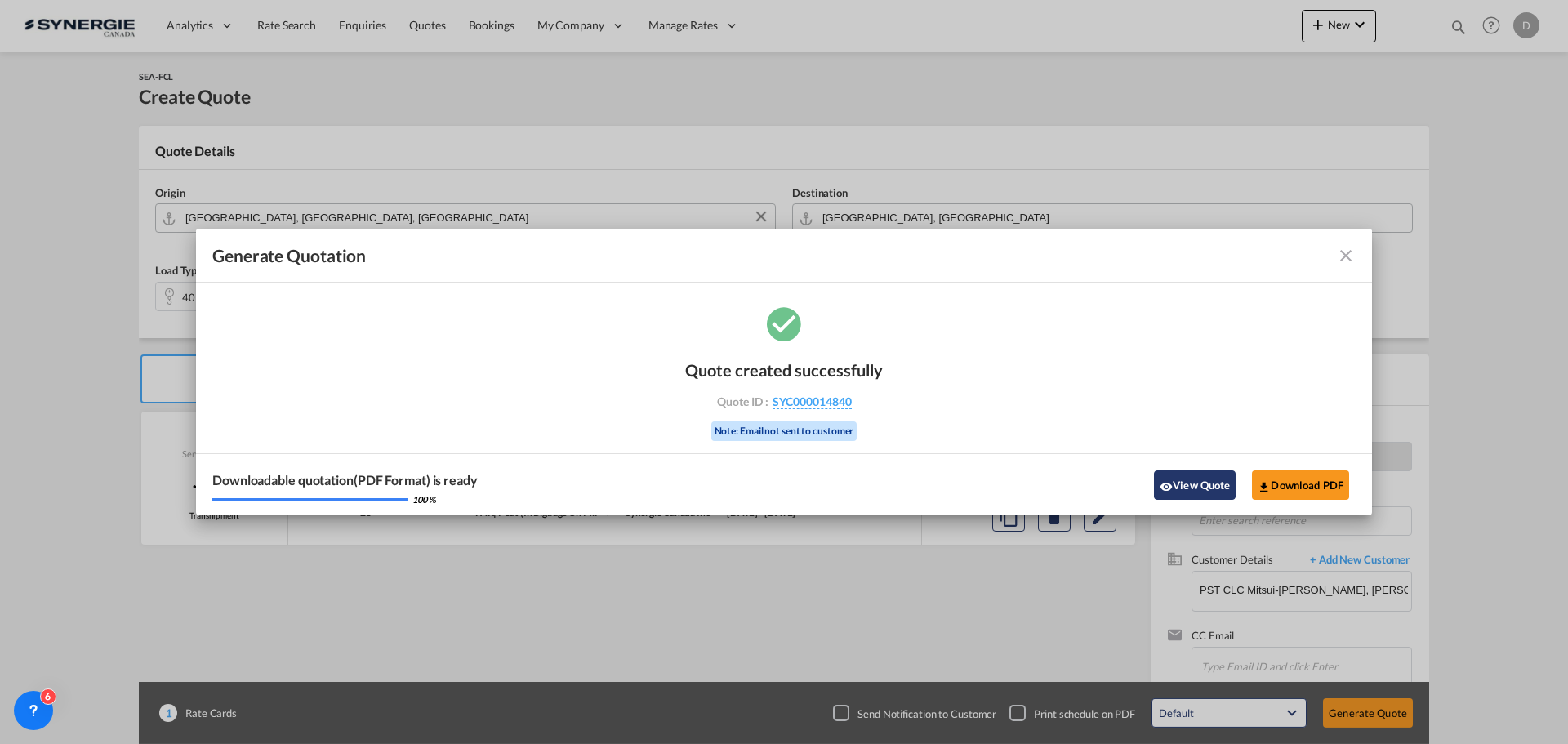
click at [1183, 478] on button "View Quote" at bounding box center [1195, 485] width 82 height 29
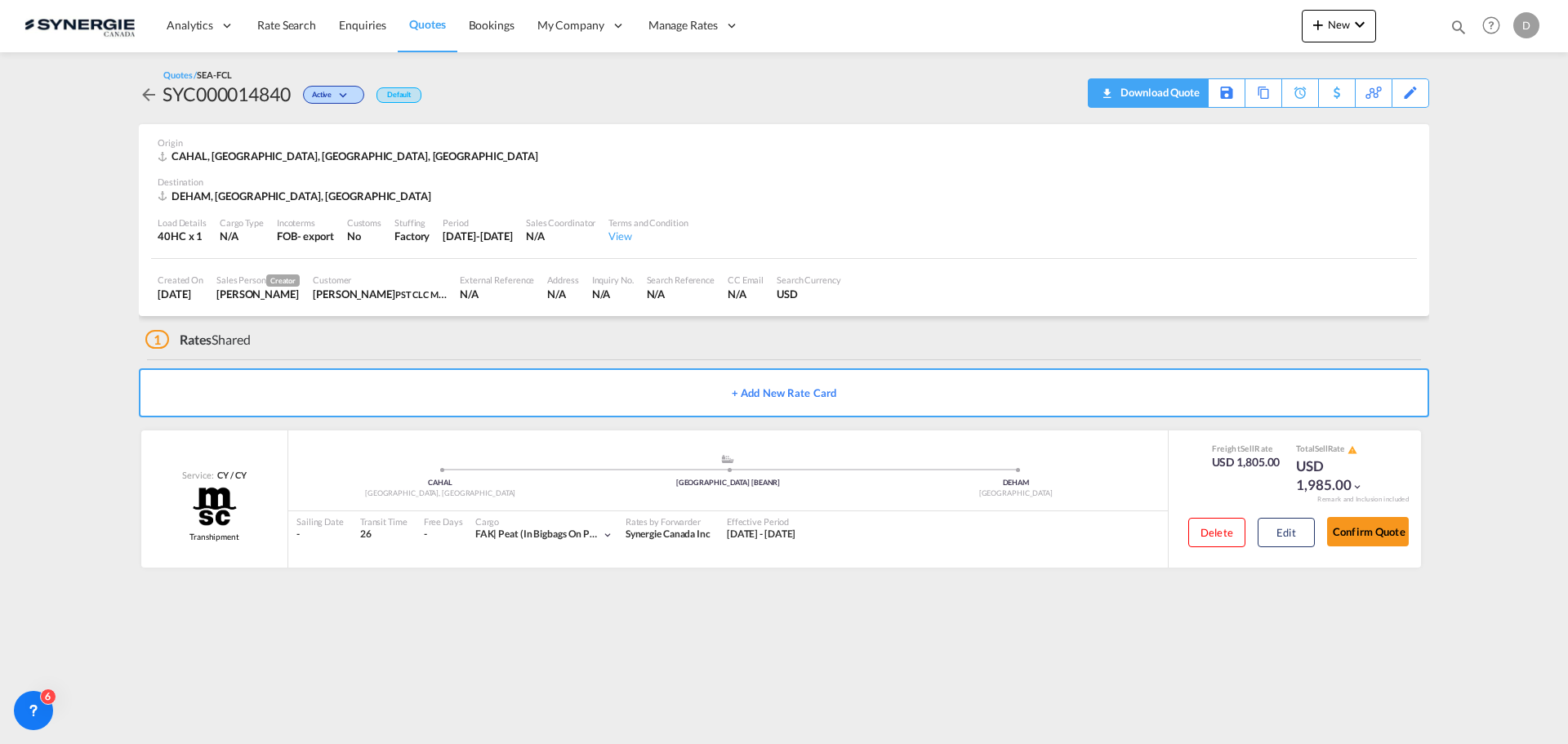
click at [1194, 87] on div "Download Quote" at bounding box center [1158, 92] width 83 height 26
click at [1268, 94] on div "Copy Quote" at bounding box center [1245, 93] width 55 height 28
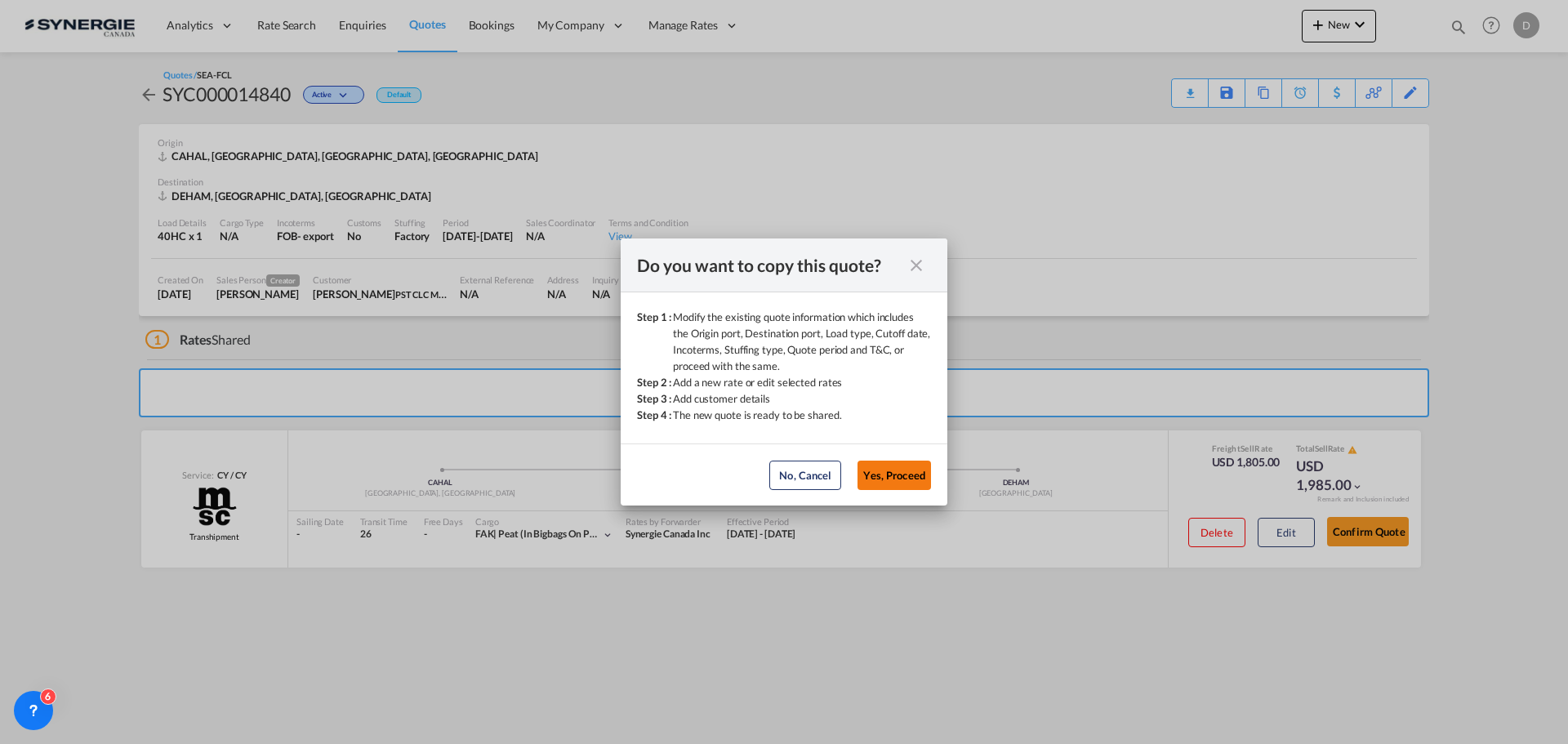
click at [887, 468] on button "Yes, Proceed" at bounding box center [894, 475] width 73 height 29
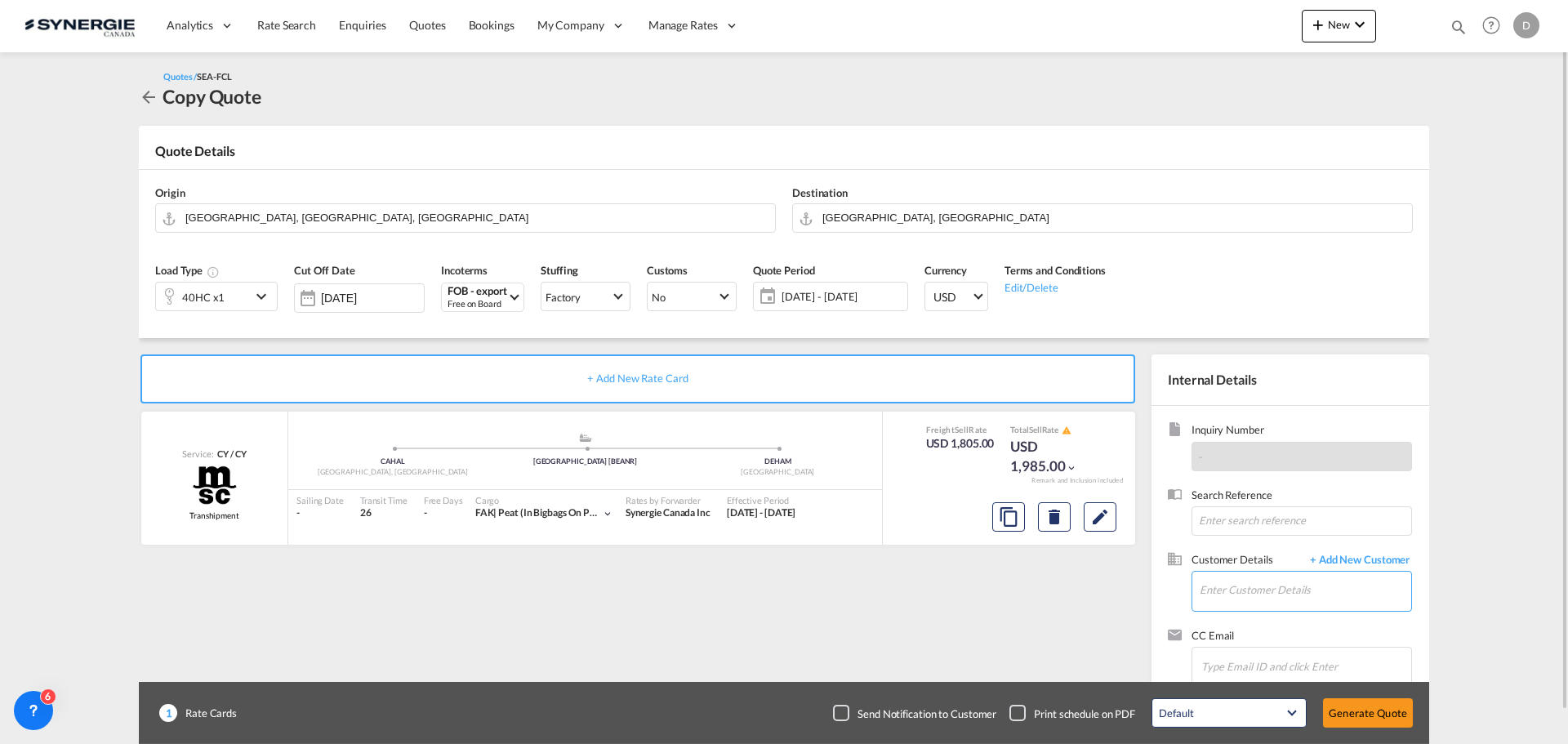
click at [1229, 592] on input "Enter Customer Details" at bounding box center [1305, 589] width 211 height 37
paste input "[PERSON_NAME][EMAIL_ADDRESS][DOMAIN_NAME]"
click at [1245, 544] on div "[PERSON_NAME] [PERSON_NAME][EMAIL_ADDRESS][DOMAIN_NAME]" at bounding box center [1305, 549] width 212 height 44
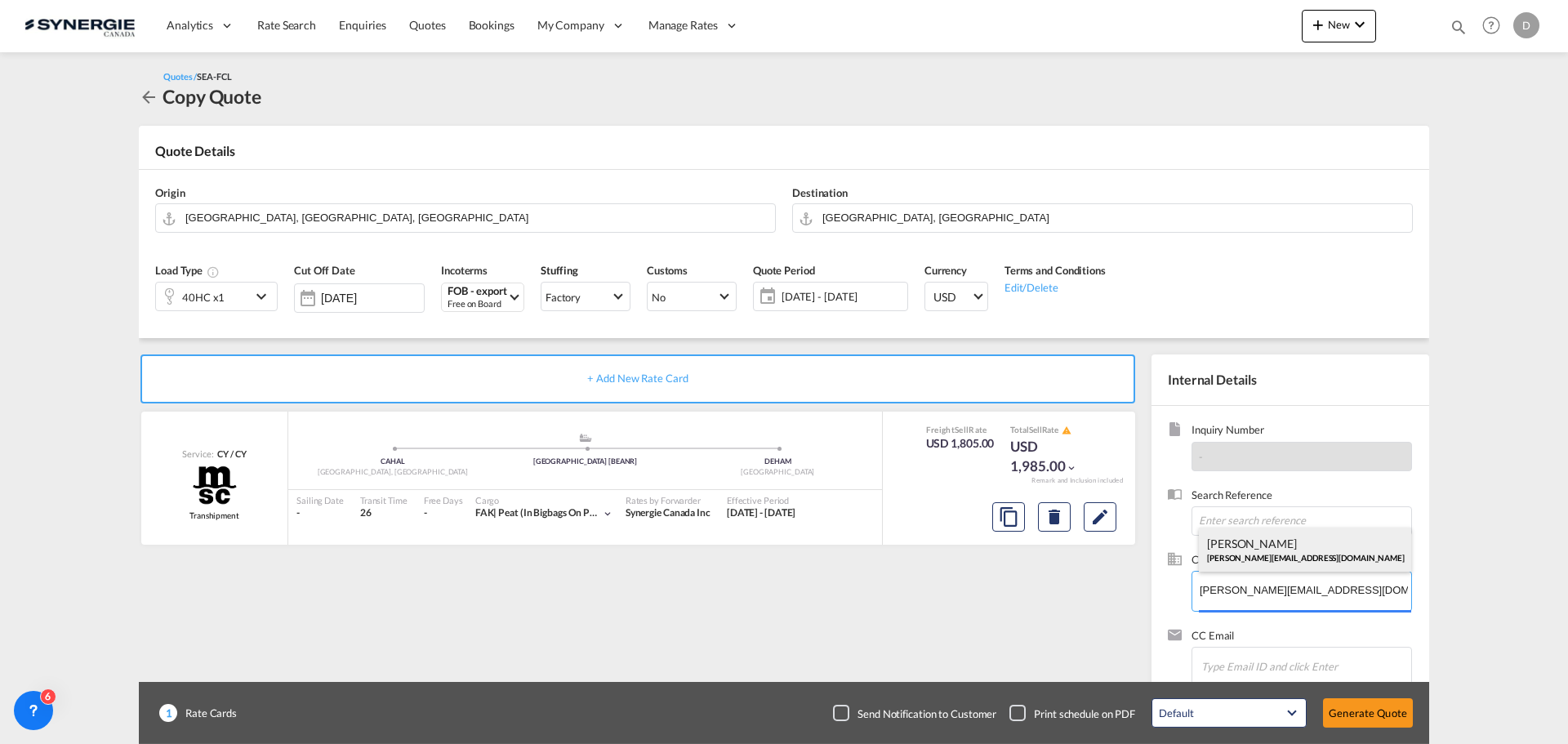
type input "PST CLC Mitsui-[PERSON_NAME], [PERSON_NAME][EMAIL_ADDRESS][DOMAIN_NAME]"
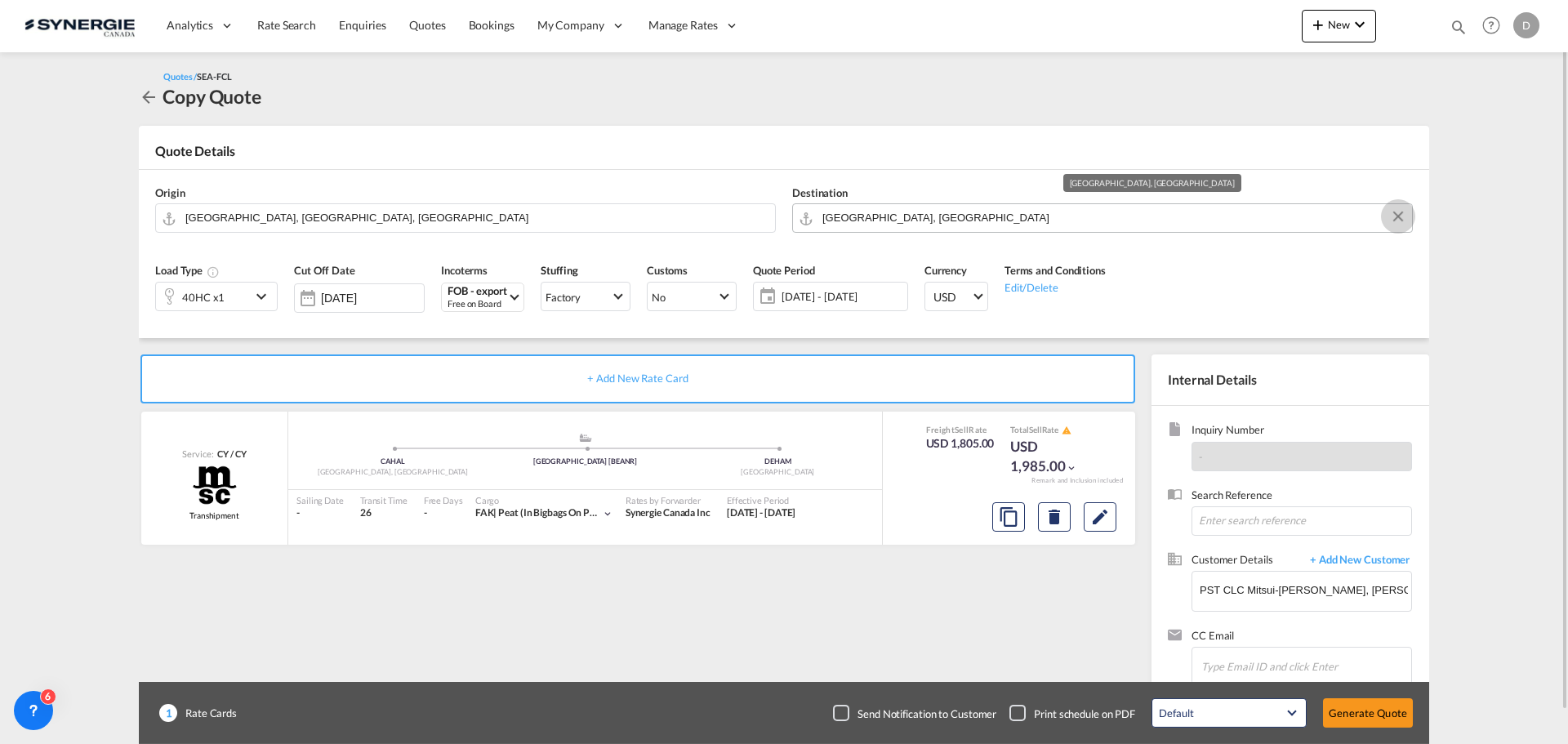
click at [1399, 212] on md-icon "Clear Input" at bounding box center [1399, 217] width 18 height 18
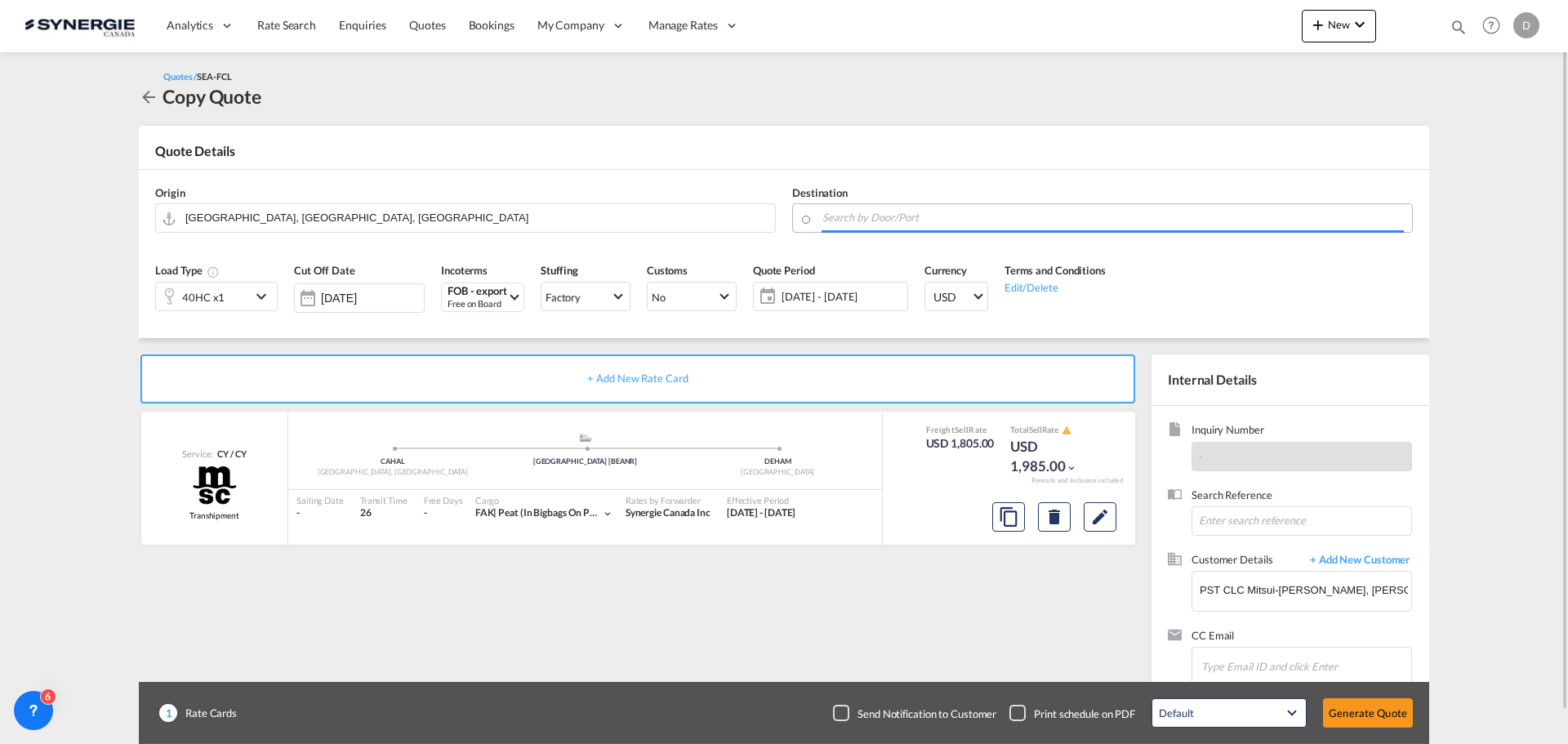
paste input "[GEOGRAPHIC_DATA]"
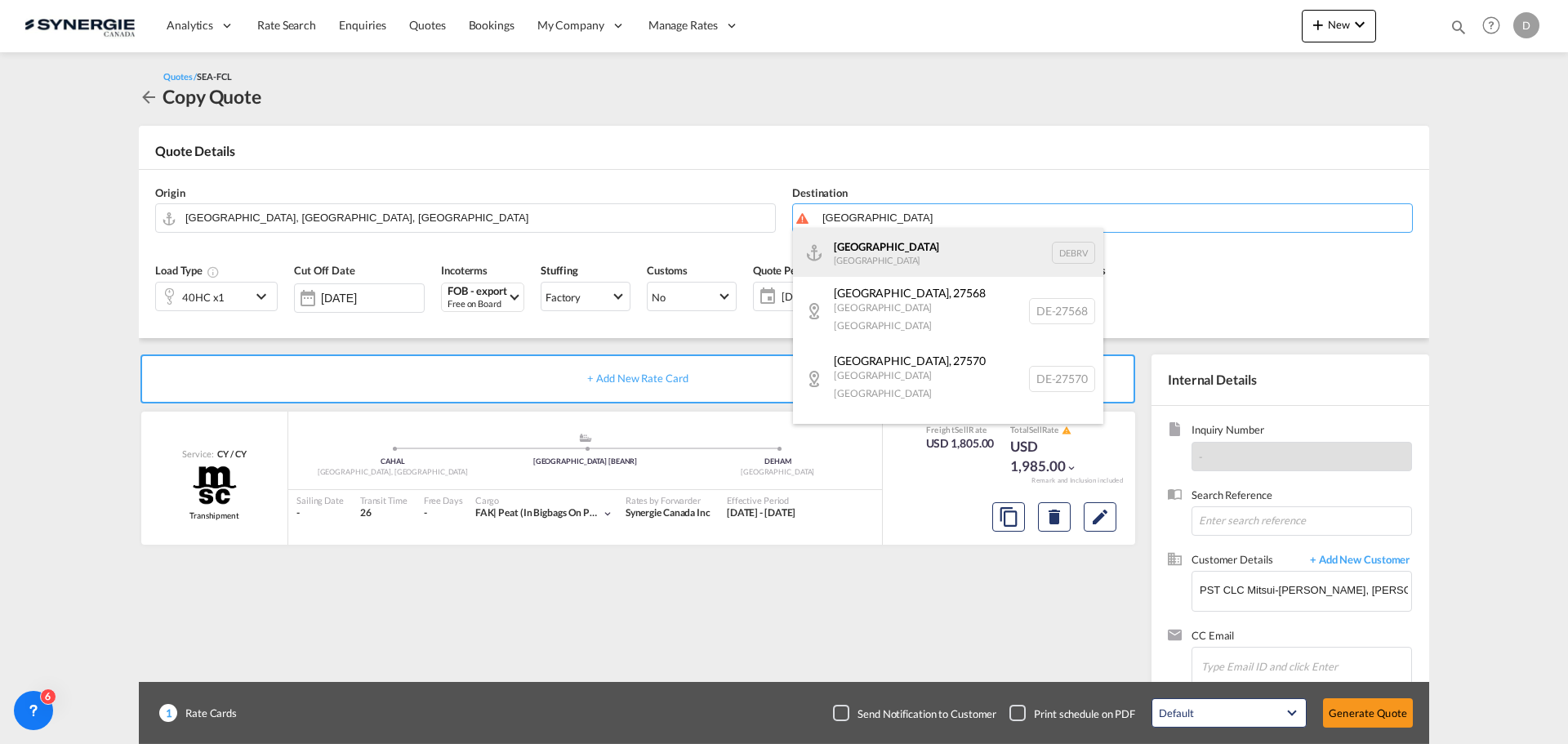
click at [892, 253] on div "[GEOGRAPHIC_DATA] [GEOGRAPHIC_DATA] DEBRV" at bounding box center [948, 252] width 310 height 49
type input "[GEOGRAPHIC_DATA], DEBRV"
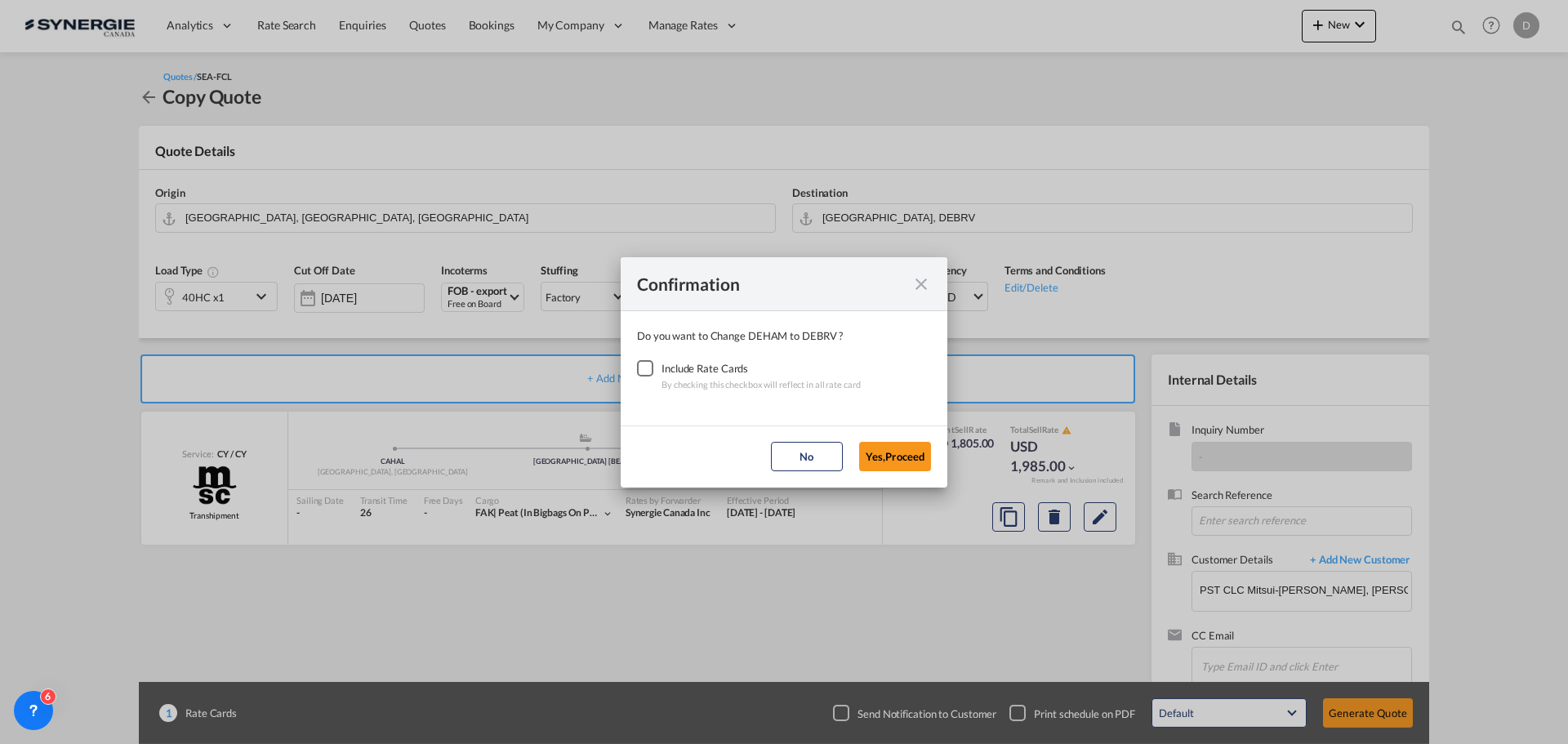
click at [644, 370] on div "Checkbox No Ink" at bounding box center [645, 368] width 16 height 16
click at [897, 456] on button "Yes,Proceed" at bounding box center [895, 456] width 72 height 29
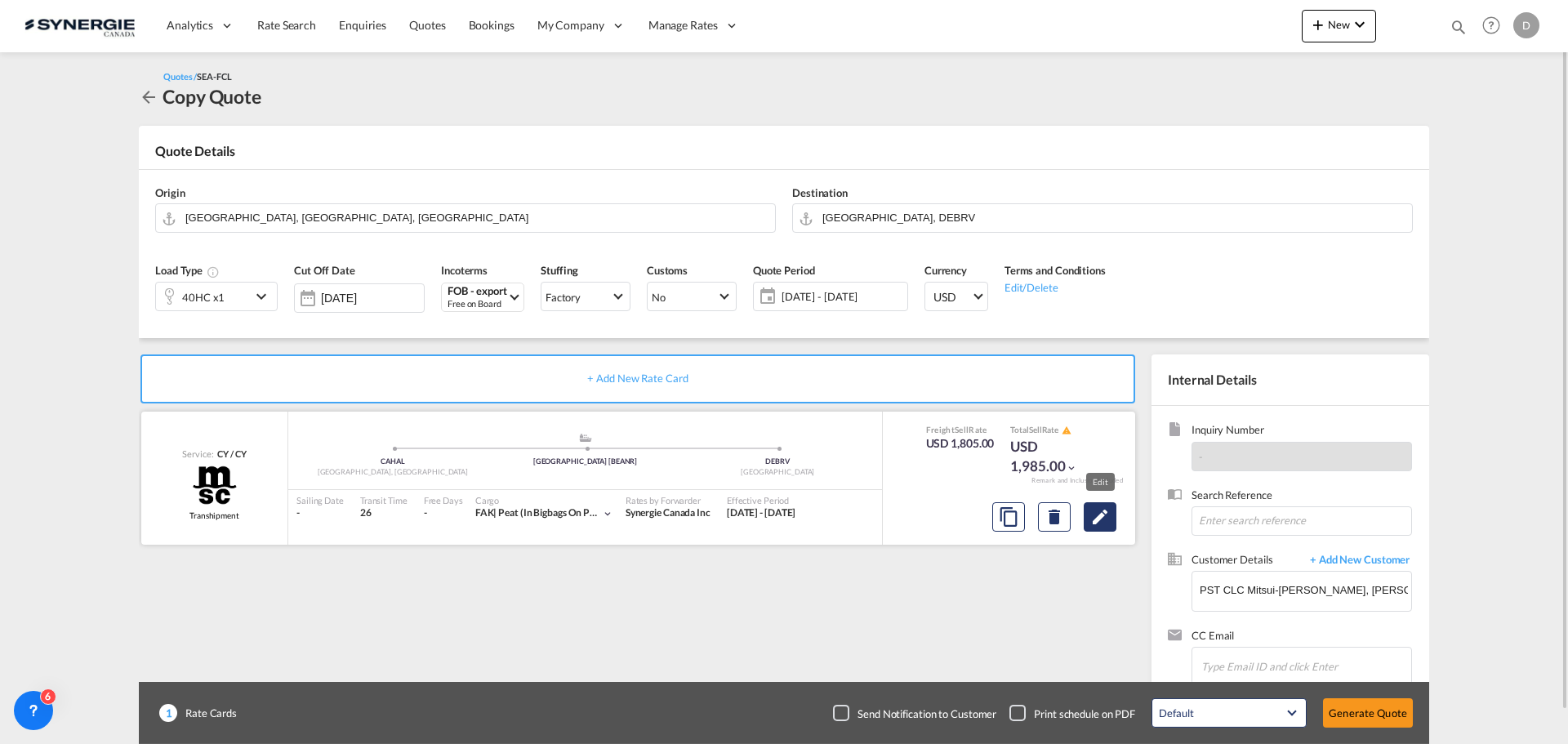
click at [1106, 517] on md-icon "Edit" at bounding box center [1100, 517] width 20 height 20
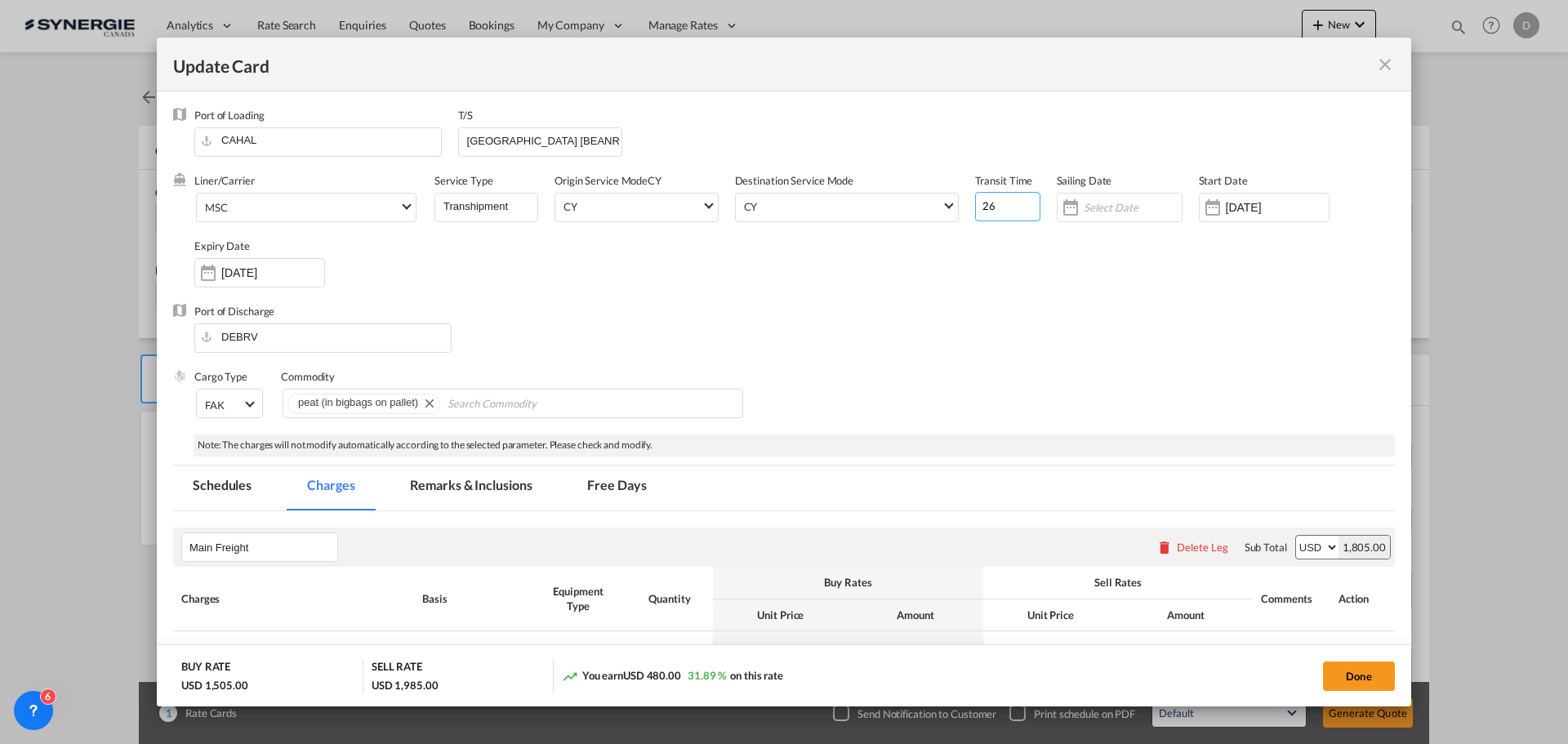
click at [983, 206] on input "26" at bounding box center [1007, 206] width 65 height 29
type input "25"
click at [934, 276] on div "Liner/Carrier MSC 2HM LOGISTICS D.O.O AAXL GLOBAL SHIPPING LINES LLC [PERSON_NA…" at bounding box center [794, 238] width 1201 height 131
click at [701, 255] on div "Liner/Carrier MSC 2HM LOGISTICS D.O.O AAXL GLOBAL SHIPPING LINES LLC [PERSON_NA…" at bounding box center [794, 238] width 1201 height 131
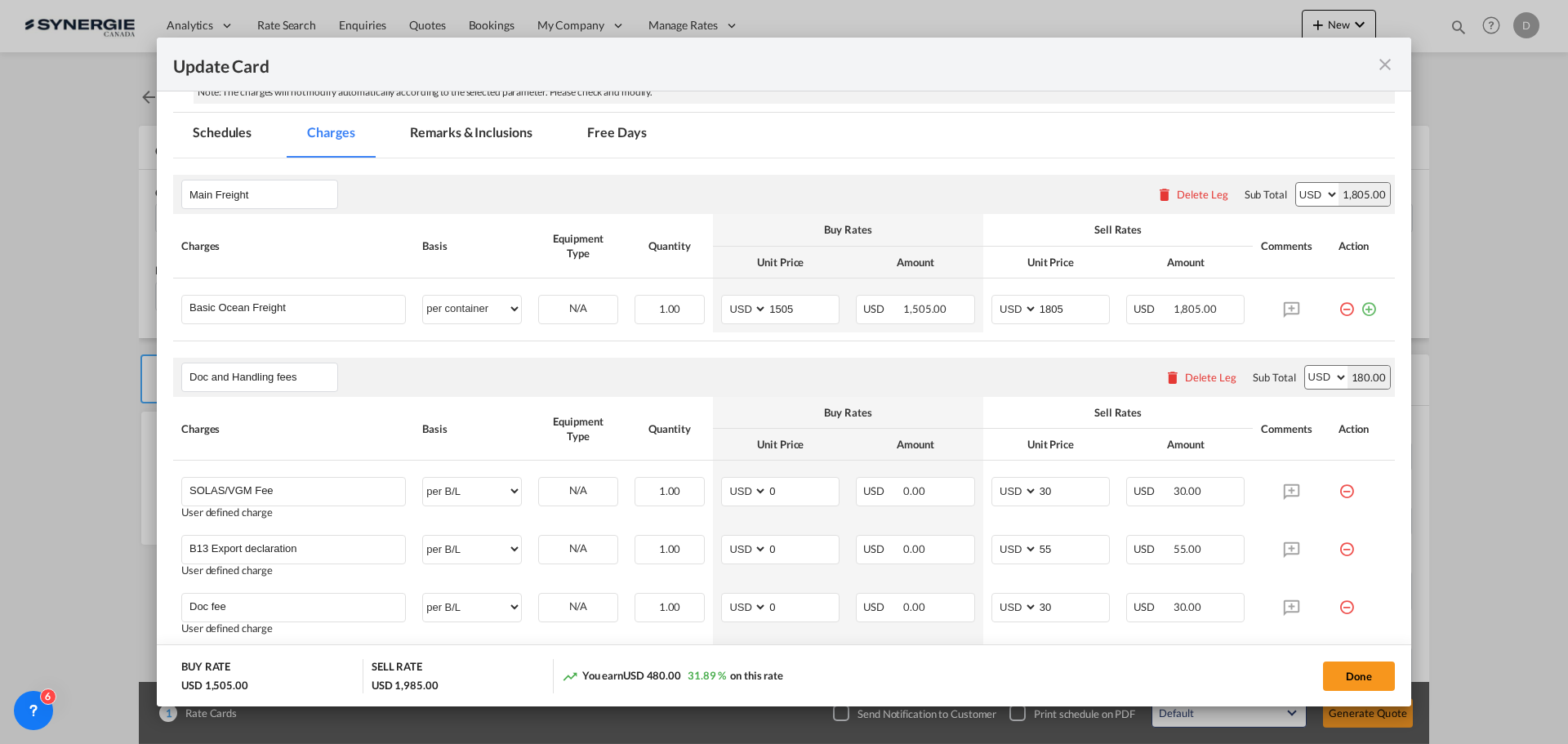
scroll to position [327, 0]
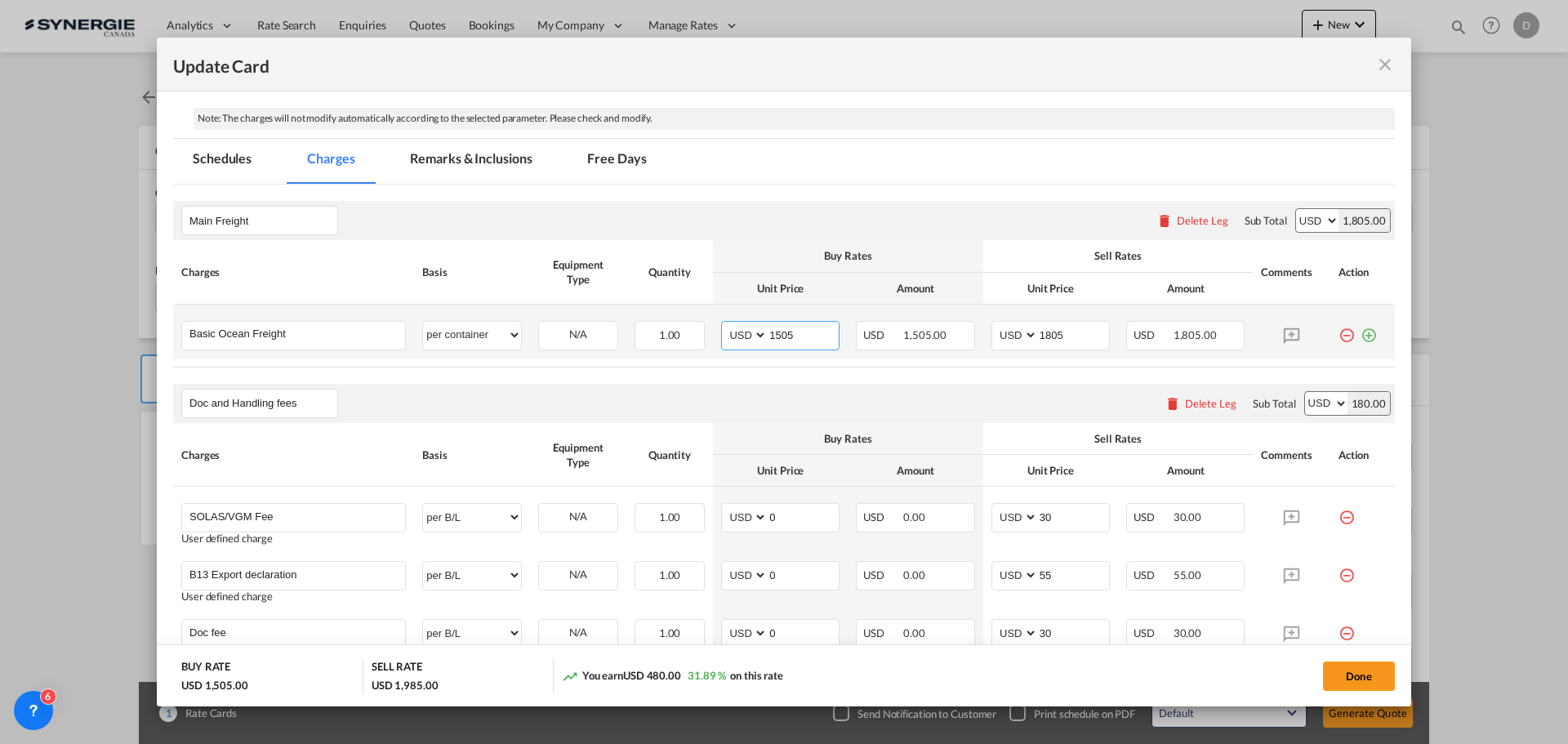
click at [784, 333] on input "1505" at bounding box center [803, 333] width 71 height 24
type input "1405"
type input "1705"
click at [794, 395] on div "Doc and Handling fees Please enter leg name Leg Name Already Exists Delete Leg …" at bounding box center [784, 404] width 1222 height 39
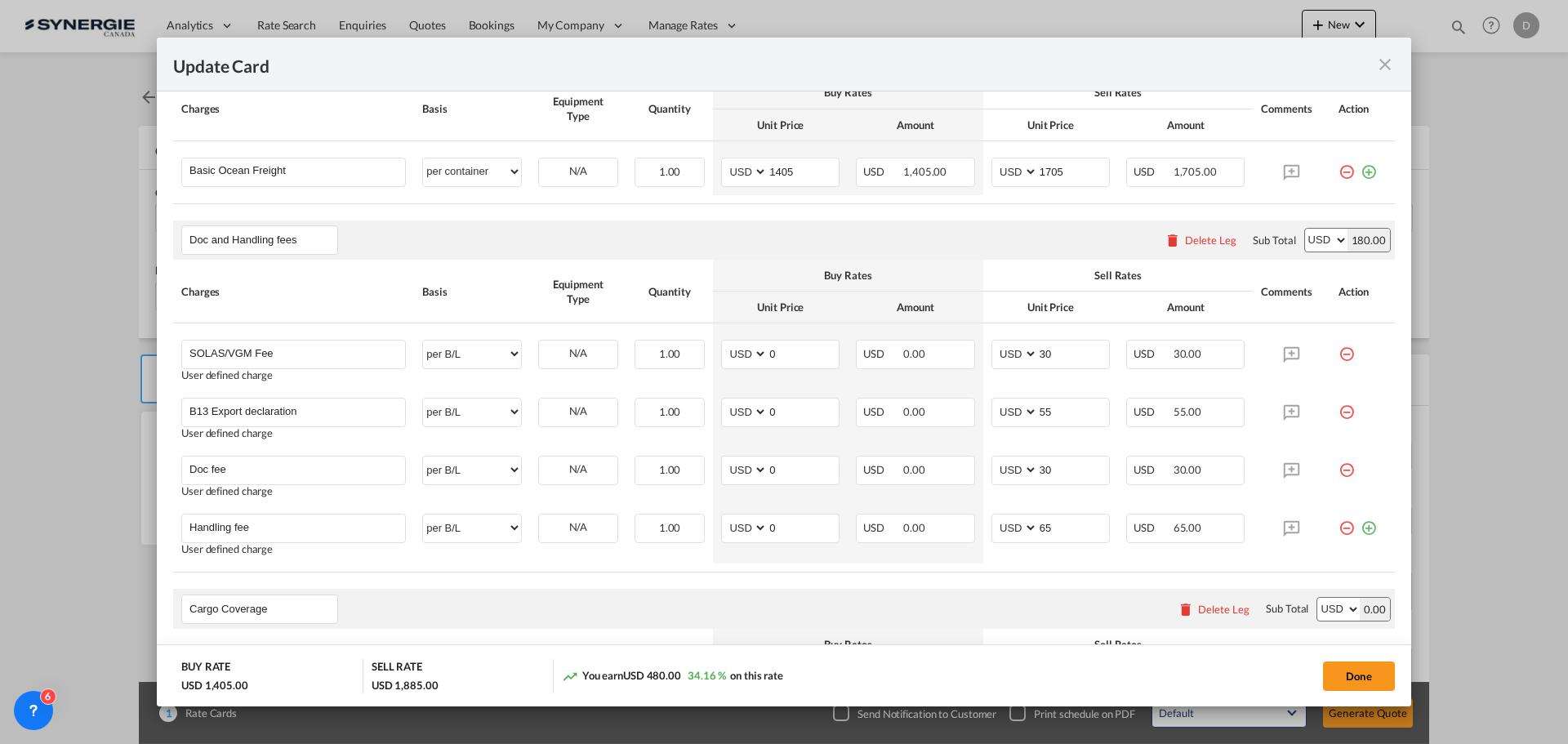
scroll to position [408, 0]
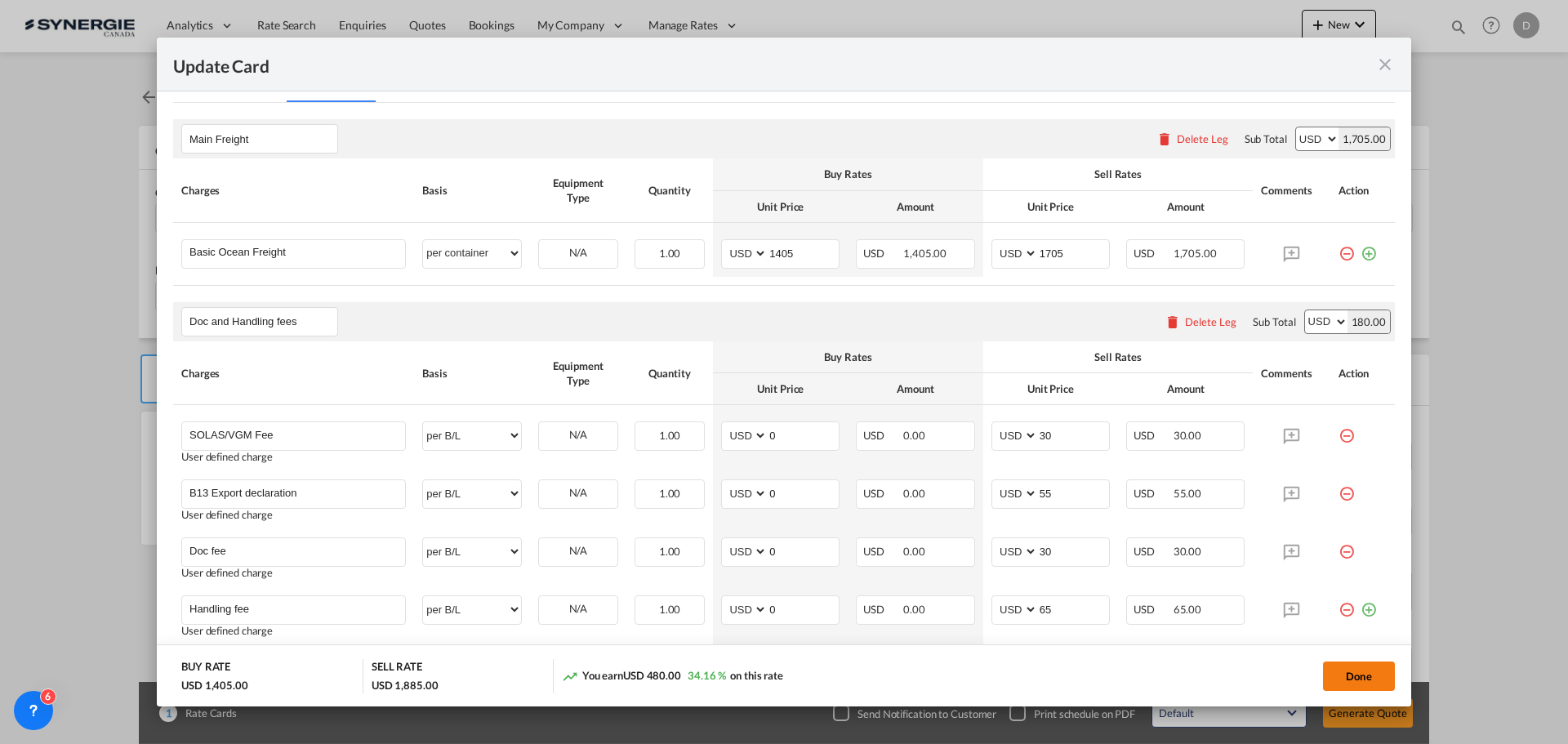
click at [1339, 675] on button "Done" at bounding box center [1359, 675] width 72 height 29
type input "[DATE]"
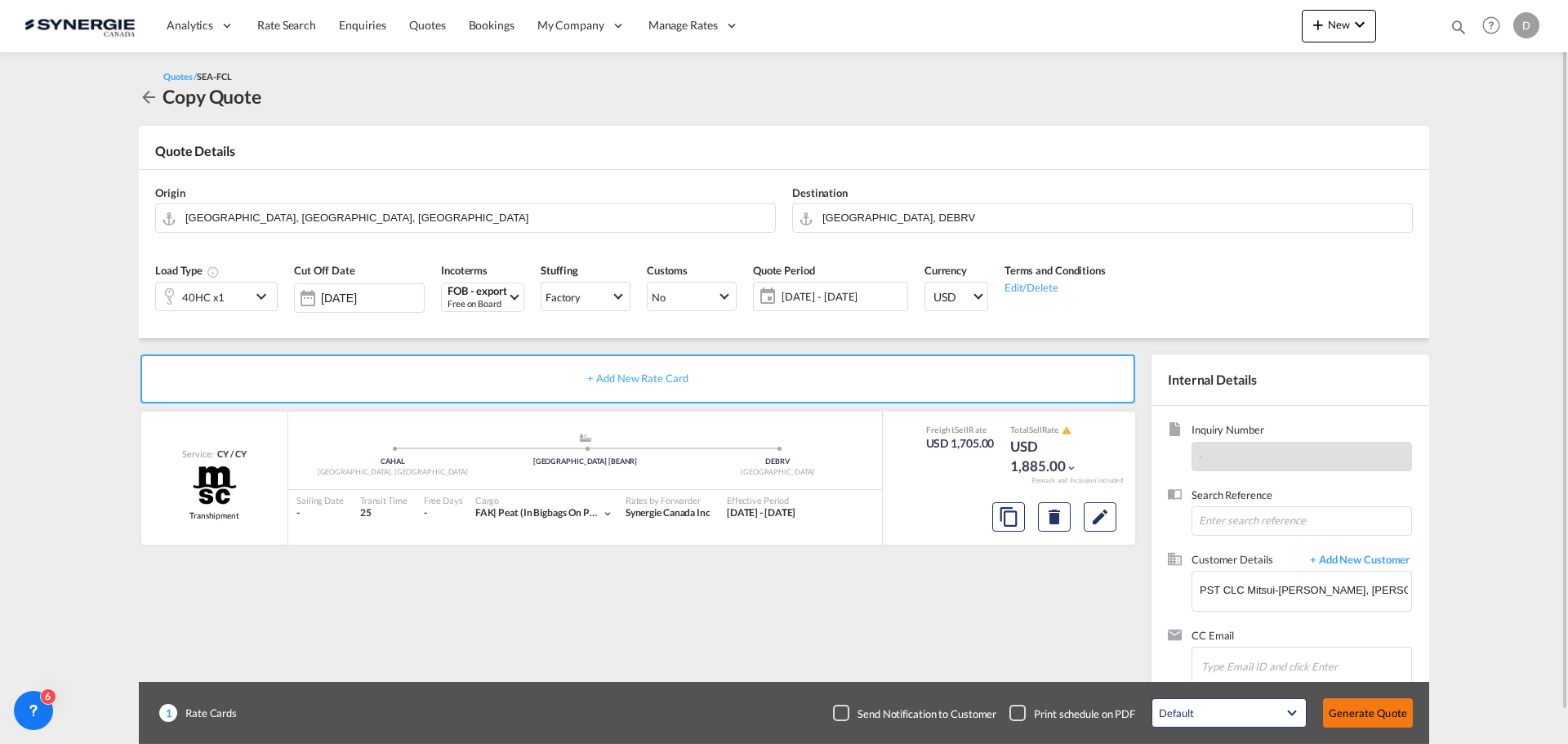
click at [1351, 715] on button "Generate Quote" at bounding box center [1367, 712] width 90 height 29
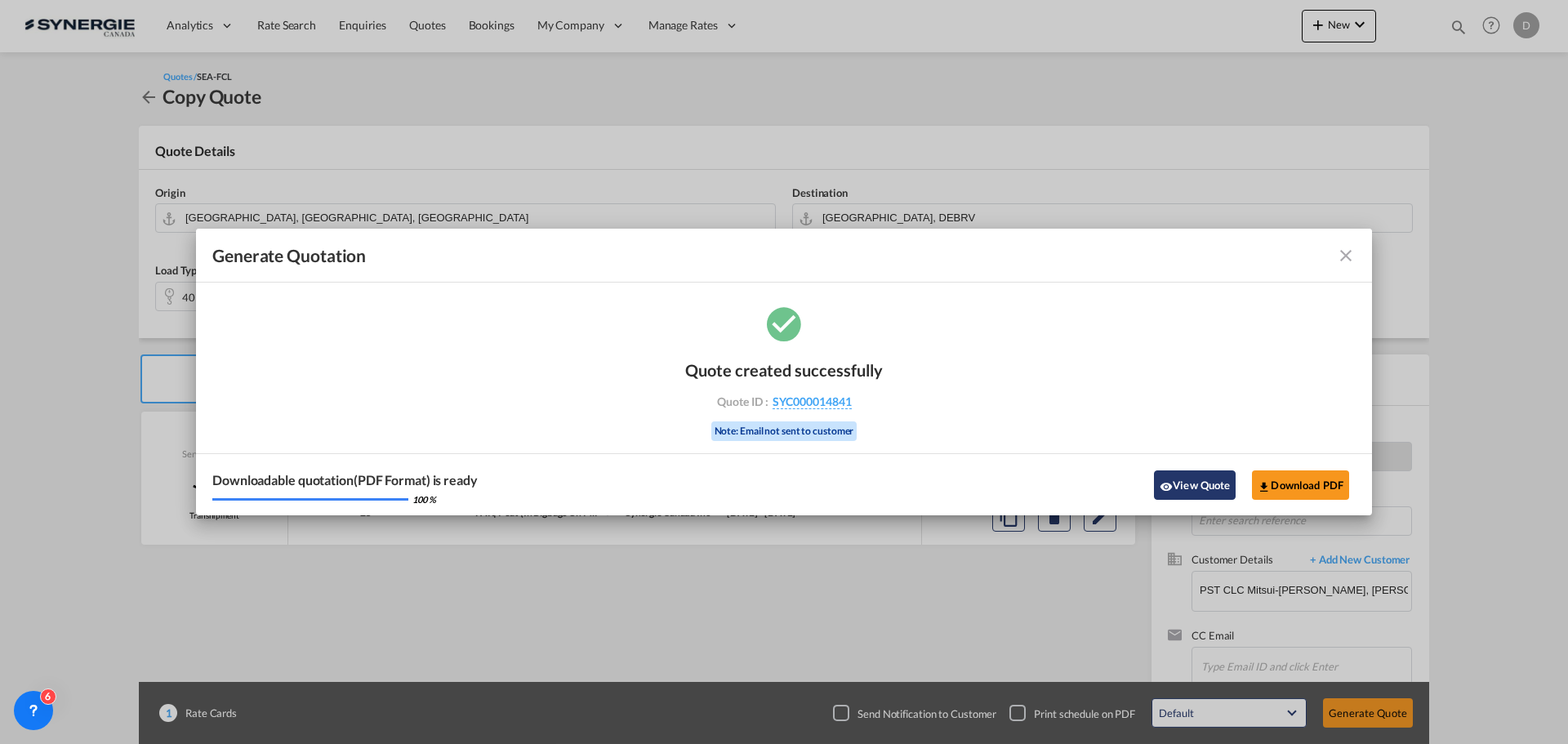
click at [1178, 496] on button "View Quote" at bounding box center [1195, 485] width 82 height 29
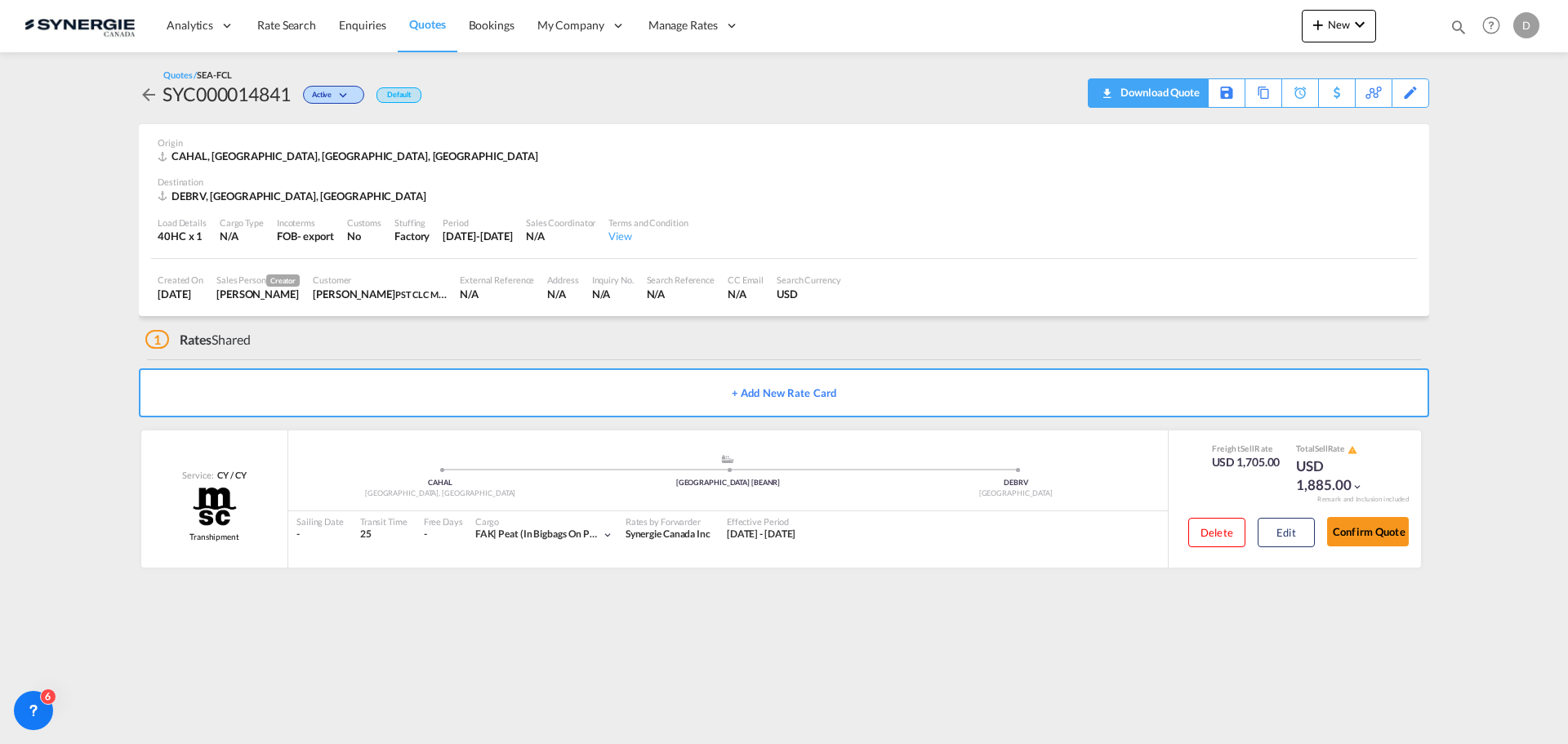
click at [1186, 89] on div "Download Quote" at bounding box center [1158, 92] width 83 height 26
click at [982, 155] on div "CAHAL, [GEOGRAPHIC_DATA], [GEOGRAPHIC_DATA], [GEOGRAPHIC_DATA]" at bounding box center [784, 156] width 1253 height 14
